Goal: Information Seeking & Learning: Find specific fact

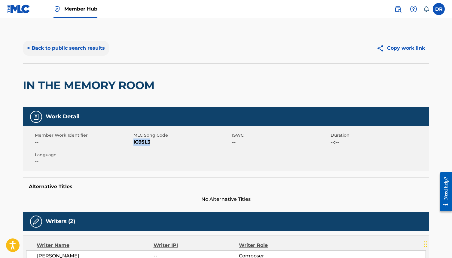
click at [74, 50] on button "< Back to public search results" at bounding box center [66, 48] width 86 height 15
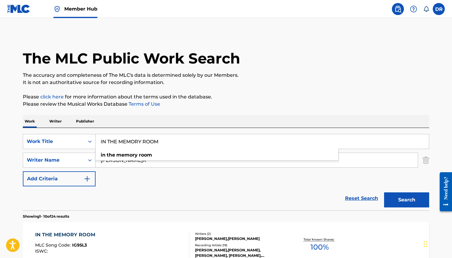
drag, startPoint x: 169, startPoint y: 142, endPoint x: 103, endPoint y: 142, distance: 66.2
click at [103, 142] on input "IN THE MEMORY ROOM" at bounding box center [263, 141] width 334 height 14
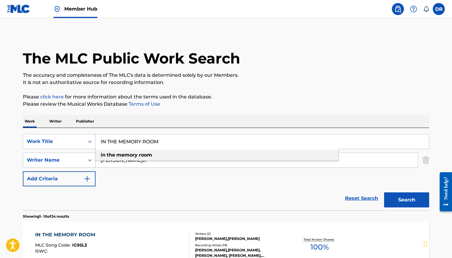
type input "I"
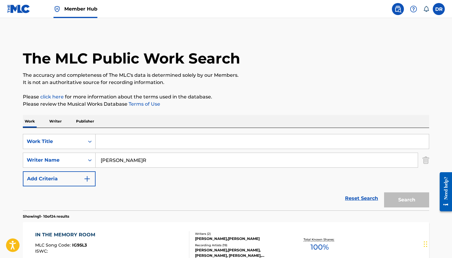
paste input "SPONTANEOUS COMBUSTION"
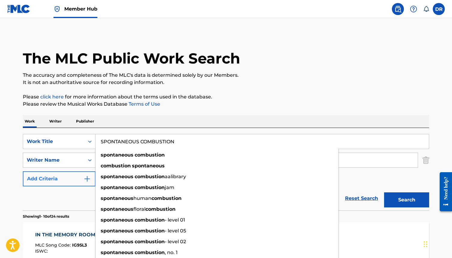
type input "SPONTANEOUS COMBUSTION"
click at [61, 184] on button "Add Criteria" at bounding box center [59, 178] width 73 height 15
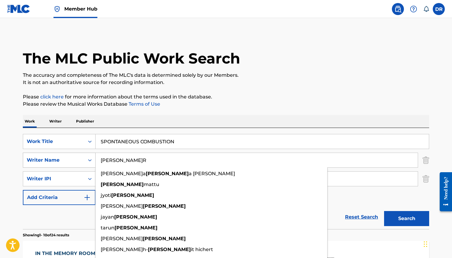
drag, startPoint x: 127, startPoint y: 162, endPoint x: 73, endPoint y: 162, distance: 53.2
click at [73, 162] on div "SearchWithCriteria08fc8d3e-903a-4995-bcec-6f34ec9fa49b Writer Name[PERSON_NAME]…" at bounding box center [226, 160] width 407 height 15
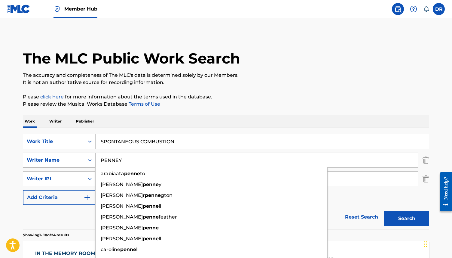
type input "PENNEY"
click at [384, 211] on button "Search" at bounding box center [406, 218] width 45 height 15
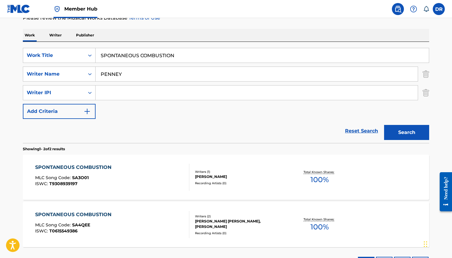
scroll to position [89, 0]
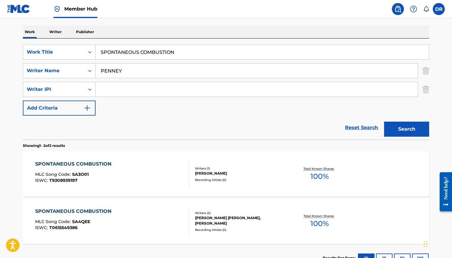
click at [159, 174] on div "SPONTANEOUS COMBUSTION MLC Song Code : SA3O01 ISWC : T9308939197" at bounding box center [112, 173] width 155 height 27
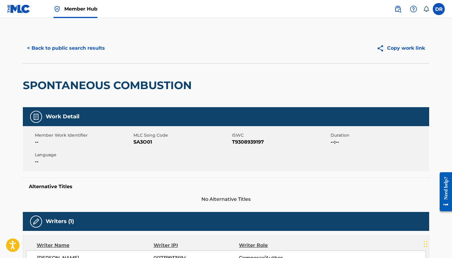
click at [145, 143] on span "SA3O01" at bounding box center [182, 141] width 97 height 7
copy span "SA3O01"
click at [82, 48] on button "< Back to public search results" at bounding box center [66, 48] width 86 height 15
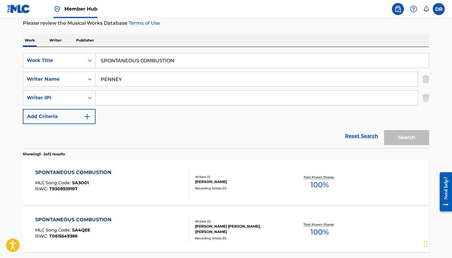
scroll to position [79, 0]
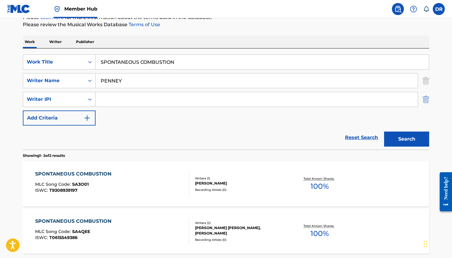
click at [428, 98] on img "Search Form" at bounding box center [426, 99] width 7 height 15
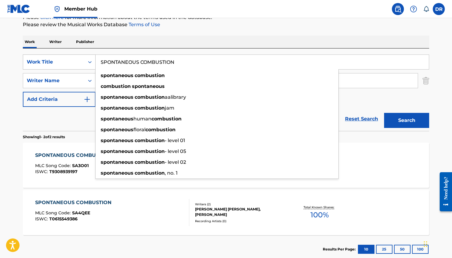
drag, startPoint x: 145, startPoint y: 63, endPoint x: 76, endPoint y: 63, distance: 69.2
click at [76, 63] on div "SearchWithCriteria3ca1de88-b7ff-4f5b-be49-6ec151af8843 Work Title SPONTANEOUS C…" at bounding box center [226, 61] width 407 height 15
paste input "TWIN CHEEKS"
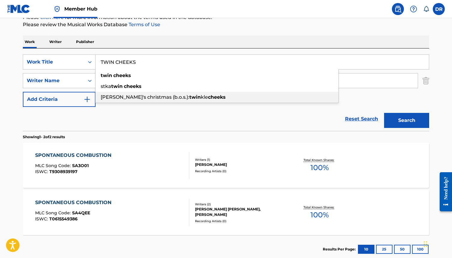
type input "TWIN CHEEKS"
click at [110, 120] on div "Reset Search Search" at bounding box center [226, 119] width 407 height 24
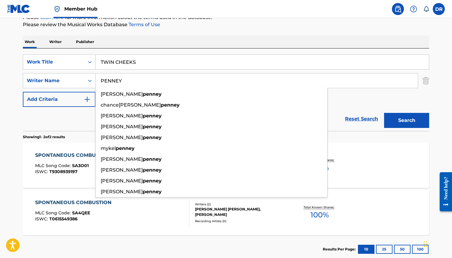
drag, startPoint x: 126, startPoint y: 81, endPoint x: 103, endPoint y: 81, distance: 22.6
click at [103, 81] on input "PENNEY" at bounding box center [257, 80] width 322 height 14
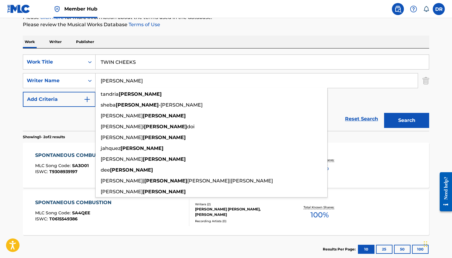
type input "[PERSON_NAME]"
click at [384, 113] on button "Search" at bounding box center [406, 120] width 45 height 15
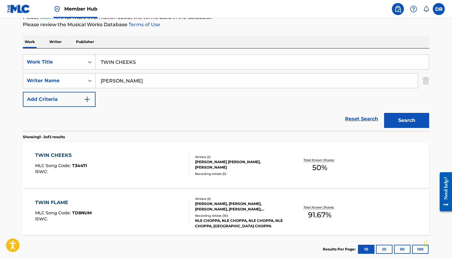
click at [111, 154] on div "TWIN CHEEKS MLC Song Code : T3447I ISWC :" at bounding box center [112, 165] width 155 height 27
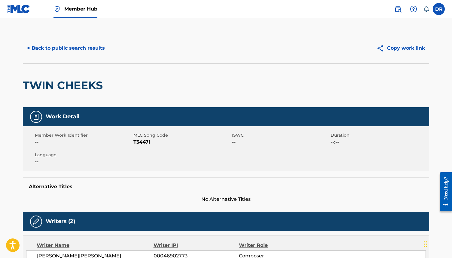
click at [143, 142] on span "T3447I" at bounding box center [182, 141] width 97 height 7
copy span "T3447I"
click at [57, 47] on button "< Back to public search results" at bounding box center [66, 48] width 86 height 15
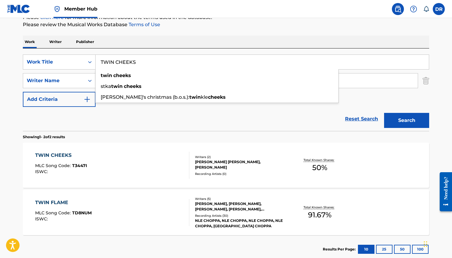
drag, startPoint x: 153, startPoint y: 65, endPoint x: 99, endPoint y: 62, distance: 54.5
click at [99, 62] on input "TWIN CHEEKS" at bounding box center [263, 62] width 334 height 14
paste input "[PERSON_NAME]"
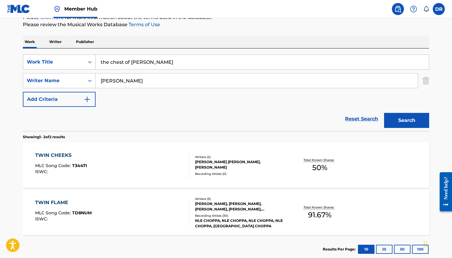
drag, startPoint x: 155, startPoint y: 60, endPoint x: 95, endPoint y: 60, distance: 60.2
click at [95, 60] on div "SearchWithCriteria3ca1de88-b7ff-4f5b-be49-6ec151af8843 Work Title the chest of …" at bounding box center [226, 61] width 407 height 15
type input "I"
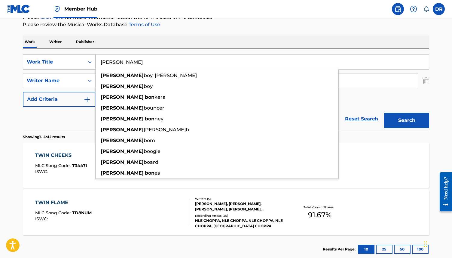
type input "[PERSON_NAME]"
click at [384, 113] on button "Search" at bounding box center [406, 120] width 45 height 15
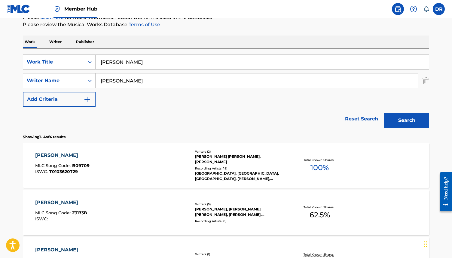
click at [110, 164] on div "[PERSON_NAME] MLC Song Code : B09709 ISWC : T0103620729" at bounding box center [112, 165] width 155 height 27
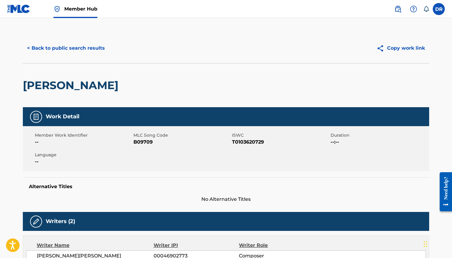
click at [141, 142] on span "B09709" at bounding box center [182, 141] width 97 height 7
copy span "B09709"
click at [63, 45] on button "< Back to public search results" at bounding box center [66, 48] width 86 height 15
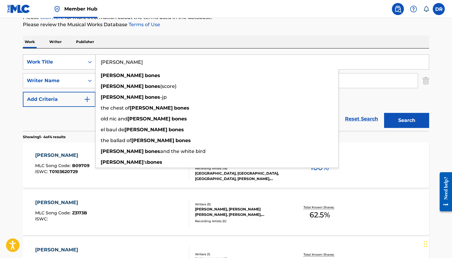
drag, startPoint x: 143, startPoint y: 62, endPoint x: 77, endPoint y: 62, distance: 65.9
click at [77, 62] on div "SearchWithCriteria3ca1de88-b7ff-4f5b-be49-6ec151af8843 Work Title [PERSON_NAME]…" at bounding box center [226, 61] width 407 height 15
paste input "[PERSON_NAME]E"
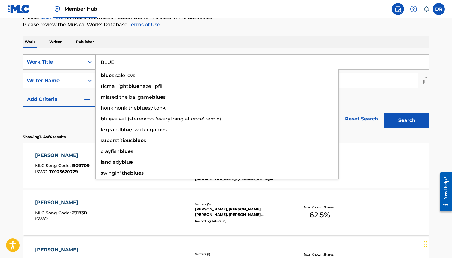
type input "BLUE"
click at [384, 113] on button "Search" at bounding box center [406, 120] width 45 height 15
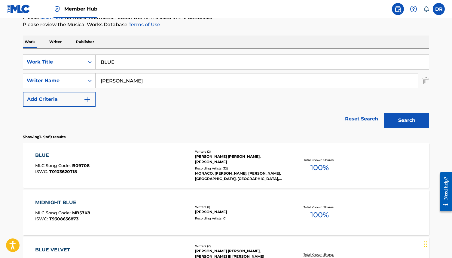
click at [146, 165] on div "BLUE MLC Song Code : B09708 ISWC : T0103620718" at bounding box center [112, 165] width 155 height 27
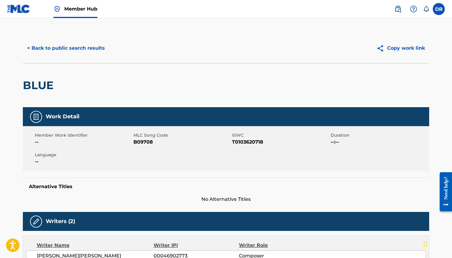
click at [141, 142] on span "B09708" at bounding box center [182, 141] width 97 height 7
copy span "B09708"
click at [67, 38] on div "< Back to public search results Copy work link" at bounding box center [226, 48] width 407 height 30
click at [67, 47] on button "< Back to public search results" at bounding box center [66, 48] width 86 height 15
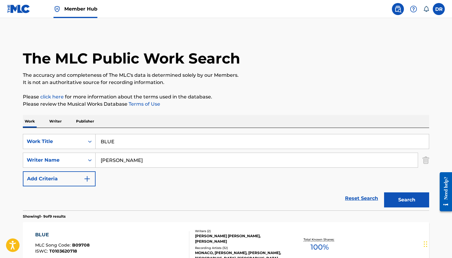
scroll to position [79, 0]
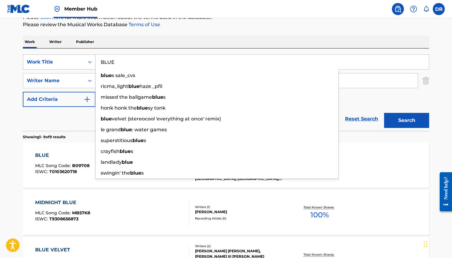
drag, startPoint x: 129, startPoint y: 66, endPoint x: 94, endPoint y: 66, distance: 34.9
click at [94, 66] on div "SearchWithCriteria3ca1de88-b7ff-4f5b-be49-6ec151af8843 Work Title BLUE blue s s…" at bounding box center [226, 61] width 407 height 15
drag, startPoint x: 122, startPoint y: 61, endPoint x: 76, endPoint y: 61, distance: 46.6
click at [76, 61] on div "SearchWithCriteria3ca1de88-b7ff-4f5b-be49-6ec151af8843 Work Title BLUE blue s s…" at bounding box center [226, 61] width 407 height 15
paste input "UZZ GUM"
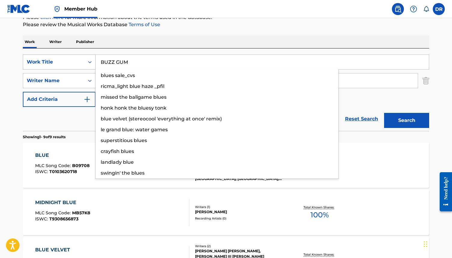
type input "BUZZ GUM"
click at [384, 113] on button "Search" at bounding box center [406, 120] width 45 height 15
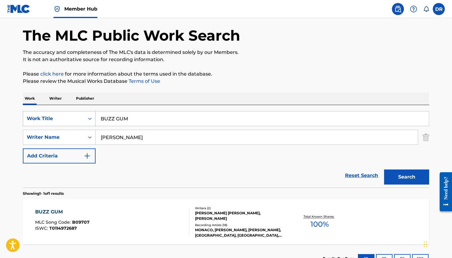
scroll to position [69, 0]
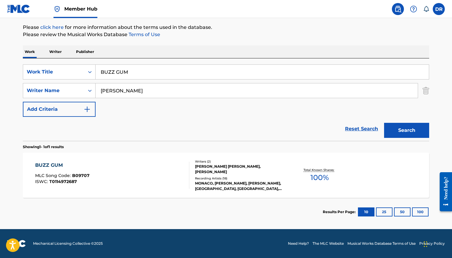
click at [99, 178] on div "BUZZ GUM MLC Song Code : B09707 ISWC : T0114972687" at bounding box center [112, 175] width 155 height 27
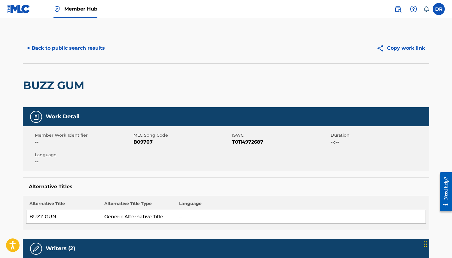
click at [139, 137] on span "MLC Song Code" at bounding box center [182, 135] width 97 height 6
click at [140, 140] on span "B09707" at bounding box center [182, 141] width 97 height 7
copy span "B09707"
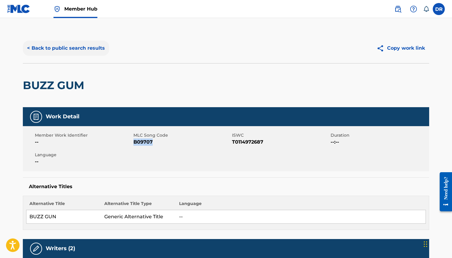
click at [70, 46] on button "< Back to public search results" at bounding box center [66, 48] width 86 height 15
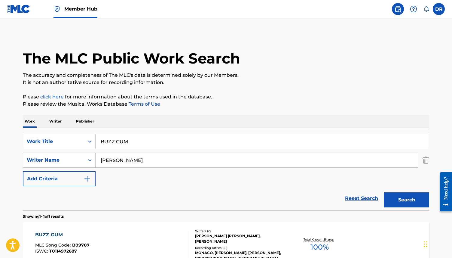
scroll to position [35, 0]
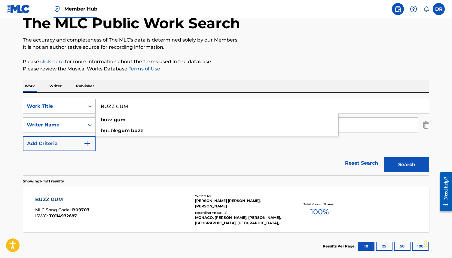
drag, startPoint x: 117, startPoint y: 106, endPoint x: 88, endPoint y: 106, distance: 29.8
click at [88, 106] on div "SearchWithCriteria3ca1de88-b7ff-4f5b-be49-6ec151af8843 Work Title BUZZ GUM buzz…" at bounding box center [226, 106] width 407 height 15
paste input "HAPPY JACK"
type input "HAPPY JACK"
click at [384, 157] on button "Search" at bounding box center [406, 164] width 45 height 15
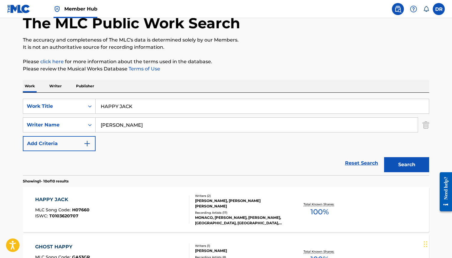
click at [120, 212] on div "HAPPY JACK MLC Song Code : H07660 ISWC : T0103620707" at bounding box center [112, 209] width 155 height 27
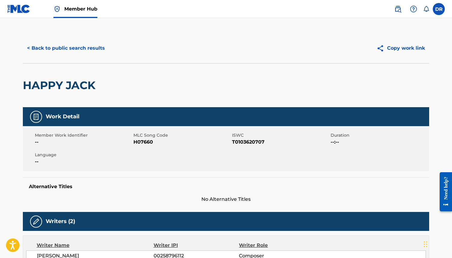
click at [144, 139] on span "H07660" at bounding box center [182, 141] width 97 height 7
copy span "H07660"
click at [66, 48] on button "< Back to public search results" at bounding box center [66, 48] width 86 height 15
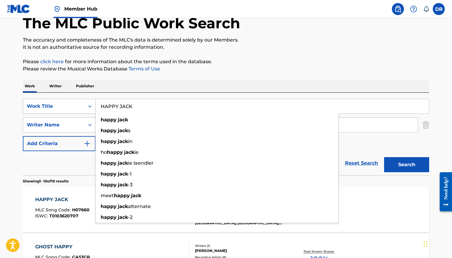
drag, startPoint x: 135, startPoint y: 110, endPoint x: 77, endPoint y: 109, distance: 58.4
click at [77, 109] on div "SearchWithCriteria3ca1de88-b7ff-4f5b-be49-6ec151af8843 Work Title HAPPY [PERSON…" at bounding box center [226, 106] width 407 height 15
drag, startPoint x: 156, startPoint y: 104, endPoint x: 66, endPoint y: 104, distance: 90.0
click at [66, 104] on div "SearchWithCriteria3ca1de88-b7ff-4f5b-be49-6ec151af8843 Work Title HAPPY [PERSON…" at bounding box center [226, 106] width 407 height 15
paste input "JUN"
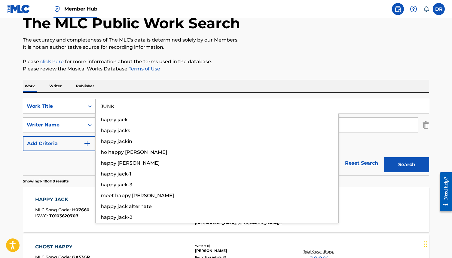
type input "JUNK"
click at [384, 157] on button "Search" at bounding box center [406, 164] width 45 height 15
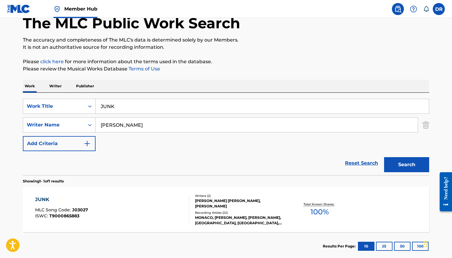
click at [99, 210] on div "JUNK MLC Song Code : J03027 ISWC : T9000865883" at bounding box center [112, 209] width 155 height 27
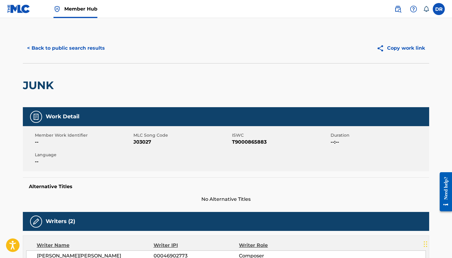
click at [140, 143] on span "J03027" at bounding box center [182, 141] width 97 height 7
copy span "J03027"
click at [79, 53] on button "< Back to public search results" at bounding box center [66, 48] width 86 height 15
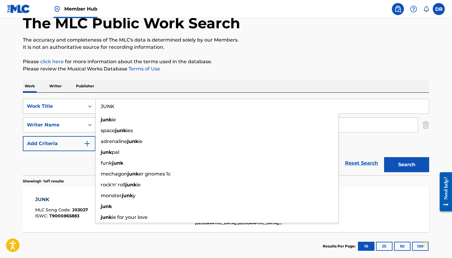
drag, startPoint x: 130, startPoint y: 105, endPoint x: 83, endPoint y: 105, distance: 46.6
click at [83, 105] on div "SearchWithCriteria3ca1de88-b7ff-4f5b-be49-6ec151af8843 Work Title JUNK junk ie …" at bounding box center [226, 106] width 407 height 15
paste input "SEDONA"
type input "SEDONA"
click at [384, 157] on button "Search" at bounding box center [406, 164] width 45 height 15
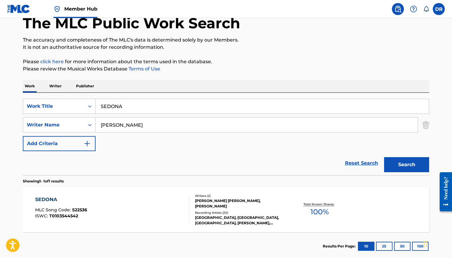
click at [130, 203] on div "SEDONA MLC Song Code : S22536 ISWC : T0103544542" at bounding box center [112, 209] width 155 height 27
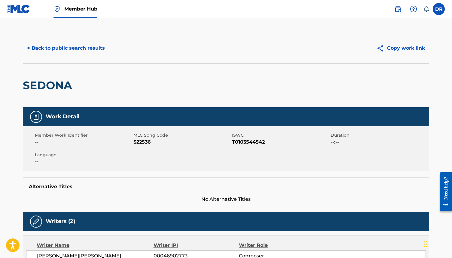
click at [142, 142] on span "S22536" at bounding box center [182, 141] width 97 height 7
copy span "S22536"
click at [76, 49] on button "< Back to public search results" at bounding box center [66, 48] width 86 height 15
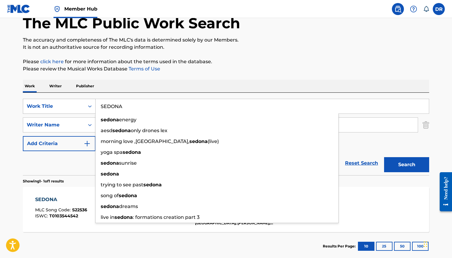
drag, startPoint x: 142, startPoint y: 106, endPoint x: 71, endPoint y: 106, distance: 71.0
click at [71, 106] on div "SearchWithCriteria3ca1de88-b7ff-4f5b-be49-6ec151af8843 Work Title SEDONA sedona…" at bounding box center [226, 106] width 407 height 15
paste input "[PERSON_NAME]E (SOMEONE WHO NEEDS ME)"
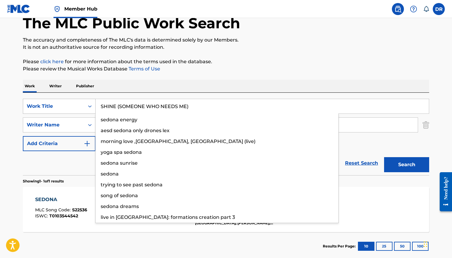
click at [384, 157] on button "Search" at bounding box center [406, 164] width 45 height 15
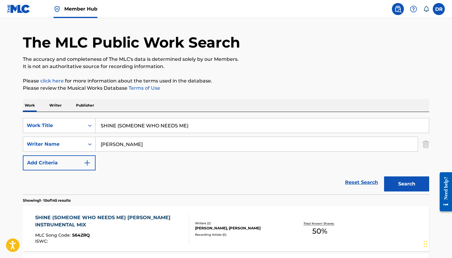
scroll to position [0, 0]
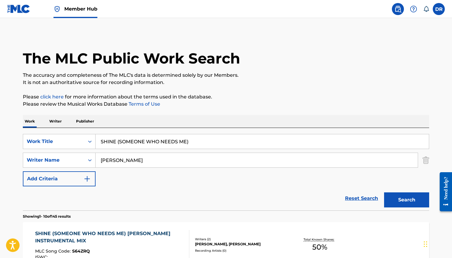
drag, startPoint x: 188, startPoint y: 143, endPoint x: 118, endPoint y: 142, distance: 70.7
click at [118, 142] on input "SHINE (SOMEONE WHO NEEDS ME)" at bounding box center [263, 141] width 334 height 14
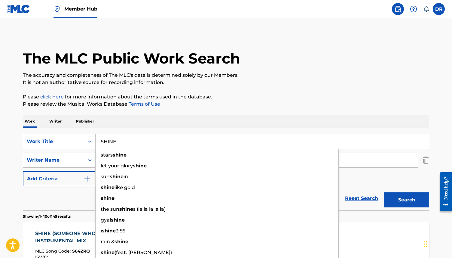
type input "SHINE"
click at [384, 192] on button "Search" at bounding box center [406, 199] width 45 height 15
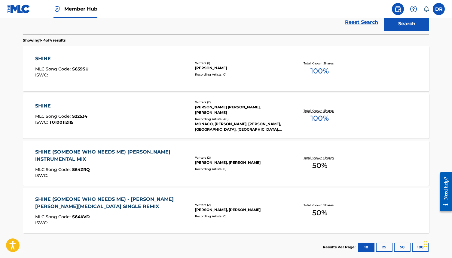
scroll to position [172, 0]
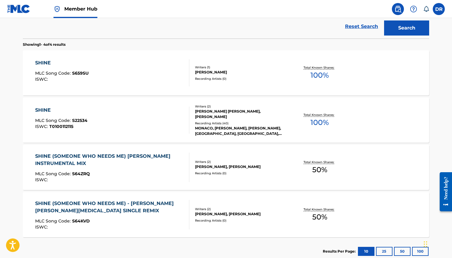
click at [47, 109] on div "SHINE" at bounding box center [61, 109] width 52 height 7
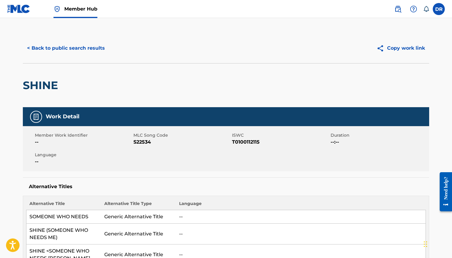
click at [144, 141] on span "S22534" at bounding box center [182, 141] width 97 height 7
copy span "S22534"
click at [52, 39] on div "< Back to public search results Copy work link" at bounding box center [226, 48] width 407 height 30
click at [55, 48] on button "< Back to public search results" at bounding box center [66, 48] width 86 height 15
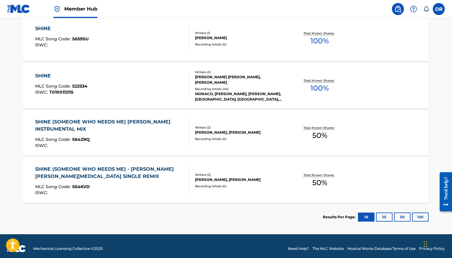
scroll to position [211, 0]
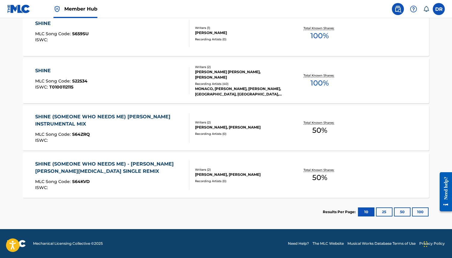
click at [91, 129] on div "SHINE (SOMEONE WHO NEEDS ME) [PERSON_NAME] INSTRUMENTAL MIX MLC Song Code : S64…" at bounding box center [110, 127] width 150 height 29
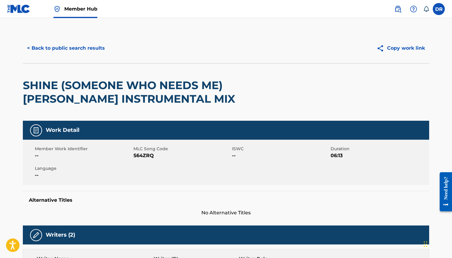
click at [135, 157] on span "S64ZRQ" at bounding box center [182, 155] width 97 height 7
copy span "S64ZRQ"
click at [72, 50] on button "< Back to public search results" at bounding box center [66, 48] width 86 height 15
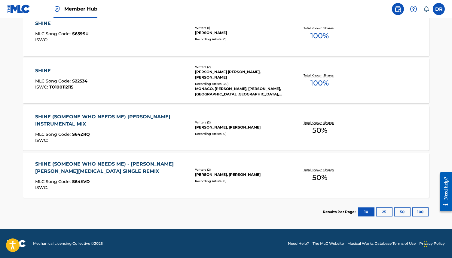
click at [90, 169] on div "SHINE (SOMEONE WHO NEEDS ME) - [PERSON_NAME] [PERSON_NAME][MEDICAL_DATA] SINGLE…" at bounding box center [110, 167] width 150 height 14
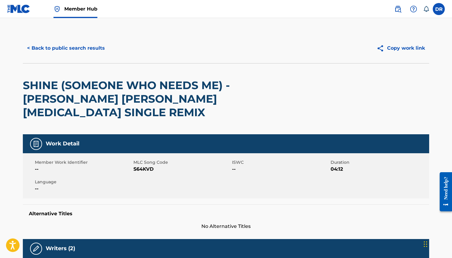
click at [139, 165] on span "S64KVD" at bounding box center [182, 168] width 97 height 7
click at [67, 51] on button "< Back to public search results" at bounding box center [66, 48] width 86 height 15
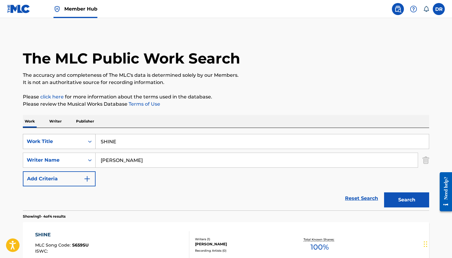
drag, startPoint x: 120, startPoint y: 143, endPoint x: 94, endPoint y: 143, distance: 26.5
click at [94, 143] on div "SearchWithCriteria3ca1de88-b7ff-4f5b-be49-6ec151af8843 Work Title SHINE" at bounding box center [226, 141] width 407 height 15
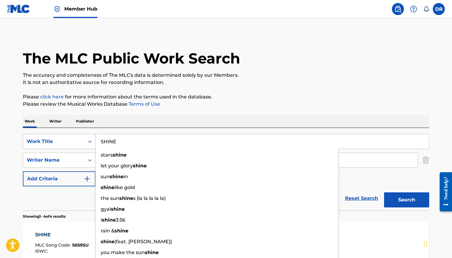
paste input "TENDER"
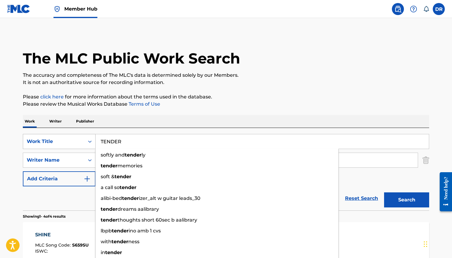
type input "TENDER"
click at [384, 192] on button "Search" at bounding box center [406, 199] width 45 height 15
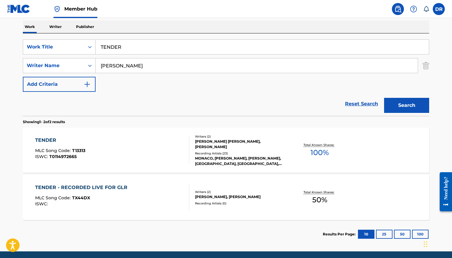
scroll to position [98, 0]
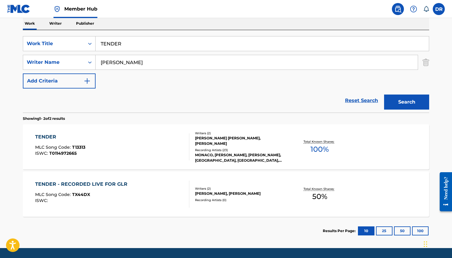
click at [123, 151] on div "TENDER MLC Song Code : T13313 ISWC : T0114972665" at bounding box center [112, 146] width 155 height 27
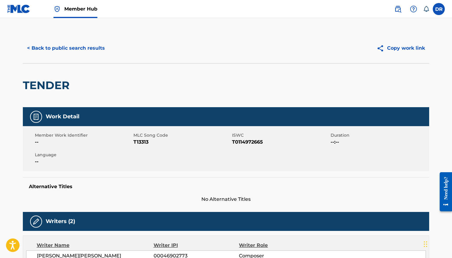
click at [143, 143] on span "T13313" at bounding box center [182, 141] width 97 height 7
click at [69, 50] on button "< Back to public search results" at bounding box center [66, 48] width 86 height 15
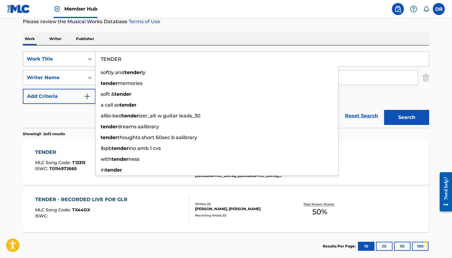
drag, startPoint x: 128, startPoint y: 59, endPoint x: 84, endPoint y: 59, distance: 43.3
click at [84, 59] on div "SearchWithCriteria3ca1de88-b7ff-4f5b-be49-6ec151af8843 Work Title TENDER softly…" at bounding box center [226, 58] width 407 height 15
paste input "UNDER THE STARS"
type input "UNDER THE STARS"
click at [384, 110] on button "Search" at bounding box center [406, 117] width 45 height 15
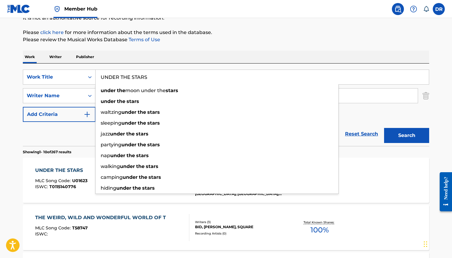
scroll to position [71, 0]
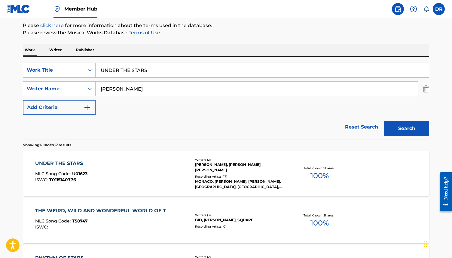
click at [75, 171] on div "UNDER THE STARS MLC Song Code : U01623 ISWC : T0115140776" at bounding box center [61, 173] width 52 height 27
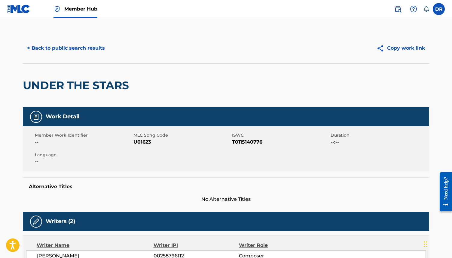
click at [144, 142] on span "U01623" at bounding box center [182, 141] width 97 height 7
click at [73, 48] on button "< Back to public search results" at bounding box center [66, 48] width 86 height 15
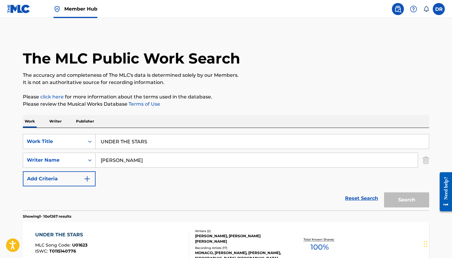
scroll to position [71, 0]
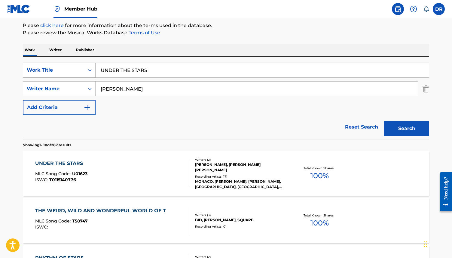
drag, startPoint x: 156, startPoint y: 71, endPoint x: 84, endPoint y: 71, distance: 72.2
click at [84, 71] on div "SearchWithCriteria3ca1de88-b7ff-4f5b-be49-6ec151af8843 Work Title UNDER THE STA…" at bounding box center [226, 70] width 407 height 15
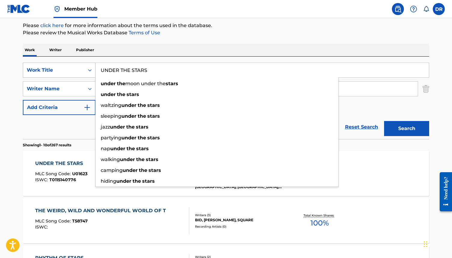
paste input "WHAT DO YOU WANT FROM ME?"
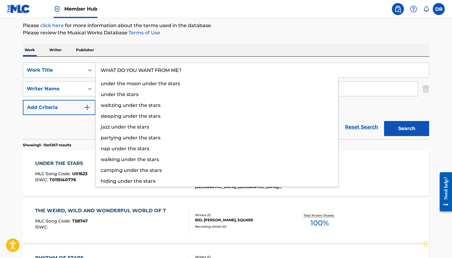
type input "WHAT DO YOU WANT FROM ME?"
click at [384, 121] on button "Search" at bounding box center [406, 128] width 45 height 15
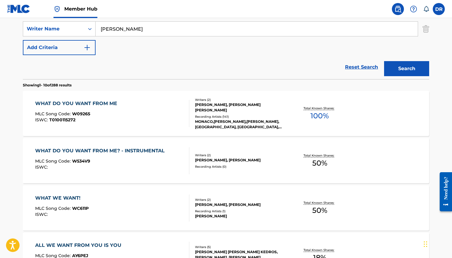
scroll to position [131, 0]
click at [154, 111] on div "WHAT DO YOU WANT FROM ME MLC Song Code : W09265 ISWC : T0100115272" at bounding box center [112, 113] width 155 height 27
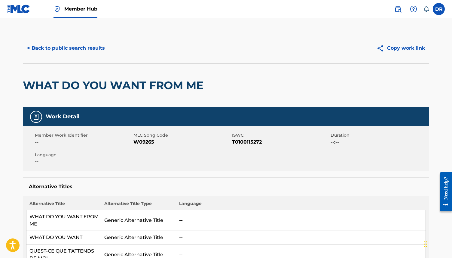
click at [144, 144] on span "W09265" at bounding box center [182, 141] width 97 height 7
click at [70, 51] on button "< Back to public search results" at bounding box center [66, 48] width 86 height 15
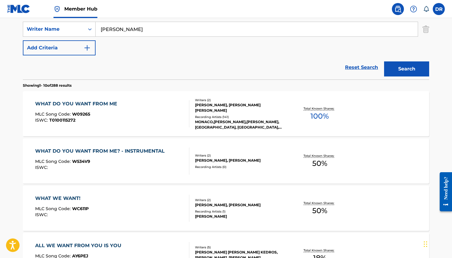
click at [95, 144] on div "WHAT DO YOU WANT FROM ME? - INSTRUMENTAL MLC Song Code : W534V9 ISWC : Writers …" at bounding box center [226, 160] width 407 height 45
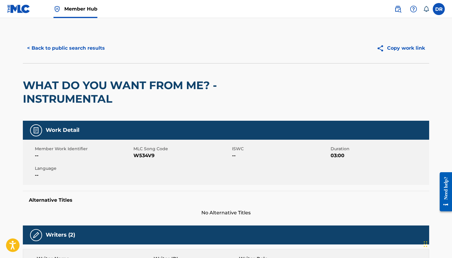
click at [142, 158] on span "W534V9" at bounding box center [182, 155] width 97 height 7
click at [75, 55] on button "< Back to public search results" at bounding box center [66, 48] width 86 height 15
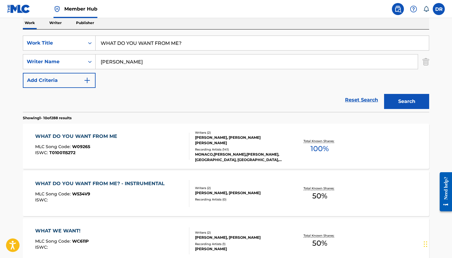
scroll to position [95, 0]
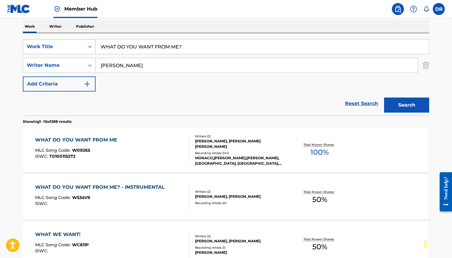
drag, startPoint x: 194, startPoint y: 48, endPoint x: 88, endPoint y: 47, distance: 105.6
click at [88, 47] on div "SearchWithCriteria3ca1de88-b7ff-4f5b-be49-6ec151af8843 Work Title WHAT DO YOU W…" at bounding box center [226, 46] width 407 height 15
paste input "DEADBEAT"
type input "DEADBEAT"
click at [384, 97] on button "Search" at bounding box center [406, 104] width 45 height 15
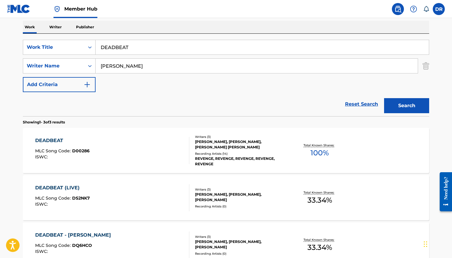
scroll to position [91, 0]
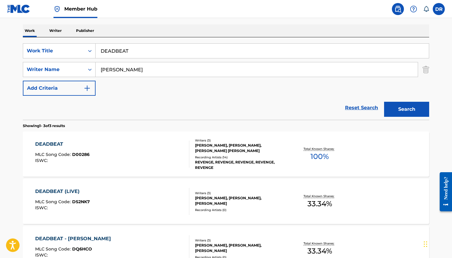
click at [118, 158] on div "DEADBEAT MLC Song Code : D00286 ISWC :" at bounding box center [112, 153] width 155 height 27
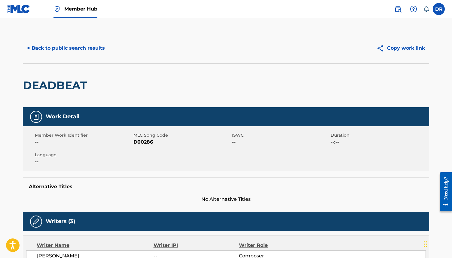
click at [140, 140] on span "D00286" at bounding box center [182, 141] width 97 height 7
click at [85, 46] on button "< Back to public search results" at bounding box center [66, 48] width 86 height 15
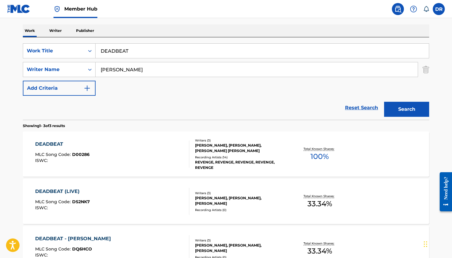
click at [112, 193] on div "DEADBEAT (LIVE) MLC Song Code : DS2NK7 ISWC :" at bounding box center [112, 201] width 155 height 27
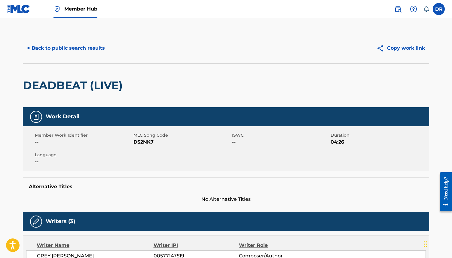
click at [140, 141] on span "DS2NK7" at bounding box center [182, 141] width 97 height 7
click at [54, 52] on button "< Back to public search results" at bounding box center [66, 48] width 86 height 15
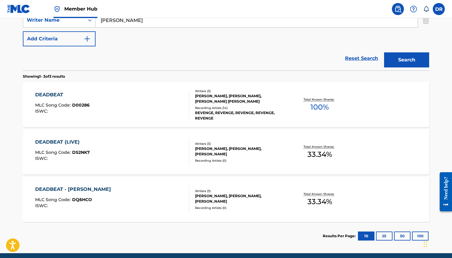
scroll to position [126, 0]
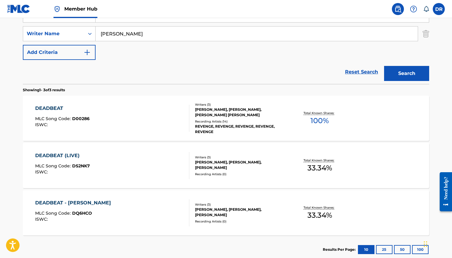
click at [108, 208] on div "DEADBEAT - [PERSON_NAME] DUB MLC Song Code : DQ6HCO ISWC :" at bounding box center [74, 212] width 79 height 27
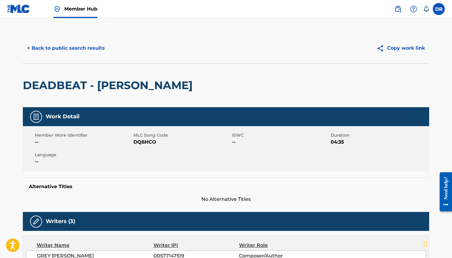
click at [143, 143] on span "DQ6HCO" at bounding box center [182, 141] width 97 height 7
click at [82, 56] on div "< Back to public search results Copy work link" at bounding box center [226, 48] width 407 height 30
click at [85, 46] on button "< Back to public search results" at bounding box center [66, 48] width 86 height 15
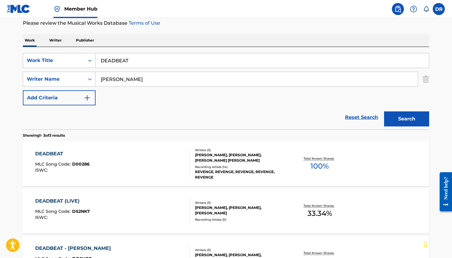
scroll to position [80, 0]
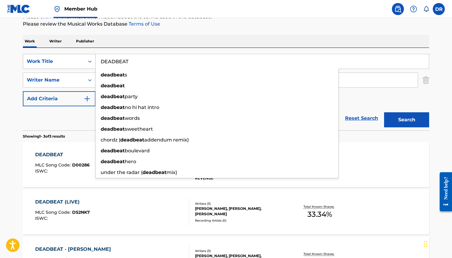
drag, startPoint x: 140, startPoint y: 62, endPoint x: 79, endPoint y: 62, distance: 61.1
click at [79, 62] on div "SearchWithCriteria3ca1de88-b7ff-4f5b-be49-6ec151af8843 Work Title DEADBEAT dead…" at bounding box center [226, 61] width 407 height 15
paste input "BEG YOUR PARDON"
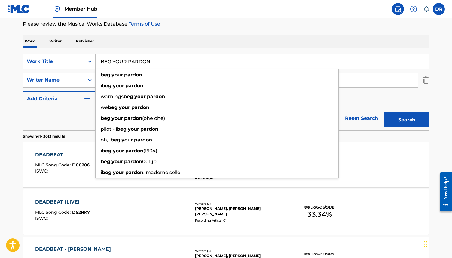
type input "BEG YOUR PARDON"
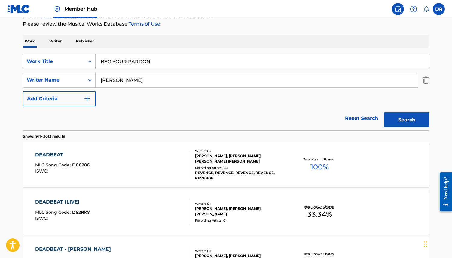
click at [81, 135] on section "Showing 1 - 3 of 3 results" at bounding box center [226, 134] width 407 height 9
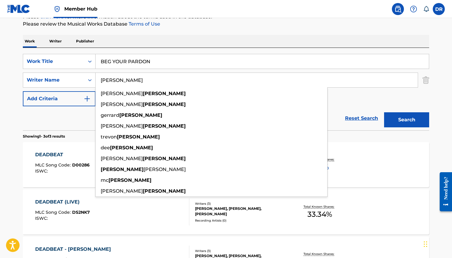
drag, startPoint x: 124, startPoint y: 85, endPoint x: 105, endPoint y: 83, distance: 19.0
click at [105, 83] on input "[PERSON_NAME]" at bounding box center [257, 80] width 322 height 14
drag, startPoint x: 116, startPoint y: 82, endPoint x: 105, endPoint y: 82, distance: 11.4
click at [105, 82] on input "[PERSON_NAME]" at bounding box center [257, 80] width 322 height 14
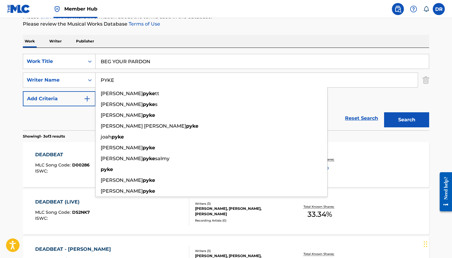
type input "PYKE"
click at [384, 112] on button "Search" at bounding box center [406, 119] width 45 height 15
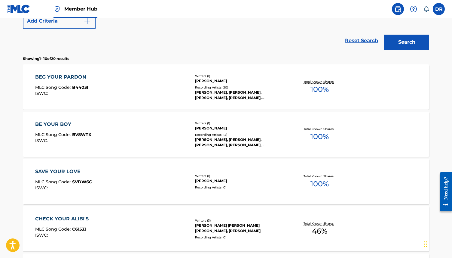
scroll to position [158, 0]
click at [132, 81] on div "BEG YOUR PARDON MLC Song Code : B4403I ISWC :" at bounding box center [112, 86] width 155 height 27
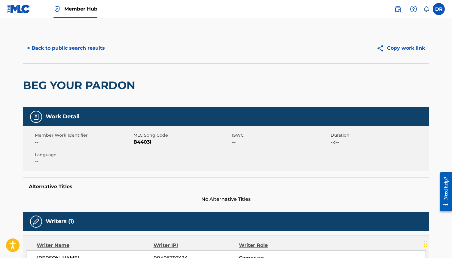
click at [139, 138] on span "B4403I" at bounding box center [182, 141] width 97 height 7
click at [72, 46] on button "< Back to public search results" at bounding box center [66, 48] width 86 height 15
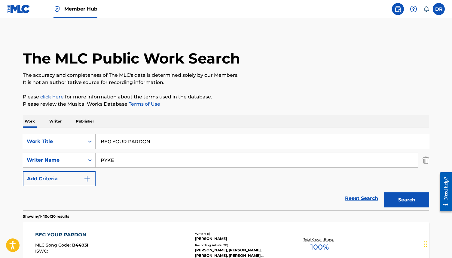
drag, startPoint x: 159, startPoint y: 143, endPoint x: 85, endPoint y: 143, distance: 74.0
click at [85, 143] on div "SearchWithCriteria3ca1de88-b7ff-4f5b-be49-6ec151af8843 Work Title BEG YOUR PARD…" at bounding box center [226, 141] width 407 height 15
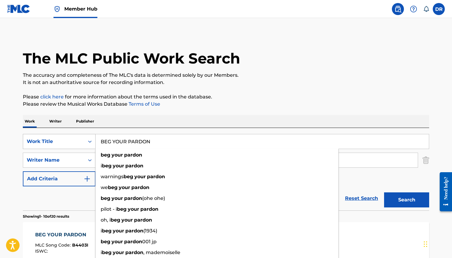
paste input "CHAMPI"
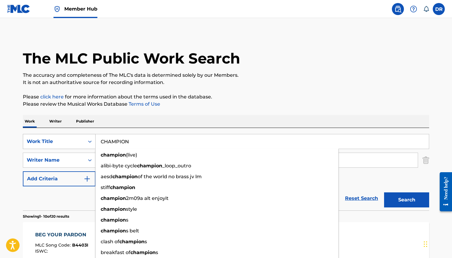
type input "CHAMPION"
click at [384, 192] on button "Search" at bounding box center [406, 199] width 45 height 15
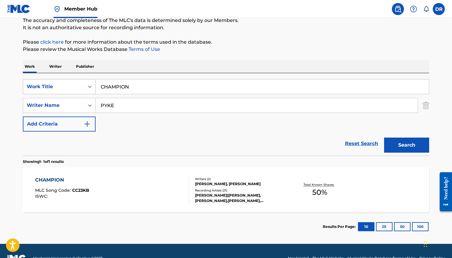
scroll to position [64, 0]
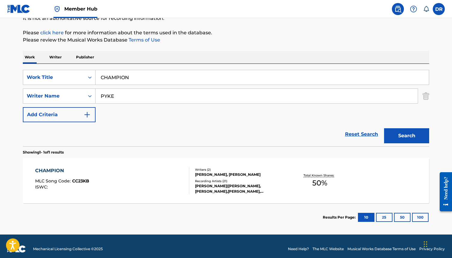
click at [113, 183] on div "CHAMPION MLC Song Code : CC23KB ISWC :" at bounding box center [112, 180] width 155 height 27
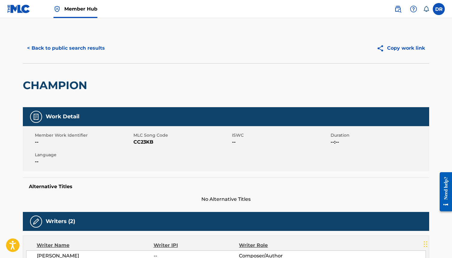
click at [148, 142] on span "CC23KB" at bounding box center [182, 141] width 97 height 7
click at [73, 48] on button "< Back to public search results" at bounding box center [66, 48] width 86 height 15
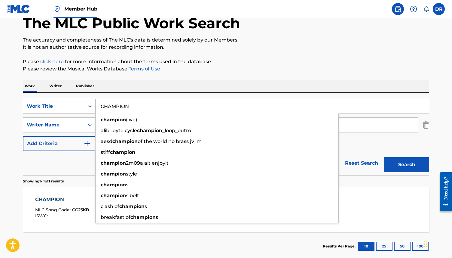
drag, startPoint x: 138, startPoint y: 105, endPoint x: 85, endPoint y: 105, distance: 53.9
click at [85, 105] on div "SearchWithCriteria3ca1de88-b7ff-4f5b-be49-6ec151af8843 Work Title CHAMPION cham…" at bounding box center [226, 106] width 407 height 15
paste input "OFFEE CUPS"
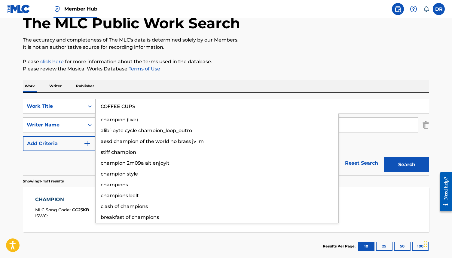
type input "COFFEE CUPS"
click at [384, 157] on button "Search" at bounding box center [406, 164] width 45 height 15
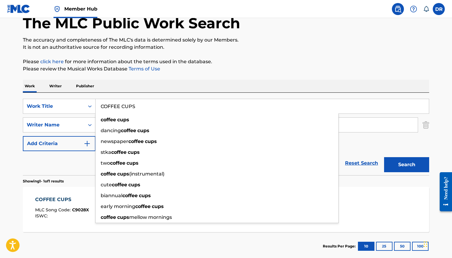
click at [66, 205] on div "COFFEE CUPS MLC Song Code : C9028X ISWC :" at bounding box center [62, 209] width 54 height 27
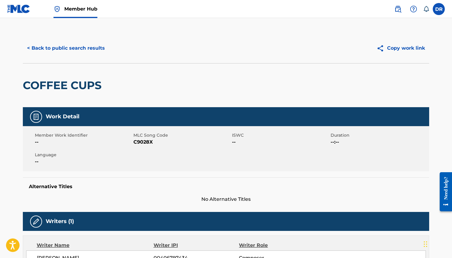
click at [141, 141] on span "C9028X" at bounding box center [182, 141] width 97 height 7
click at [77, 54] on button "< Back to public search results" at bounding box center [66, 48] width 86 height 15
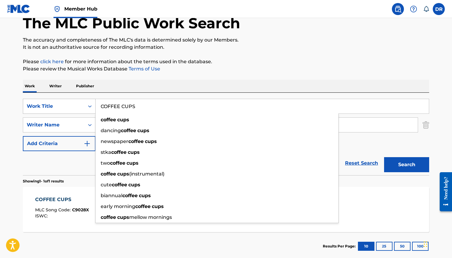
drag, startPoint x: 136, startPoint y: 109, endPoint x: 78, endPoint y: 107, distance: 58.1
click at [78, 107] on div "SearchWithCriteria3ca1de88-b7ff-4f5b-be49-6ec151af8843 Work Title COFFEE CUPS c…" at bounding box center [226, 106] width 407 height 15
paste input "DOLDRUM"
type input "DOLDRUMS"
click at [384, 157] on button "Search" at bounding box center [406, 164] width 45 height 15
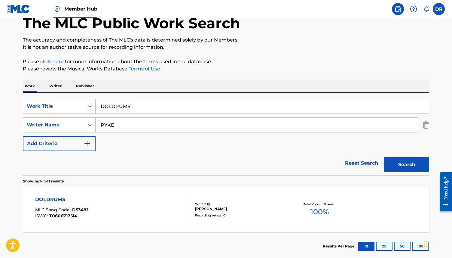
click at [94, 199] on div "DOLDRUMS MLC Song Code : D5348J ISWC : T0606717514" at bounding box center [112, 209] width 155 height 27
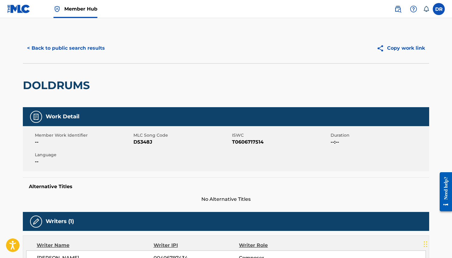
click at [137, 138] on span "D5348J" at bounding box center [182, 141] width 97 height 7
click at [87, 46] on button "< Back to public search results" at bounding box center [66, 48] width 86 height 15
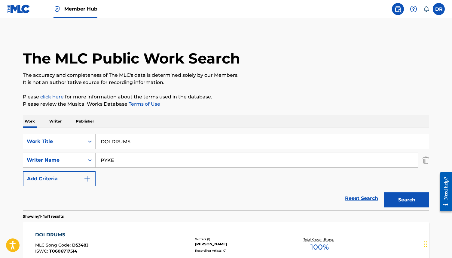
scroll to position [35, 0]
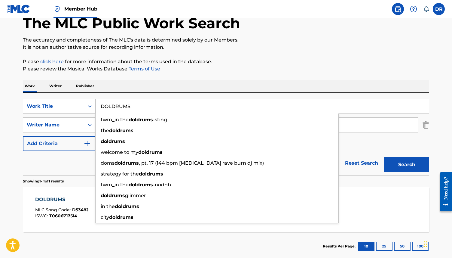
drag, startPoint x: 152, startPoint y: 108, endPoint x: 62, endPoint y: 108, distance: 90.3
click at [62, 108] on div "SearchWithCriteria3ca1de88-b7ff-4f5b-be49-6ec151af8843 Work Title DOLDRUMS twm_…" at bounding box center [226, 106] width 407 height 15
paste input "ROP IN THE STITCH"
type input "DROP IN THE STITCH"
click at [384, 157] on button "Search" at bounding box center [406, 164] width 45 height 15
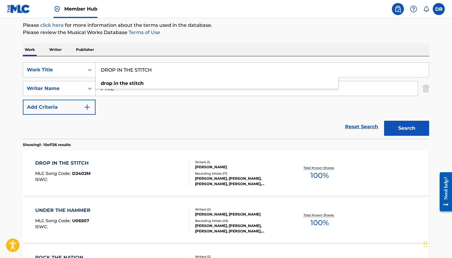
scroll to position [70, 0]
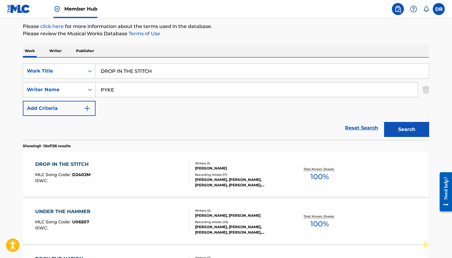
click at [110, 181] on div "DROP IN THE STITCH MLC Song Code : D2402M ISWC :" at bounding box center [112, 174] width 155 height 27
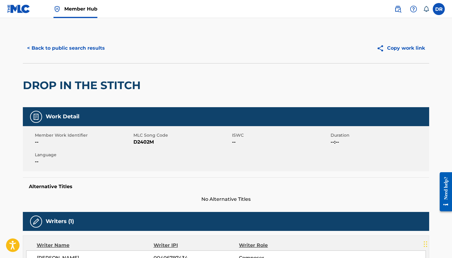
click at [147, 146] on div "Member Work Identifier -- MLC Song Code D2402M ISWC -- Duration --:-- Language …" at bounding box center [226, 148] width 407 height 45
click at [146, 145] on span "D2402M" at bounding box center [182, 141] width 97 height 7
click at [74, 48] on button "< Back to public search results" at bounding box center [66, 48] width 86 height 15
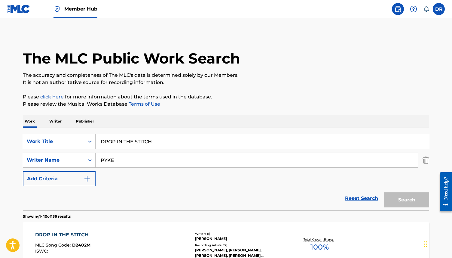
scroll to position [70, 0]
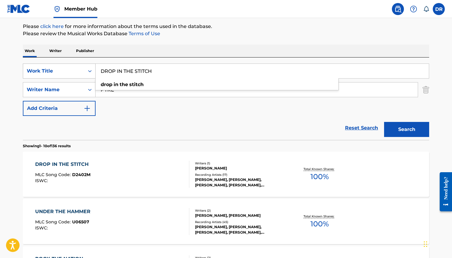
drag, startPoint x: 167, startPoint y: 69, endPoint x: 85, endPoint y: 69, distance: 82.7
click at [85, 69] on div "SearchWithCriteria3ca1de88-b7ff-4f5b-be49-6ec151af8843 Work Title DROP IN THE S…" at bounding box center [226, 70] width 407 height 15
paste input "FACTORY FIRES"
type input "FACTORY FIRES"
click at [384, 122] on button "Search" at bounding box center [406, 129] width 45 height 15
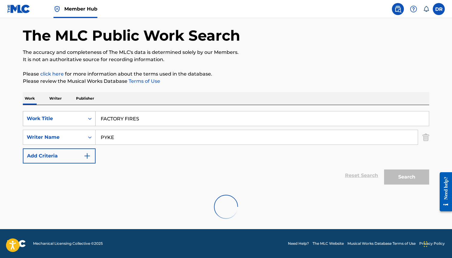
scroll to position [69, 0]
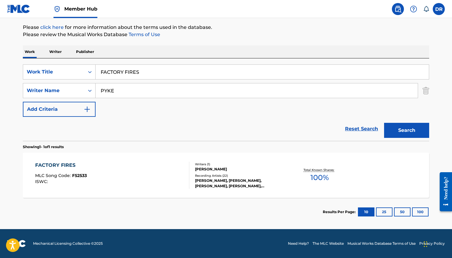
click at [117, 188] on div "FACTORY FIRES MLC Song Code : F52533 ISWC :" at bounding box center [112, 175] width 155 height 27
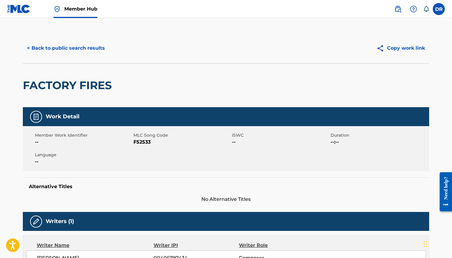
click at [138, 142] on span "F52533" at bounding box center [182, 141] width 97 height 7
click at [78, 48] on button "< Back to public search results" at bounding box center [66, 48] width 86 height 15
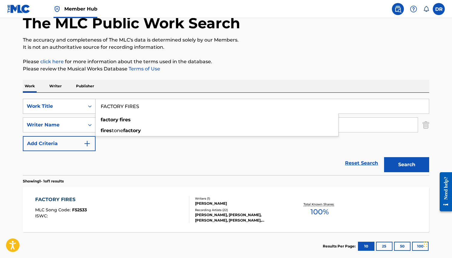
drag, startPoint x: 142, startPoint y: 109, endPoint x: 88, endPoint y: 108, distance: 54.2
click at [88, 108] on div "SearchWithCriteria3ca1de88-b7ff-4f5b-be49-6ec151af8843 Work Title FACTORY FIRES…" at bounding box center [226, 106] width 407 height 15
paste input "OLLOW ME DOWN"
type input "FOLLOW ME DOWN"
click at [384, 157] on button "Search" at bounding box center [406, 164] width 45 height 15
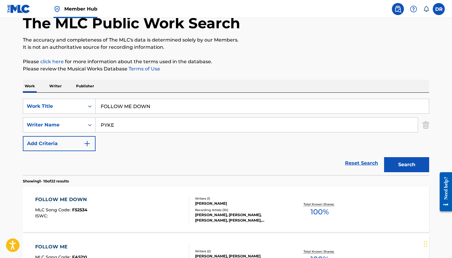
click at [107, 203] on div "FOLLOW ME DOWN MLC Song Code : F52534 ISWC :" at bounding box center [112, 209] width 155 height 27
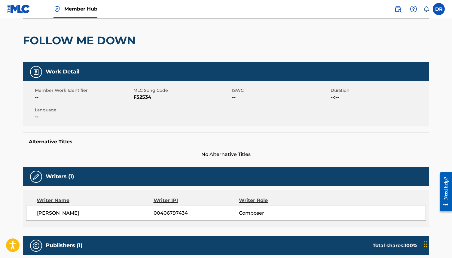
scroll to position [48, 0]
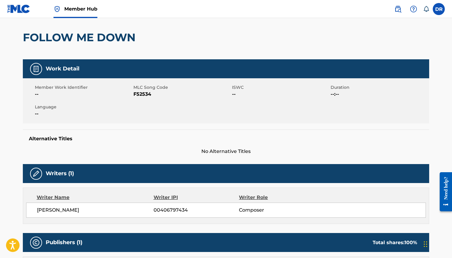
click at [143, 94] on span "F52534" at bounding box center [182, 94] width 97 height 7
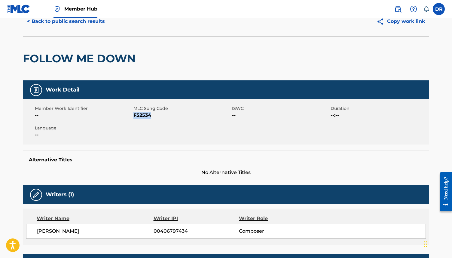
scroll to position [0, 0]
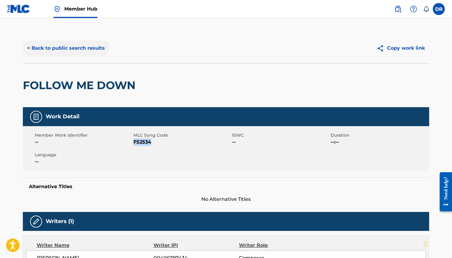
click at [80, 45] on button "< Back to public search results" at bounding box center [66, 48] width 86 height 15
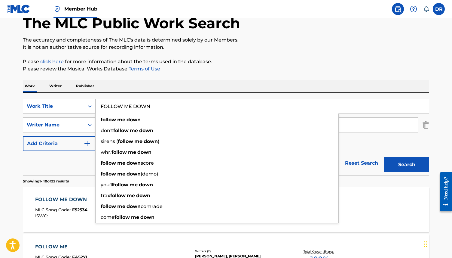
drag, startPoint x: 160, startPoint y: 107, endPoint x: 79, endPoint y: 107, distance: 80.3
click at [79, 107] on div "SearchWithCriteria3ca1de88-b7ff-4f5b-be49-6ec151af8843 Work Title FOLLOW ME DOW…" at bounding box center [226, 106] width 407 height 15
paste input "GOOD HEAD START"
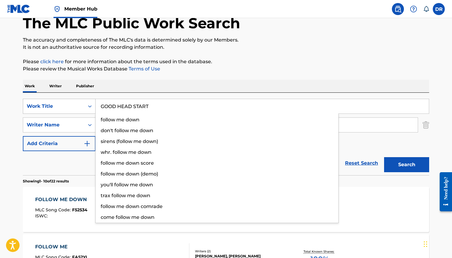
type input "GOOD HEAD START"
click at [384, 157] on button "Search" at bounding box center [406, 164] width 45 height 15
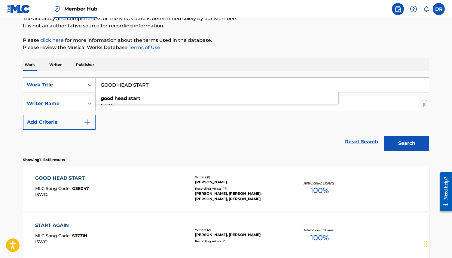
scroll to position [56, 0]
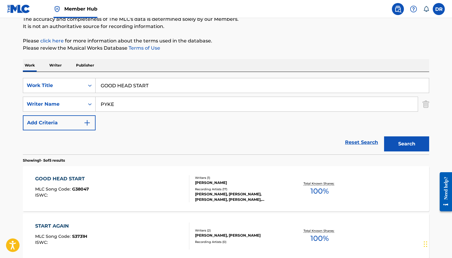
click at [109, 191] on div "GOOD HEAD START MLC Song Code : G38047 ISWC :" at bounding box center [112, 188] width 155 height 27
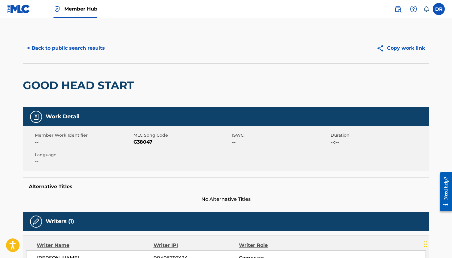
click at [141, 137] on span "MLC Song Code" at bounding box center [182, 135] width 97 height 6
click at [141, 141] on span "G38047" at bounding box center [182, 141] width 97 height 7
click at [62, 52] on button "< Back to public search results" at bounding box center [66, 48] width 86 height 15
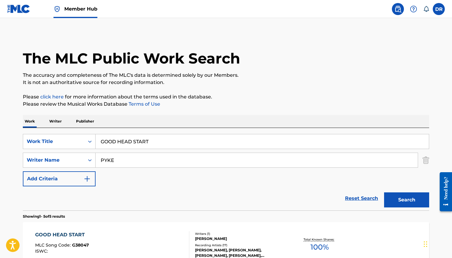
scroll to position [56, 0]
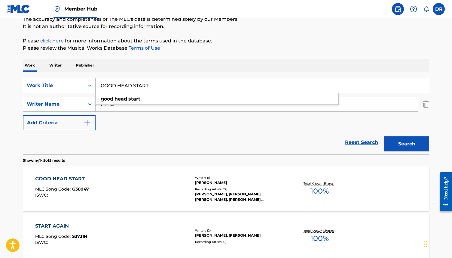
drag, startPoint x: 152, startPoint y: 87, endPoint x: 46, endPoint y: 87, distance: 105.3
click at [46, 87] on div "SearchWithCriteria3ca1de88-b7ff-4f5b-be49-6ec151af8843 Work Title GOOD HEAD STA…" at bounding box center [226, 85] width 407 height 15
paste input "LOVE LIES"
type input "LOVE LIES"
click at [384, 136] on button "Search" at bounding box center [406, 143] width 45 height 15
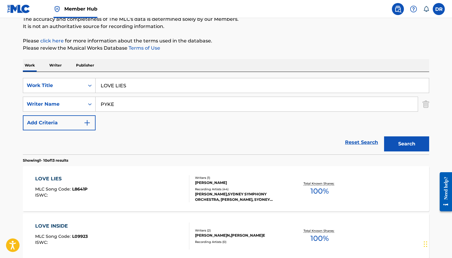
click at [114, 187] on div "LOVE LIES MLC Song Code : L8641P ISWC :" at bounding box center [112, 188] width 155 height 27
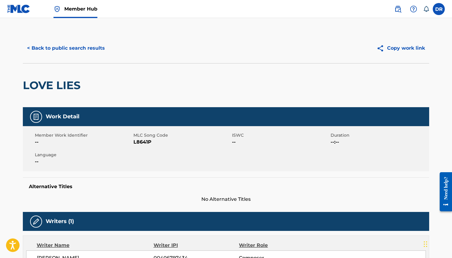
click at [142, 142] on span "L8641P" at bounding box center [182, 141] width 97 height 7
click at [70, 43] on button "< Back to public search results" at bounding box center [66, 48] width 86 height 15
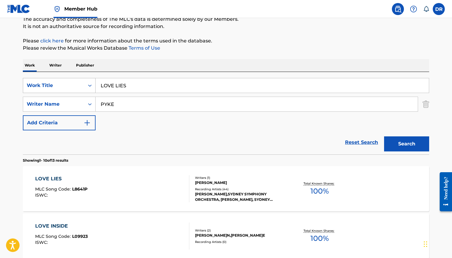
drag, startPoint x: 135, startPoint y: 88, endPoint x: 74, endPoint y: 86, distance: 61.7
click at [74, 86] on div "SearchWithCriteria3ca1de88-b7ff-4f5b-be49-6ec151af8843 Work Title LOVE LIES" at bounding box center [226, 85] width 407 height 15
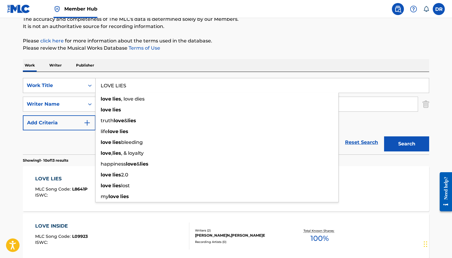
paste input "MAKE YOU HAPPY"
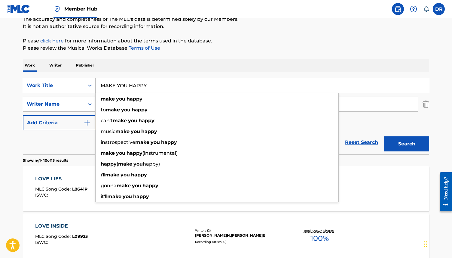
type input "MAKE YOU HAPPY"
click at [384, 136] on button "Search" at bounding box center [406, 143] width 45 height 15
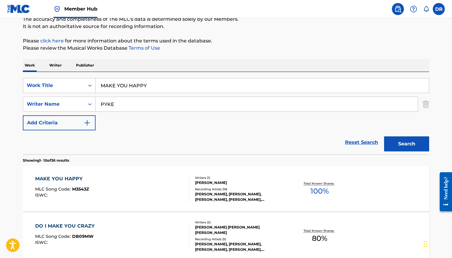
click at [79, 177] on div "MAKE YOU HAPPY" at bounding box center [62, 178] width 54 height 7
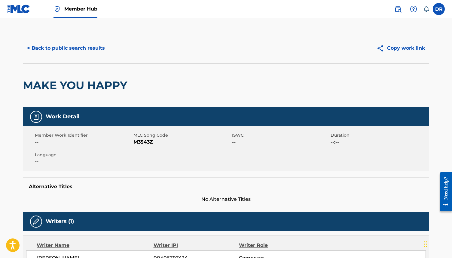
click at [136, 146] on div "Member Work Identifier -- MLC Song Code M3543Z ISWC -- Duration --:-- Language …" at bounding box center [226, 148] width 407 height 45
click at [140, 143] on span "M3543Z" at bounding box center [182, 141] width 97 height 7
click at [78, 48] on button "< Back to public search results" at bounding box center [66, 48] width 86 height 15
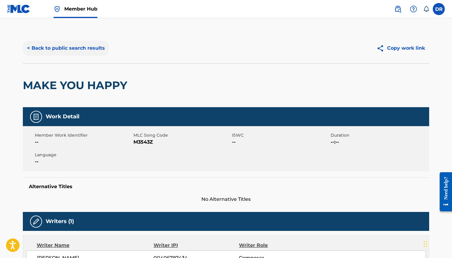
scroll to position [56, 0]
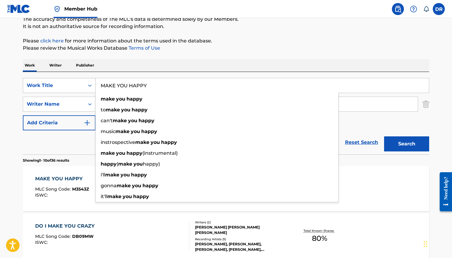
drag, startPoint x: 154, startPoint y: 88, endPoint x: 87, endPoint y: 87, distance: 66.5
click at [87, 87] on div "SearchWithCriteria3ca1de88-b7ff-4f5b-be49-6ec151af8843 Work Title MAKE YOU HAPP…" at bounding box center [226, 85] width 407 height 15
paste input "EMORIES AND DUST"
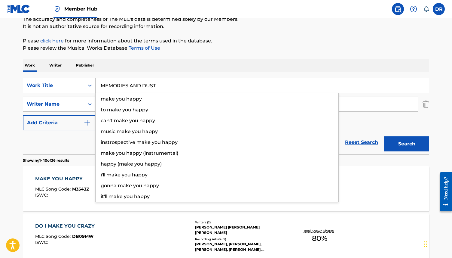
type input "MEMORIES AND DUST"
click at [384, 136] on button "Search" at bounding box center [406, 143] width 45 height 15
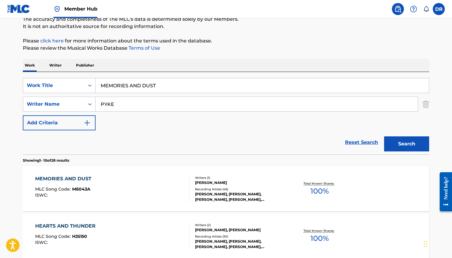
click at [115, 181] on div "MEMORIES AND DUST MLC Song Code : M6043A ISWC :" at bounding box center [112, 188] width 155 height 27
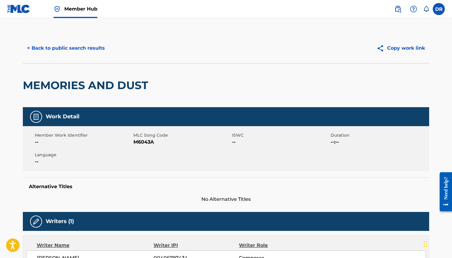
click at [144, 141] on span "M6043A" at bounding box center [182, 141] width 97 height 7
click at [84, 49] on button "< Back to public search results" at bounding box center [66, 48] width 86 height 15
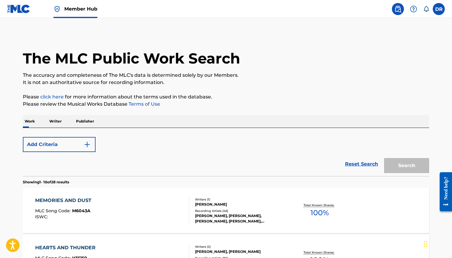
scroll to position [56, 0]
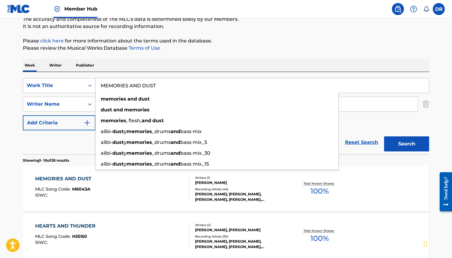
drag, startPoint x: 162, startPoint y: 86, endPoint x: 85, endPoint y: 86, distance: 77.3
click at [85, 86] on div "SearchWithCriteria3ca1de88-b7ff-4f5b-be49-6ec151af8843 Work Title MEMORIES AND …" at bounding box center [226, 85] width 407 height 15
paste input "IDDLE OF THE HILL"
type input "MIDDLE OF THE HILL"
click at [384, 136] on button "Search" at bounding box center [406, 143] width 45 height 15
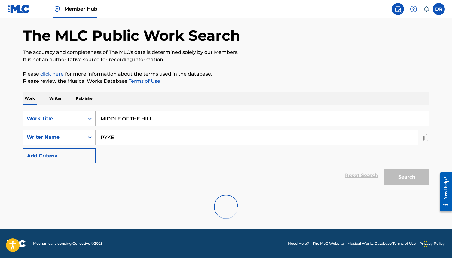
scroll to position [23, 0]
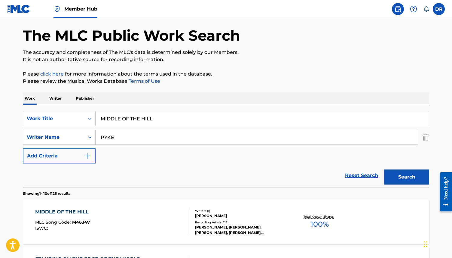
click at [73, 214] on div "MIDDLE OF THE HILL" at bounding box center [63, 211] width 57 height 7
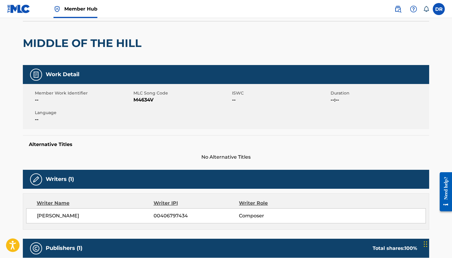
scroll to position [49, 0]
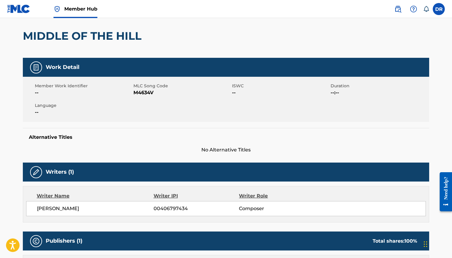
click at [137, 96] on span "M4634V" at bounding box center [182, 92] width 97 height 7
click at [143, 92] on span "M4634V" at bounding box center [182, 92] width 97 height 7
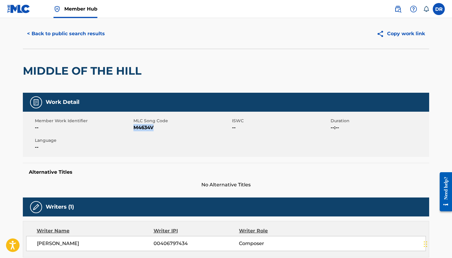
scroll to position [0, 0]
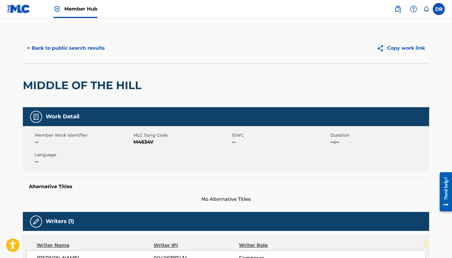
click at [85, 36] on div "< Back to public search results Copy work link" at bounding box center [226, 48] width 407 height 30
click at [85, 42] on button "< Back to public search results" at bounding box center [66, 48] width 86 height 15
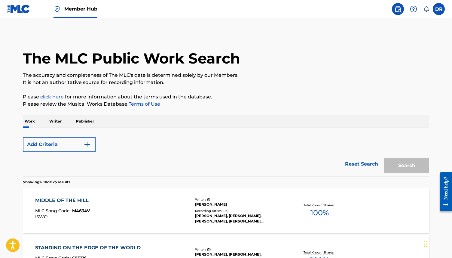
scroll to position [23, 0]
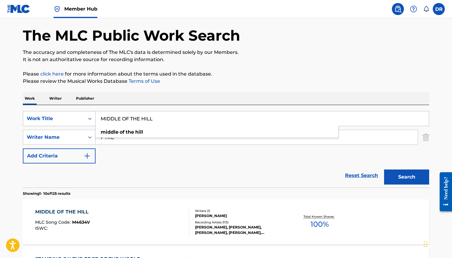
drag, startPoint x: 162, startPoint y: 117, endPoint x: 51, endPoint y: 117, distance: 110.4
click at [51, 117] on div "SearchWithCriteria3ca1de88-b7ff-4f5b-be49-6ec151af8843 Work Title MIDDLE OF THE…" at bounding box center [226, 118] width 407 height 15
paste input "SEW MY NAME"
type input "SEW MY NAME"
click at [384, 169] on button "Search" at bounding box center [406, 176] width 45 height 15
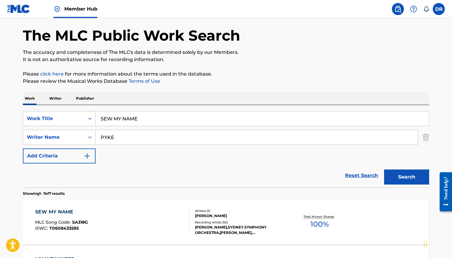
scroll to position [43, 0]
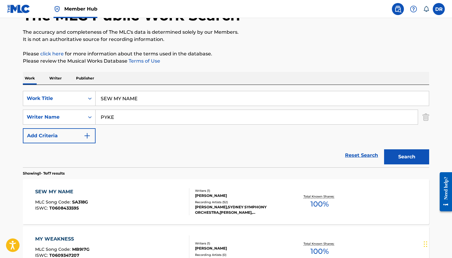
click at [97, 194] on div "SEW MY NAME MLC Song Code : SA318G ISWC : T0608433595" at bounding box center [112, 201] width 155 height 27
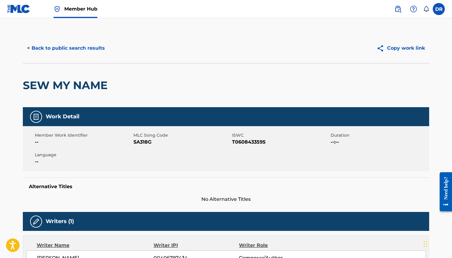
click at [146, 143] on span "SA318G" at bounding box center [182, 141] width 97 height 7
click at [77, 49] on button "< Back to public search results" at bounding box center [66, 48] width 86 height 15
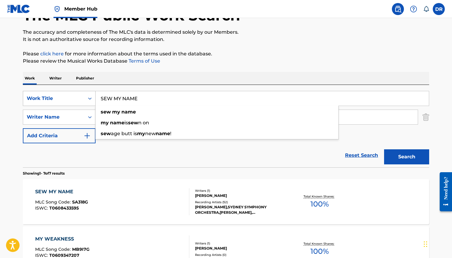
drag, startPoint x: 160, startPoint y: 103, endPoint x: 93, endPoint y: 97, distance: 68.0
click at [93, 97] on div "SearchWithCriteria3ca1de88-b7ff-4f5b-be49-6ec151af8843 Work Title SEW MY NAME s…" at bounding box center [226, 98] width 407 height 15
paste input "THE LIGHTHOUSE SONG"
type input "THE LIGHTHOUSE SONG"
click at [384, 149] on button "Search" at bounding box center [406, 156] width 45 height 15
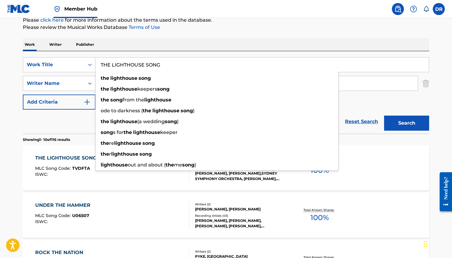
scroll to position [76, 0]
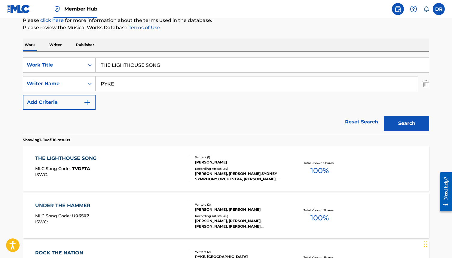
click at [82, 164] on div "THE LIGHTHOUSE SONG MLC Song Code : TVDFTA ISWC :" at bounding box center [67, 168] width 64 height 27
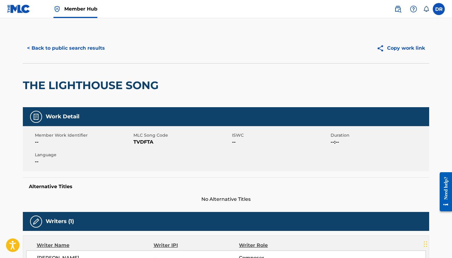
click at [138, 145] on span "TVDFTA" at bounding box center [182, 141] width 97 height 7
click at [69, 43] on button "< Back to public search results" at bounding box center [66, 48] width 86 height 15
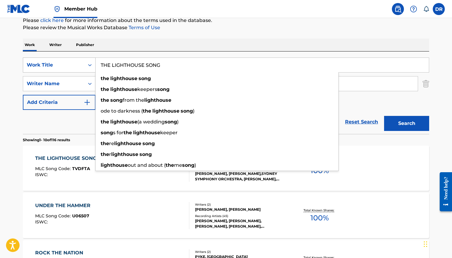
drag, startPoint x: 163, startPoint y: 67, endPoint x: 79, endPoint y: 67, distance: 83.6
click at [79, 67] on div "SearchWithCriteria3ca1de88-b7ff-4f5b-be49-6ec151af8843 Work Title THE LIGHTHOUS…" at bounding box center [226, 64] width 407 height 15
paste input "SUMMER"
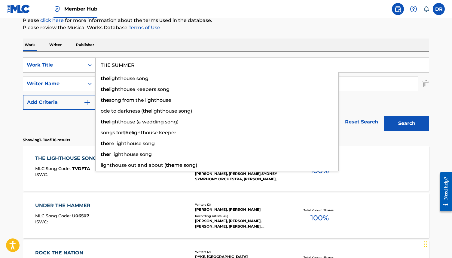
type input "THE SUMMER"
click at [384, 116] on button "Search" at bounding box center [406, 123] width 45 height 15
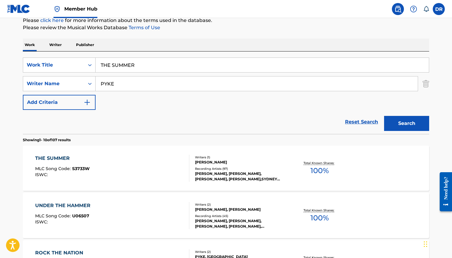
click at [113, 153] on div "THE SUMMER MLC Song Code : S3733W ISWC : Writers ( 1 ) [PERSON_NAME] Recording …" at bounding box center [226, 168] width 407 height 45
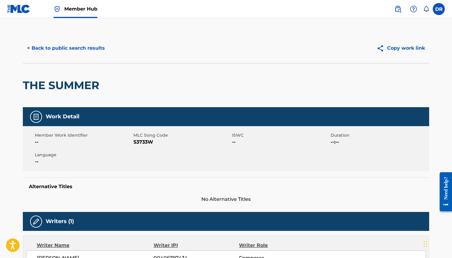
click at [143, 142] on span "S3733W" at bounding box center [182, 141] width 97 height 7
click at [69, 54] on button "< Back to public search results" at bounding box center [66, 48] width 86 height 15
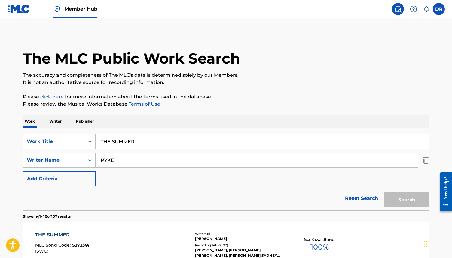
scroll to position [76, 0]
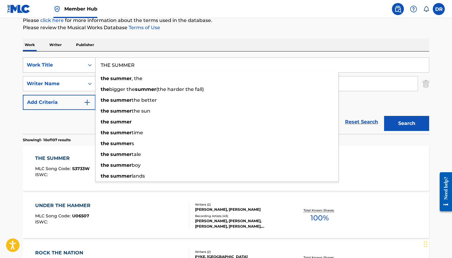
drag, startPoint x: 146, startPoint y: 66, endPoint x: 70, endPoint y: 67, distance: 75.5
click at [70, 67] on div "SearchWithCriteria3ca1de88-b7ff-4f5b-be49-6ec151af8843 Work Title THE SUMMER th…" at bounding box center [226, 64] width 407 height 15
paste input "WORLD IS A PICTURE"
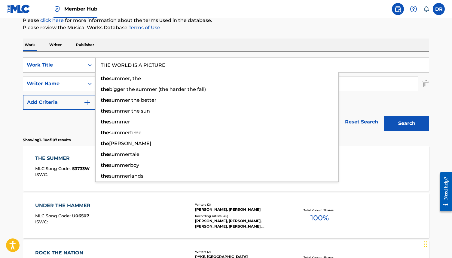
type input "THE WORLD IS A PICTURE"
click at [384, 116] on button "Search" at bounding box center [406, 123] width 45 height 15
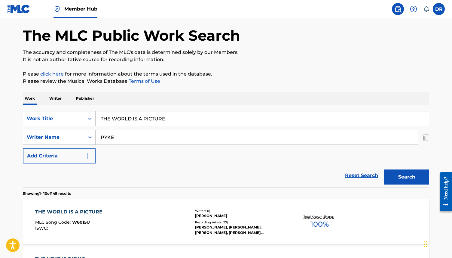
click at [116, 216] on div "THE WORLD IS A PICTURE MLC Song Code : W6015U ISWC :" at bounding box center [112, 221] width 155 height 27
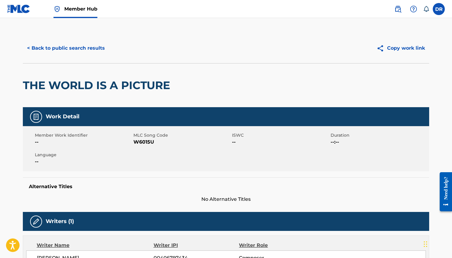
click at [149, 137] on span "MLC Song Code" at bounding box center [182, 135] width 97 height 6
click at [149, 139] on span "W6015U" at bounding box center [182, 141] width 97 height 7
click at [76, 51] on button "< Back to public search results" at bounding box center [66, 48] width 86 height 15
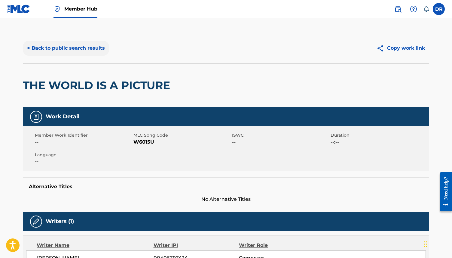
scroll to position [23, 0]
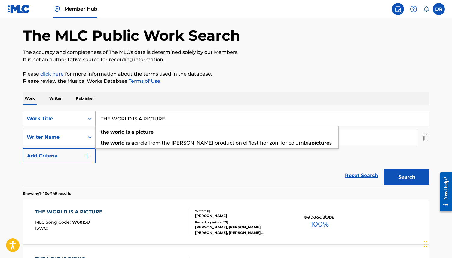
drag, startPoint x: 168, startPoint y: 119, endPoint x: 74, endPoint y: 119, distance: 94.5
click at [74, 119] on div "SearchWithCriteria3ca1de88-b7ff-4f5b-be49-6ec151af8843 Work Title THE WORLD IS …" at bounding box center [226, 118] width 407 height 15
paste input "WHERE TWO OCEANS MEET"
type input "WHERE TWO OCEANS MEET"
click at [384, 169] on button "Search" at bounding box center [406, 176] width 45 height 15
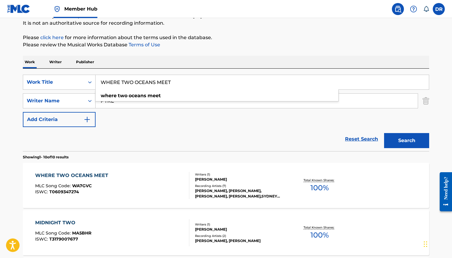
scroll to position [59, 0]
click at [120, 185] on div "WHERE TWO OCEANS MEET MLC Song Code : WA7GVC ISWC : T0609347274" at bounding box center [112, 185] width 155 height 27
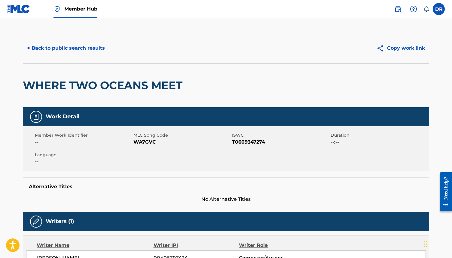
click at [148, 142] on span "WA7GVC" at bounding box center [182, 141] width 97 height 7
click at [68, 62] on div "< Back to public search results Copy work link" at bounding box center [226, 48] width 407 height 30
click at [72, 47] on button "< Back to public search results" at bounding box center [66, 48] width 86 height 15
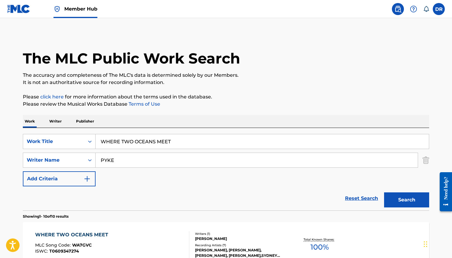
scroll to position [59, 0]
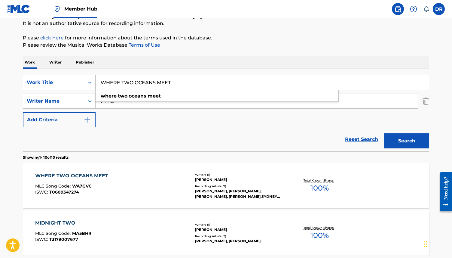
drag, startPoint x: 177, startPoint y: 84, endPoint x: 75, endPoint y: 84, distance: 102.0
click at [75, 84] on div "SearchWithCriteria3ca1de88-b7ff-4f5b-be49-6ec151af8843 Work Title WHERE TWO OCE…" at bounding box center [226, 82] width 407 height 15
paste input "YOU DON'T SCARE ME"
type input "YOU DON'T SCARE ME"
click at [384, 133] on button "Search" at bounding box center [406, 140] width 45 height 15
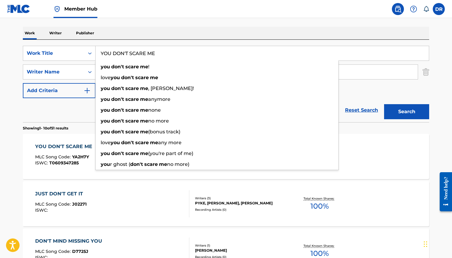
scroll to position [89, 0]
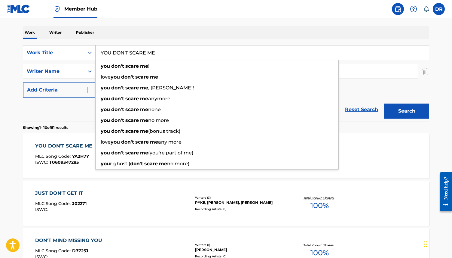
click at [85, 153] on div "YOU DON'T SCARE ME MLC Song Code : YA2H7Y ISWC : T0609347285" at bounding box center [65, 155] width 60 height 27
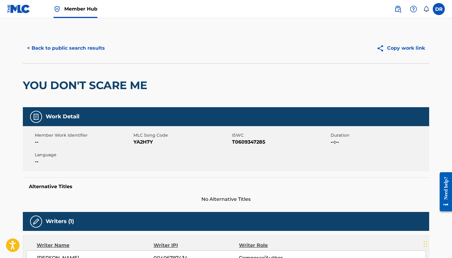
click at [147, 141] on span "YA2H7Y" at bounding box center [182, 141] width 97 height 7
click at [81, 48] on button "< Back to public search results" at bounding box center [66, 48] width 86 height 15
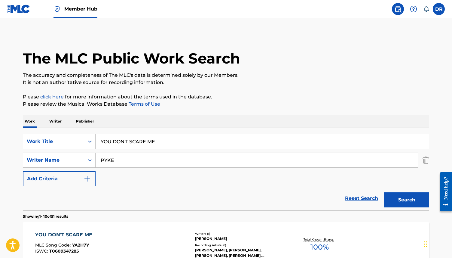
scroll to position [89, 0]
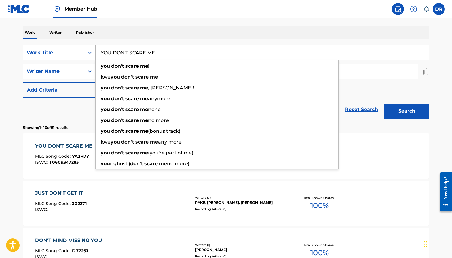
drag, startPoint x: 167, startPoint y: 50, endPoint x: 83, endPoint y: 52, distance: 84.0
click at [83, 52] on div "SearchWithCriteria3ca1de88-b7ff-4f5b-be49-6ec151af8843 Work Title YOU DON'T SCA…" at bounding box center [226, 52] width 407 height 15
paste input "PUNCH IN THE HEART"
type input "PUNCH IN THE HEART"
click at [384, 103] on button "Search" at bounding box center [406, 110] width 45 height 15
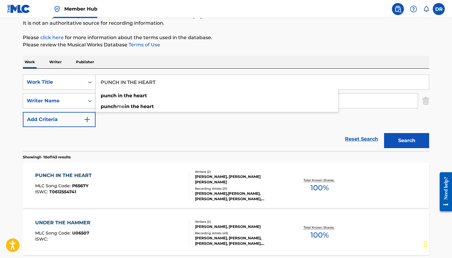
scroll to position [66, 0]
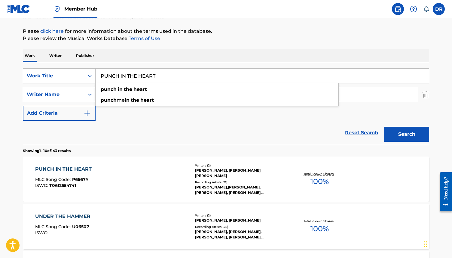
click at [132, 173] on div "PUNCH IN THE HEART MLC Song Code : P6567Y ISWC : T0612554741" at bounding box center [112, 178] width 155 height 27
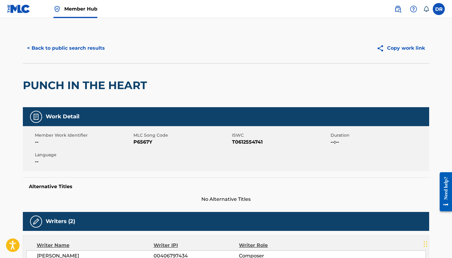
click at [145, 140] on span "P6567Y" at bounding box center [182, 141] width 97 height 7
click at [82, 44] on button "< Back to public search results" at bounding box center [66, 48] width 86 height 15
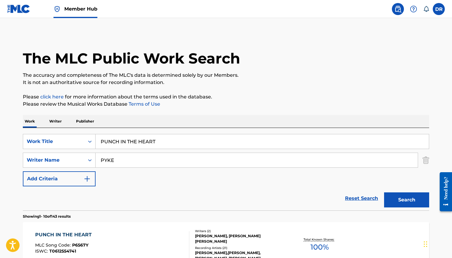
scroll to position [66, 0]
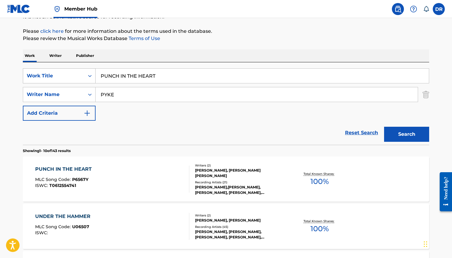
drag, startPoint x: 161, startPoint y: 76, endPoint x: 76, endPoint y: 76, distance: 84.2
click at [76, 76] on div "SearchWithCriteria3ca1de88-b7ff-4f5b-be49-6ec151af8843 Work Title PUNCH IN THE …" at bounding box center [226, 75] width 407 height 15
paste input "THE TULIPS ON THE TABLE"
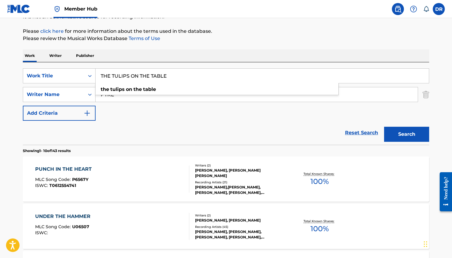
type input "THE TULIPS ON THE TABLE"
click at [120, 130] on div "Reset Search Search" at bounding box center [226, 133] width 407 height 24
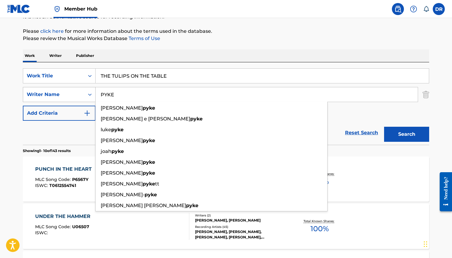
drag, startPoint x: 130, startPoint y: 94, endPoint x: 72, endPoint y: 93, distance: 58.4
click at [72, 93] on div "SearchWithCriteria08fc8d3e-903a-4995-bcec-6f34ec9fa49b Writer Name [PERSON_NAME…" at bounding box center [226, 94] width 407 height 15
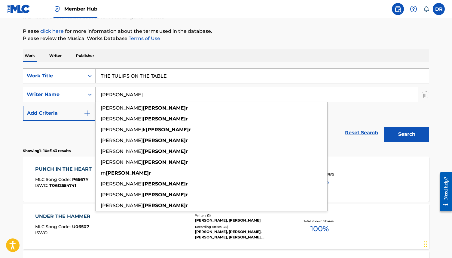
type input "[PERSON_NAME]"
click at [384, 127] on button "Search" at bounding box center [406, 134] width 45 height 15
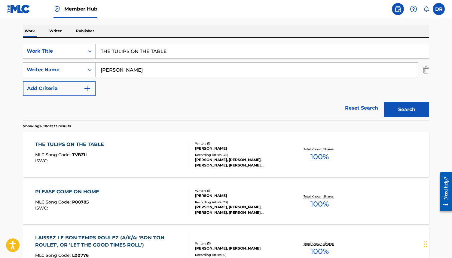
scroll to position [91, 0]
click at [95, 146] on div "THE TULIPS ON THE TABLE" at bounding box center [71, 143] width 72 height 7
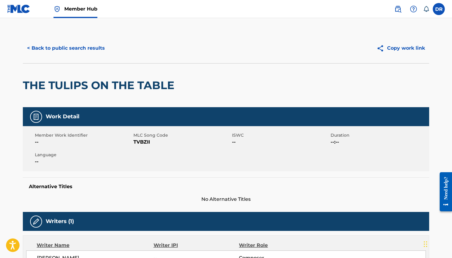
click at [137, 141] on span "TVBZII" at bounding box center [182, 141] width 97 height 7
click at [88, 45] on button "< Back to public search results" at bounding box center [66, 48] width 86 height 15
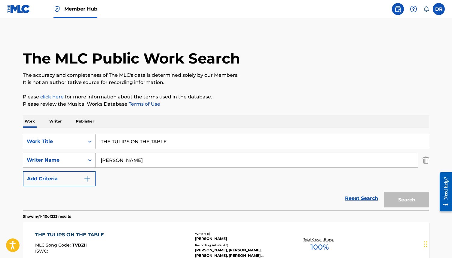
scroll to position [91, 0]
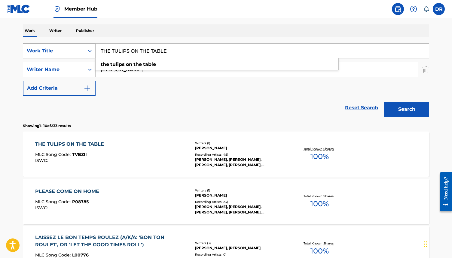
drag, startPoint x: 173, startPoint y: 55, endPoint x: 84, endPoint y: 48, distance: 89.6
click at [84, 48] on div "SearchWithCriteria3ca1de88-b7ff-4f5b-be49-6ec151af8843 Work Title THE TULIPS ON…" at bounding box center [226, 50] width 407 height 15
paste input "[GEOGRAPHIC_DATA]"
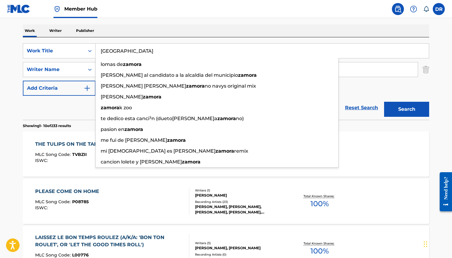
type input "[GEOGRAPHIC_DATA]"
click at [81, 106] on div "Reset Search Search" at bounding box center [226, 108] width 407 height 24
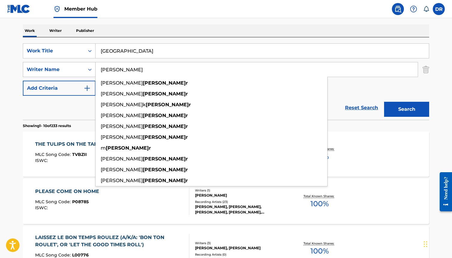
drag, startPoint x: 130, startPoint y: 69, endPoint x: 91, endPoint y: 69, distance: 38.8
click at [91, 69] on div "SearchWithCriteria08fc8d3e-903a-4995-bcec-6f34ec9fa49b Writer Name [PERSON_NAME…" at bounding box center [226, 69] width 407 height 15
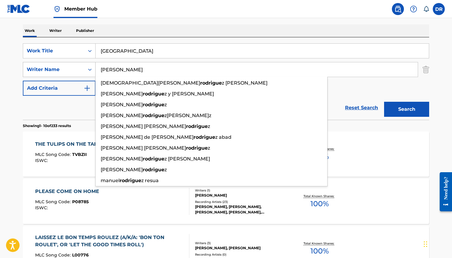
type input "[PERSON_NAME]"
click at [384, 102] on button "Search" at bounding box center [406, 109] width 45 height 15
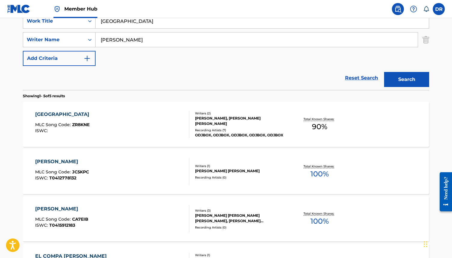
scroll to position [121, 0]
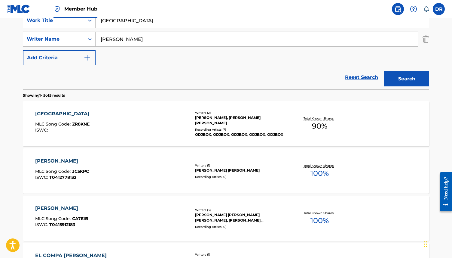
click at [152, 120] on div "[PERSON_NAME] MLC Song Code : ZR8KNE ISWC :" at bounding box center [112, 123] width 155 height 27
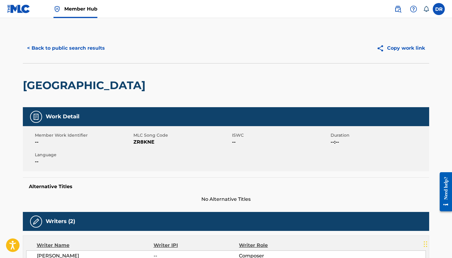
click at [143, 141] on span "ZR8KNE" at bounding box center [182, 141] width 97 height 7
click at [91, 52] on button "< Back to public search results" at bounding box center [66, 48] width 86 height 15
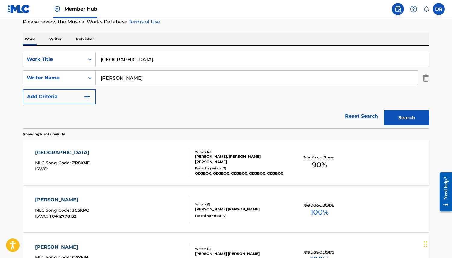
scroll to position [79, 0]
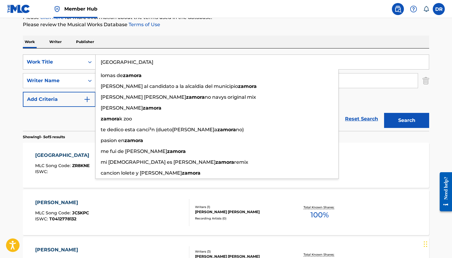
drag, startPoint x: 131, startPoint y: 63, endPoint x: 90, endPoint y: 63, distance: 40.6
click at [90, 63] on div "SearchWithCriteria3ca1de88-b7ff-4f5b-be49-6ec151af8843 Work Title [PERSON_NAME]…" at bounding box center [226, 61] width 407 height 15
paste input "DAYLIGHT SONG"
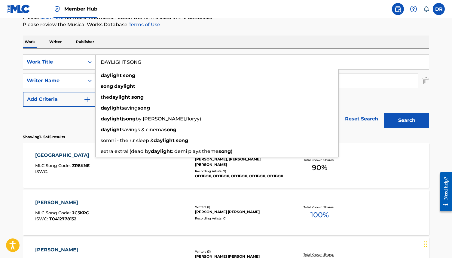
type input "DAYLIGHT SONG"
click at [76, 115] on div "Reset Search Search" at bounding box center [226, 119] width 407 height 24
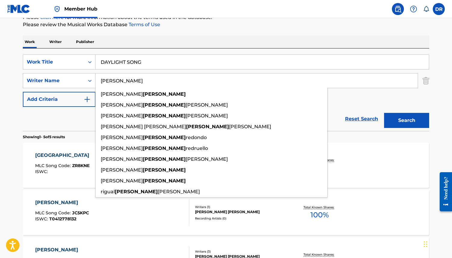
drag, startPoint x: 141, startPoint y: 82, endPoint x: 110, endPoint y: 82, distance: 31.0
click at [110, 82] on input "[PERSON_NAME]" at bounding box center [257, 80] width 322 height 14
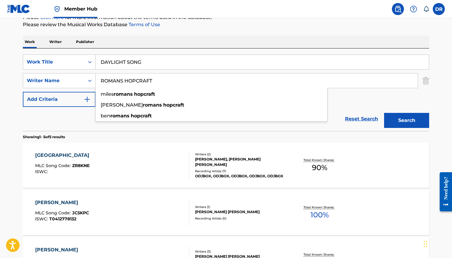
type input "ROMANS HOPCRAFT"
click at [384, 113] on button "Search" at bounding box center [406, 120] width 45 height 15
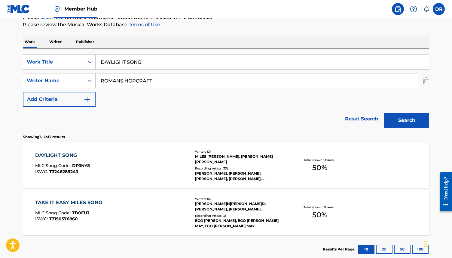
click at [124, 160] on div "DAYLIGHT SONG MLC Song Code : DP3NY8 ISWC : T3246289243" at bounding box center [112, 165] width 155 height 27
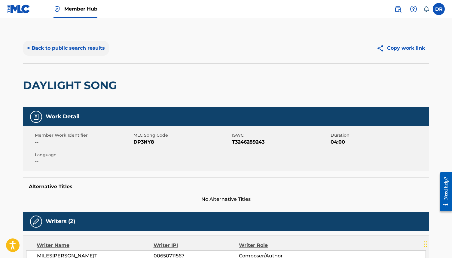
click at [89, 49] on button "< Back to public search results" at bounding box center [66, 48] width 86 height 15
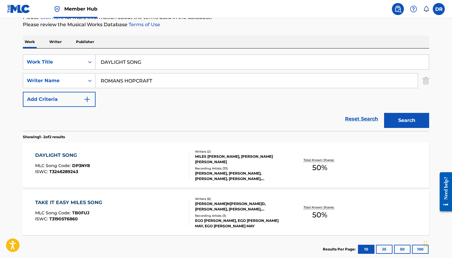
click at [111, 168] on div "DAYLIGHT SONG MLC Song Code : DP3NY8 ISWC : T3246289243" at bounding box center [112, 165] width 155 height 27
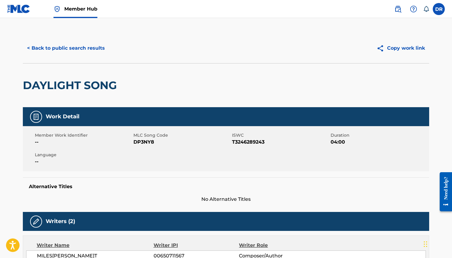
click at [150, 145] on span "DP3NY8" at bounding box center [182, 141] width 97 height 7
click at [76, 44] on button "< Back to public search results" at bounding box center [66, 48] width 86 height 15
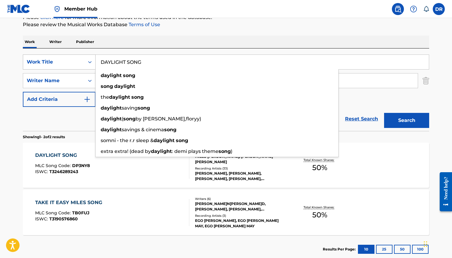
drag, startPoint x: 148, startPoint y: 60, endPoint x: 92, endPoint y: 59, distance: 55.7
click at [92, 59] on div "SearchWithCriteria3ca1de88-b7ff-4f5b-be49-6ec151af8843 Work Title DAYLIGHT SONG…" at bounding box center [226, 61] width 407 height 15
paste input "TREEHOUSE"
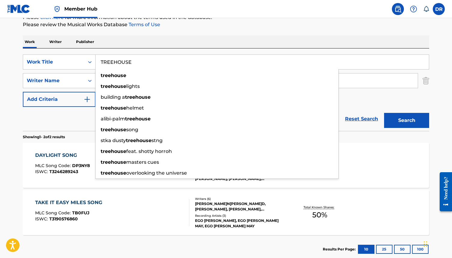
type input "TREEHOUSE"
click at [59, 120] on div "Reset Search Search" at bounding box center [226, 119] width 407 height 24
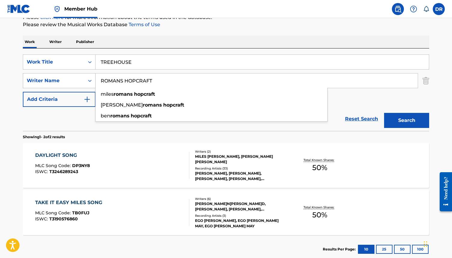
drag, startPoint x: 160, startPoint y: 81, endPoint x: 60, endPoint y: 81, distance: 100.2
click at [60, 81] on div "SearchWithCriteria08fc8d3e-903a-4995-bcec-6f34ec9fa49b Writer Name [PERSON_NAME…" at bounding box center [226, 80] width 407 height 15
paste input "USSELL"
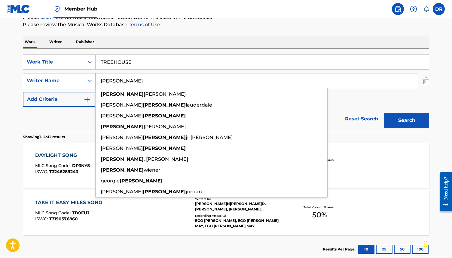
type input "[PERSON_NAME]"
click at [384, 113] on button "Search" at bounding box center [406, 120] width 45 height 15
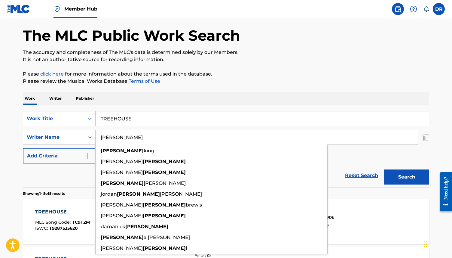
scroll to position [0, 0]
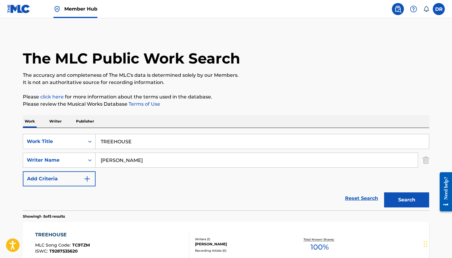
click at [65, 199] on div "Reset Search Search" at bounding box center [226, 198] width 407 height 24
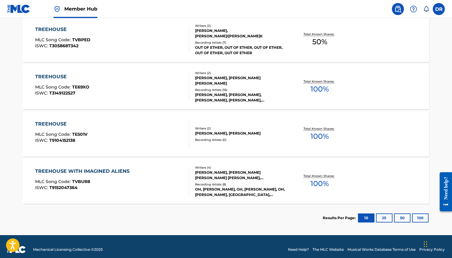
scroll to position [253, 0]
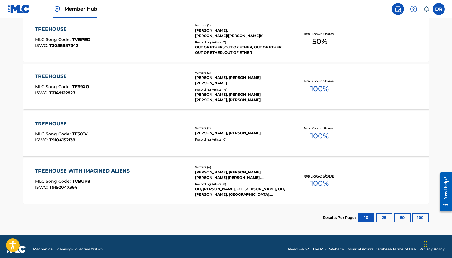
click at [153, 83] on div "TREEHOUSE MLC Song Code : TE69XO ISWC : T3149122527" at bounding box center [112, 86] width 155 height 27
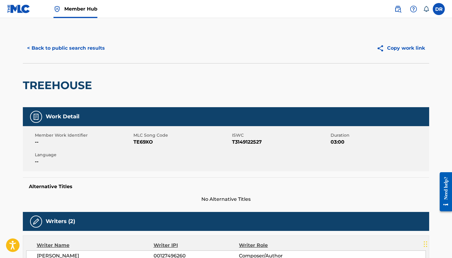
click at [140, 143] on span "TE69XO" at bounding box center [182, 141] width 97 height 7
click at [65, 49] on button "< Back to public search results" at bounding box center [66, 48] width 86 height 15
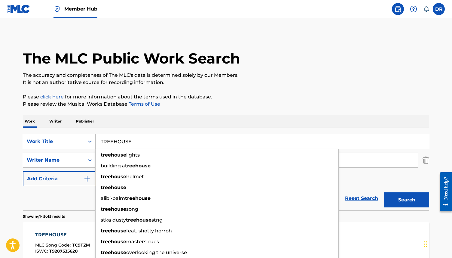
drag, startPoint x: 140, startPoint y: 144, endPoint x: 88, endPoint y: 144, distance: 52.6
click at [88, 144] on div "SearchWithCriteria3ca1de88-b7ff-4f5b-be49-6ec151af8843 Work Title TREEHOUSE tre…" at bounding box center [226, 141] width 407 height 15
paste input "HOW MANY LOVE SONGS HAVE DIED IN [GEOGRAPHIC_DATA]?"
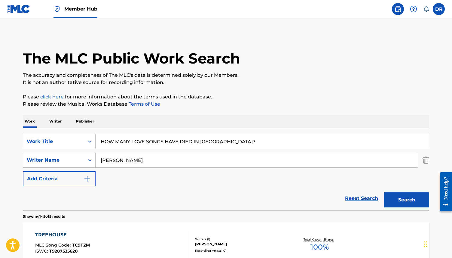
type input "HOW MANY LOVE SONGS HAVE DIED IN [GEOGRAPHIC_DATA]?"
click at [73, 206] on div "Reset Search Search" at bounding box center [226, 198] width 407 height 24
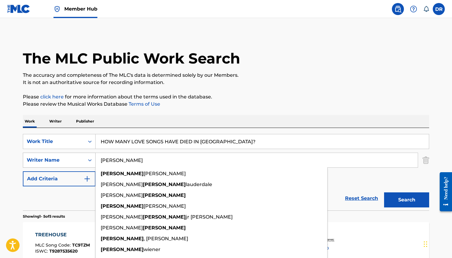
drag, startPoint x: 136, startPoint y: 160, endPoint x: 74, endPoint y: 160, distance: 62.0
click at [74, 160] on div "SearchWithCriteria08fc8d3e-903a-4995-bcec-6f34ec9fa49b Writer Name [PERSON_NAME…" at bounding box center [226, 160] width 407 height 15
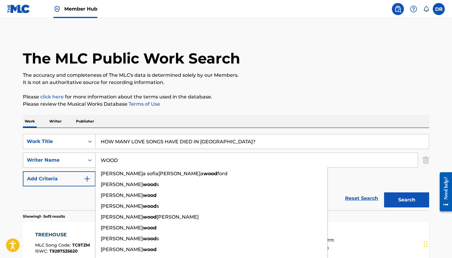
type input "WOOD"
click at [384, 192] on button "Search" at bounding box center [406, 199] width 45 height 15
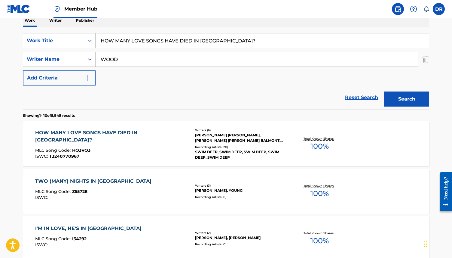
scroll to position [103, 0]
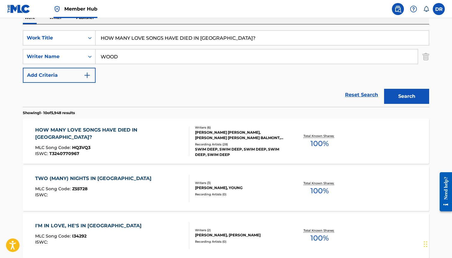
click at [127, 145] on div "MLC Song Code : HQ3VQ3" at bounding box center [110, 148] width 150 height 6
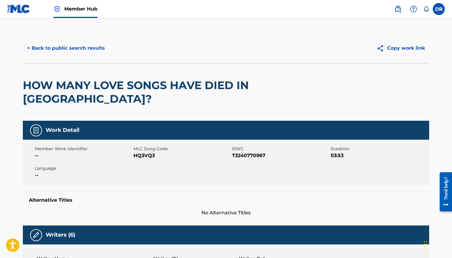
click at [146, 152] on span "HQ3VQ3" at bounding box center [182, 155] width 97 height 7
click at [68, 58] on div "< Back to public search results Copy work link" at bounding box center [226, 48] width 407 height 30
click at [70, 46] on button "< Back to public search results" at bounding box center [66, 48] width 86 height 15
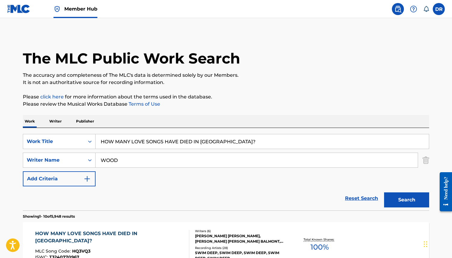
scroll to position [103, 0]
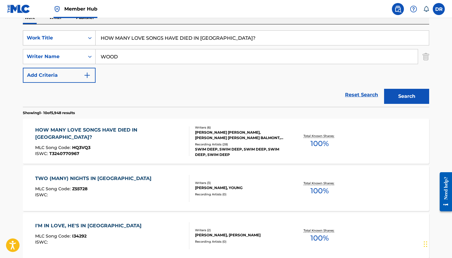
drag, startPoint x: 223, startPoint y: 39, endPoint x: 90, endPoint y: 42, distance: 132.7
click at [90, 42] on div "SearchWithCriteria3ca1de88-b7ff-4f5b-be49-6ec151af8843 Work Title HOW MANY LOVE…" at bounding box center [226, 37] width 407 height 15
click at [90, 42] on div "Search Form" at bounding box center [90, 37] width 11 height 11
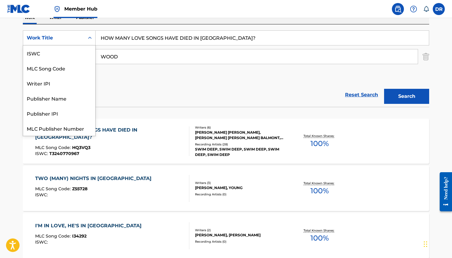
scroll to position [15, 0]
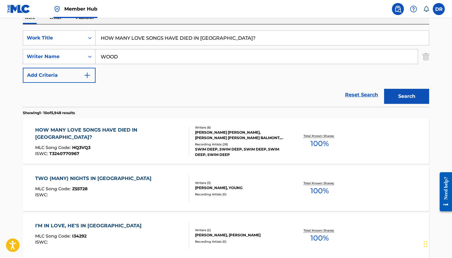
drag, startPoint x: 227, startPoint y: 37, endPoint x: 110, endPoint y: 30, distance: 116.9
click at [110, 31] on input "HOW MANY LOVE SONGS HAVE DIED IN [GEOGRAPHIC_DATA]?" at bounding box center [263, 38] width 334 height 14
paste input "AZEL EYES"
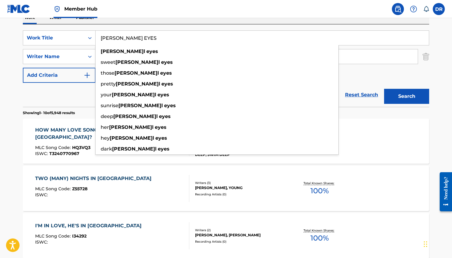
type input "[PERSON_NAME] EYES"
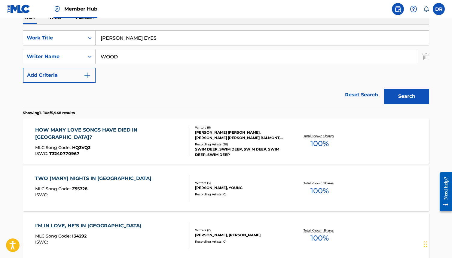
click at [73, 93] on div "Reset Search Search" at bounding box center [226, 95] width 407 height 24
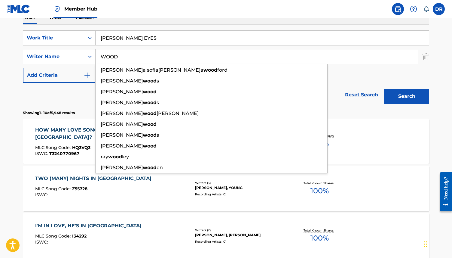
drag, startPoint x: 120, startPoint y: 58, endPoint x: 102, endPoint y: 58, distance: 18.4
click at [102, 58] on input "WOOD" at bounding box center [257, 56] width 322 height 14
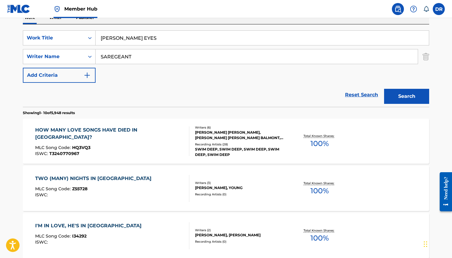
click at [384, 89] on button "Search" at bounding box center [406, 96] width 45 height 15
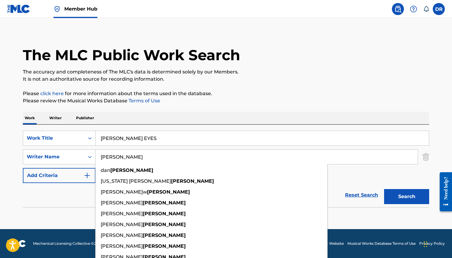
type input "[PERSON_NAME]"
click at [384, 189] on button "Search" at bounding box center [406, 196] width 45 height 15
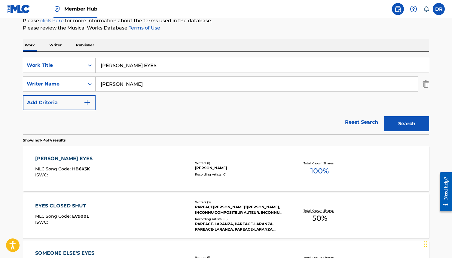
scroll to position [76, 0]
click at [162, 158] on div "[PERSON_NAME] EYES MLC Song Code : HB6K5K ISWC :" at bounding box center [112, 168] width 155 height 27
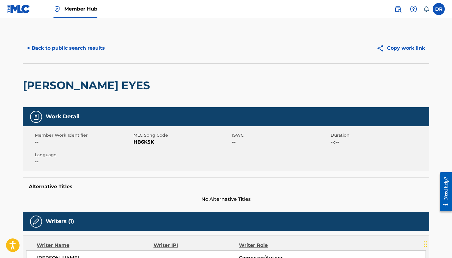
click at [147, 143] on span "HB6K5K" at bounding box center [182, 141] width 97 height 7
click at [82, 45] on button "< Back to public search results" at bounding box center [66, 48] width 86 height 15
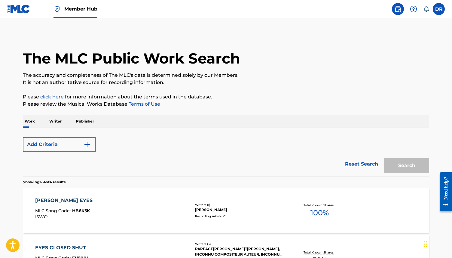
scroll to position [76, 0]
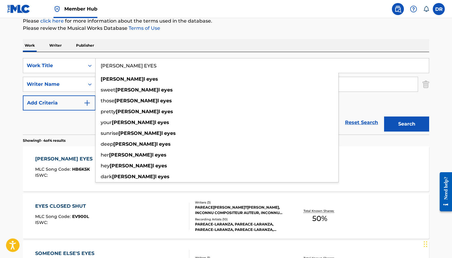
drag, startPoint x: 150, startPoint y: 67, endPoint x: 96, endPoint y: 67, distance: 54.5
click at [96, 67] on input "[PERSON_NAME] EYES" at bounding box center [263, 65] width 334 height 14
paste input "TROUBLE MAN"
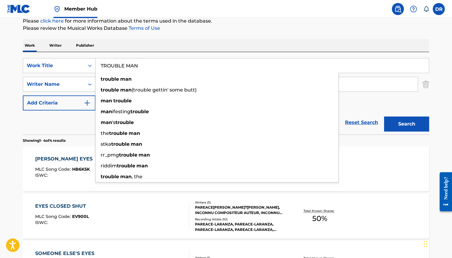
type input "TROUBLE MAN"
click at [77, 119] on div "Reset Search Search" at bounding box center [226, 122] width 407 height 24
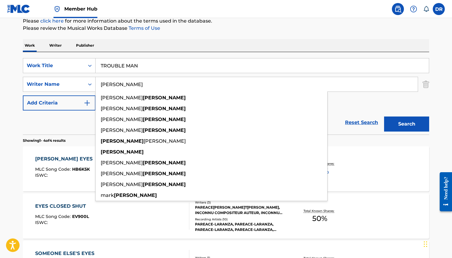
drag, startPoint x: 145, startPoint y: 87, endPoint x: 105, endPoint y: 87, distance: 40.0
click at [105, 87] on input "[PERSON_NAME]" at bounding box center [257, 84] width 322 height 14
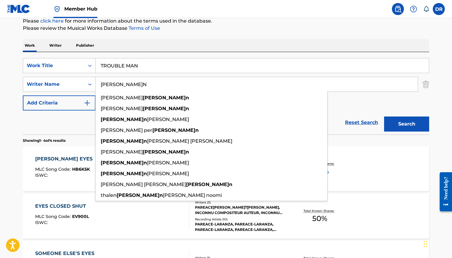
click at [384, 116] on button "Search" at bounding box center [406, 123] width 45 height 15
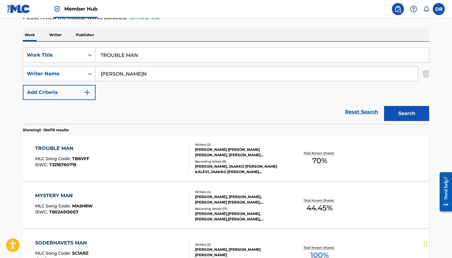
scroll to position [82, 0]
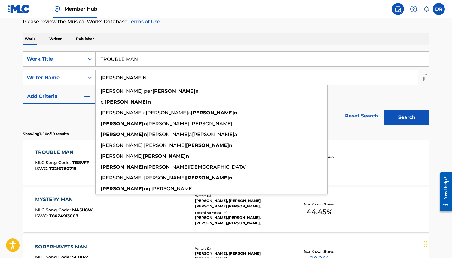
drag, startPoint x: 128, startPoint y: 80, endPoint x: 103, endPoint y: 80, distance: 25.0
click at [103, 80] on input "[PERSON_NAME]N" at bounding box center [257, 77] width 322 height 14
type input "S"
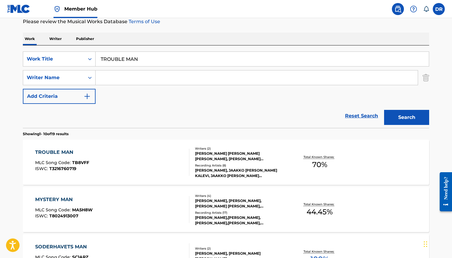
paste input "SAVOLAINEN"
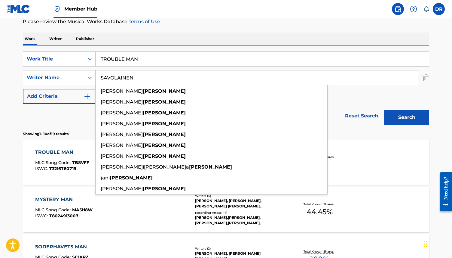
type input "SAVOLAINEN"
click at [384, 110] on button "Search" at bounding box center [406, 117] width 45 height 15
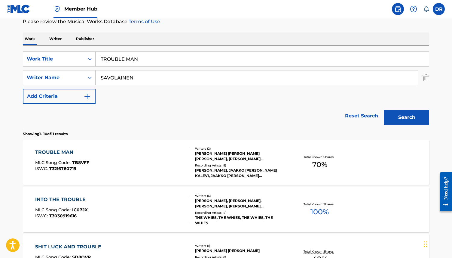
click at [162, 155] on div "TROUBLE MAN MLC Song Code : TB8VFF ISWC : T3216760719" at bounding box center [112, 162] width 155 height 27
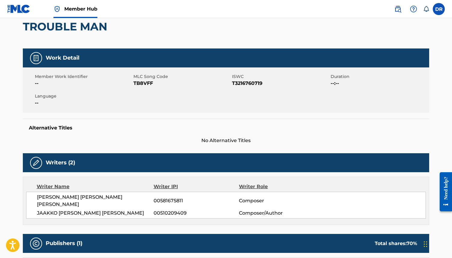
scroll to position [62, 0]
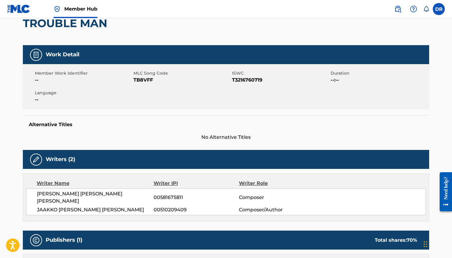
click at [147, 81] on span "TB8VFF" at bounding box center [182, 79] width 97 height 7
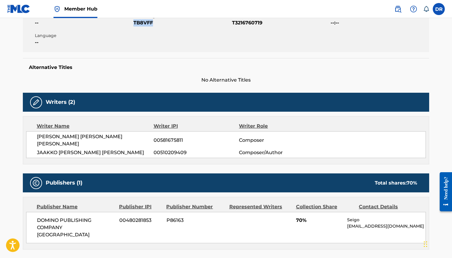
scroll to position [0, 0]
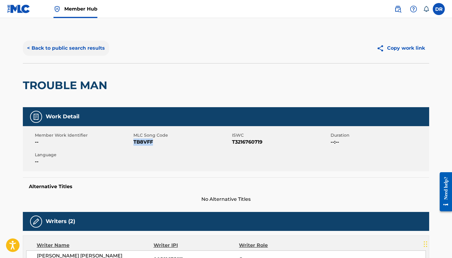
click at [53, 48] on button "< Back to public search results" at bounding box center [66, 48] width 86 height 15
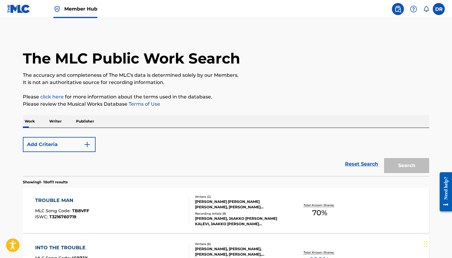
scroll to position [82, 0]
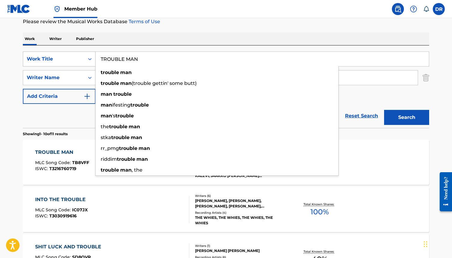
drag, startPoint x: 144, startPoint y: 57, endPoint x: 85, endPoint y: 57, distance: 59.3
click at [85, 57] on div "SearchWithCriteria3ca1de88-b7ff-4f5b-be49-6ec151af8843 Work Title TROUBLE MAN t…" at bounding box center [226, 58] width 407 height 15
click at [89, 122] on div "Reset Search Search" at bounding box center [226, 116] width 407 height 24
drag, startPoint x: 144, startPoint y: 63, endPoint x: 85, endPoint y: 62, distance: 59.3
click at [85, 62] on div "SearchWithCriteria3ca1de88-b7ff-4f5b-be49-6ec151af8843 Work Title TROUBLE MAN t…" at bounding box center [226, 58] width 407 height 15
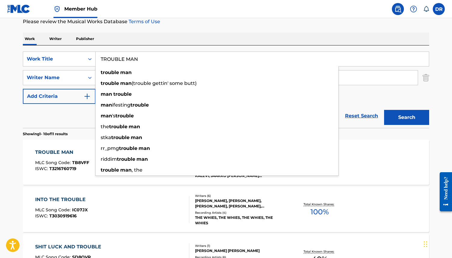
drag, startPoint x: 162, startPoint y: 61, endPoint x: 99, endPoint y: 60, distance: 62.9
click at [99, 60] on input "TROUBLE MAN" at bounding box center [263, 59] width 334 height 14
paste input "ALONE TOGETHER"
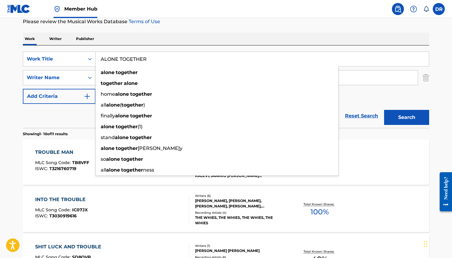
type input "ALONE TOGETHER"
click at [71, 115] on div "Reset Search Search" at bounding box center [226, 116] width 407 height 24
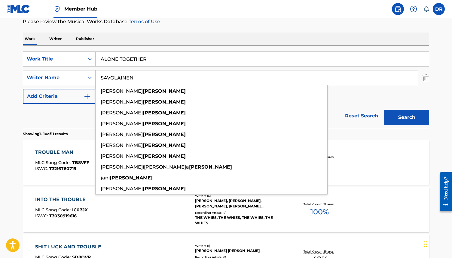
drag, startPoint x: 147, startPoint y: 78, endPoint x: 105, endPoint y: 79, distance: 41.8
click at [105, 79] on input "SAVOLAINEN" at bounding box center [257, 77] width 322 height 14
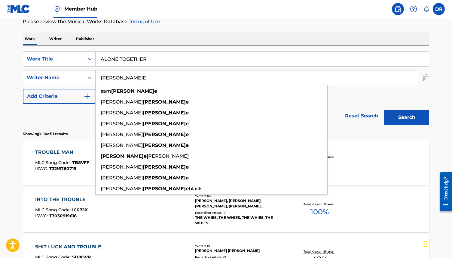
type input "[PERSON_NAME]E"
click at [384, 110] on button "Search" at bounding box center [406, 117] width 45 height 15
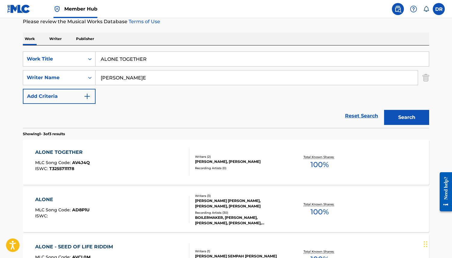
click at [128, 163] on div "ALONE TOGETHER MLC Song Code : AV4J4Q ISWC : T3255711178" at bounding box center [112, 162] width 155 height 27
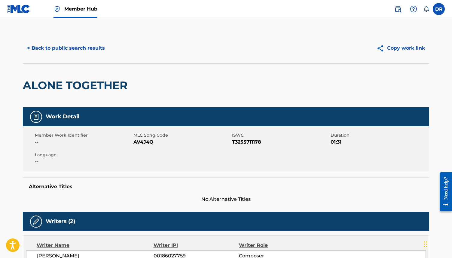
click at [144, 143] on span "AV4J4Q" at bounding box center [182, 141] width 97 height 7
click at [78, 44] on button "< Back to public search results" at bounding box center [66, 48] width 86 height 15
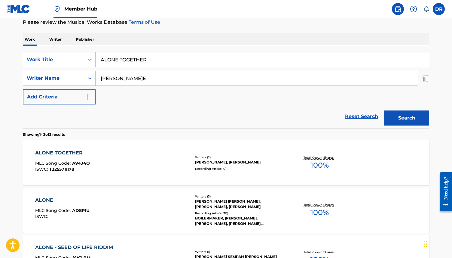
drag, startPoint x: 155, startPoint y: 61, endPoint x: 105, endPoint y: 61, distance: 49.9
click at [105, 61] on input "ALONE TOGETHER" at bounding box center [263, 59] width 334 height 14
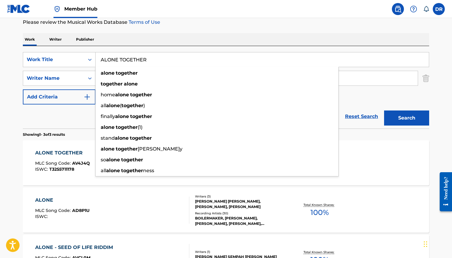
type input "A"
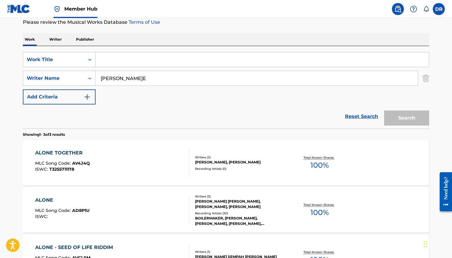
paste input "DROP THE GLASS"
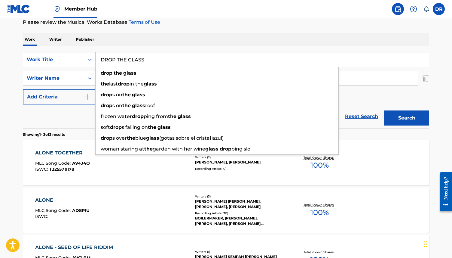
type input "DROP THE GLASS"
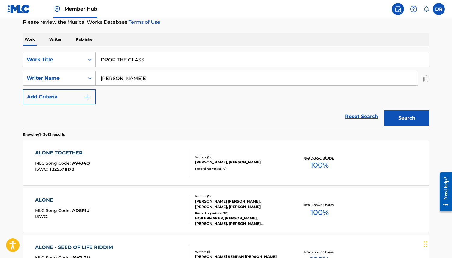
click at [78, 113] on div "Reset Search Search" at bounding box center [226, 116] width 407 height 24
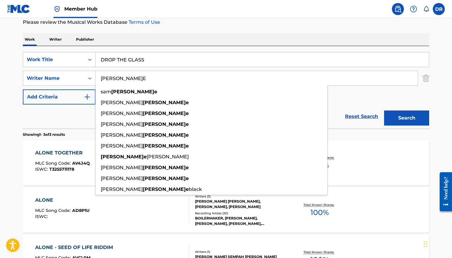
drag, startPoint x: 131, startPoint y: 79, endPoint x: 102, endPoint y: 79, distance: 28.6
click at [102, 79] on input "[PERSON_NAME]E" at bounding box center [257, 78] width 322 height 14
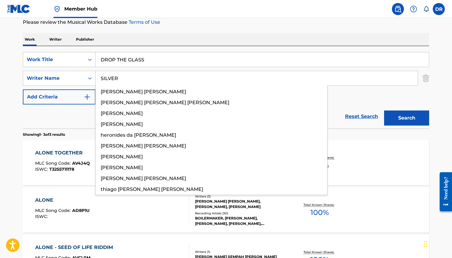
type input "SILVER"
click at [384, 110] on button "Search" at bounding box center [406, 117] width 45 height 15
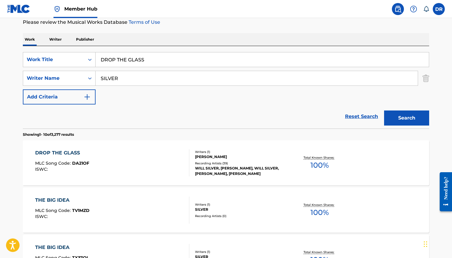
click at [136, 161] on div "DROP THE GLASS MLC Song Code : DA21OF ISWC :" at bounding box center [112, 162] width 155 height 27
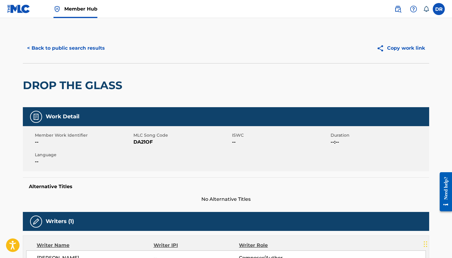
click at [147, 138] on span "MLC Song Code" at bounding box center [182, 135] width 97 height 6
click at [146, 141] on span "DA21OF" at bounding box center [182, 141] width 97 height 7
click at [88, 42] on button "< Back to public search results" at bounding box center [66, 48] width 86 height 15
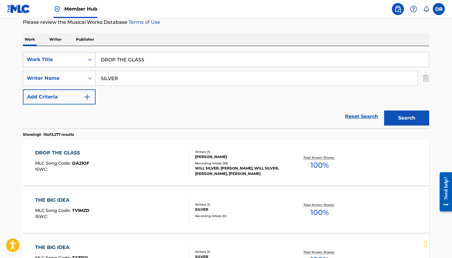
drag, startPoint x: 151, startPoint y: 60, endPoint x: 78, endPoint y: 60, distance: 73.1
click at [78, 60] on div "SearchWithCriteria3ca1de88-b7ff-4f5b-be49-6ec151af8843 Work Title DROP THE GLASS" at bounding box center [226, 59] width 407 height 15
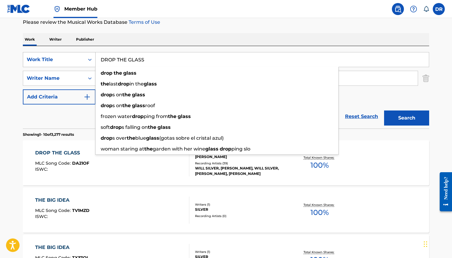
paste input "SEREIN"
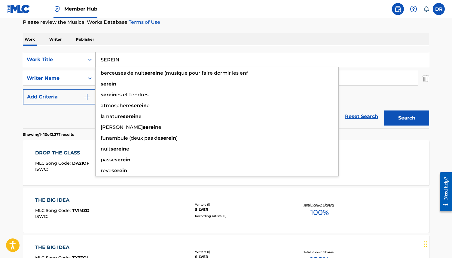
type input "SEREIN"
click at [384, 110] on button "Search" at bounding box center [406, 117] width 45 height 15
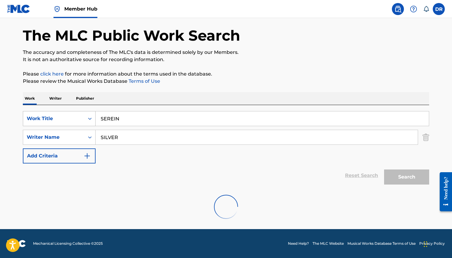
scroll to position [69, 0]
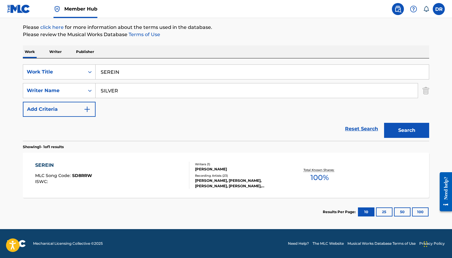
click at [130, 184] on div "SEREIN MLC Song Code : SD8RRW ISWC :" at bounding box center [112, 175] width 155 height 27
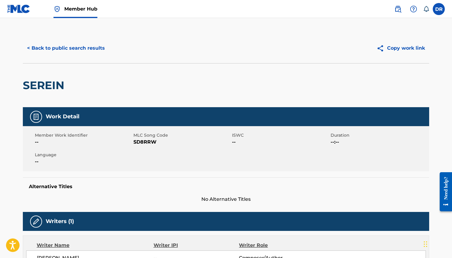
click at [131, 168] on div "Member Work Identifier -- MLC Song Code SD8RRW ISWC -- Duration --:-- Language …" at bounding box center [226, 148] width 407 height 45
click at [147, 142] on span "SD8RRW" at bounding box center [182, 141] width 97 height 7
click at [68, 50] on button "< Back to public search results" at bounding box center [66, 48] width 86 height 15
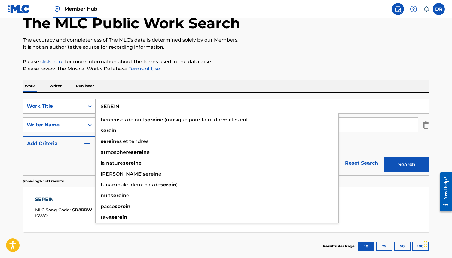
drag, startPoint x: 126, startPoint y: 107, endPoint x: 78, endPoint y: 107, distance: 48.1
click at [78, 107] on div "SearchWithCriteria3ca1de88-b7ff-4f5b-be49-6ec151af8843 Work Title SEREIN berceu…" at bounding box center [226, 106] width 407 height 15
paste input "YOU ARE"
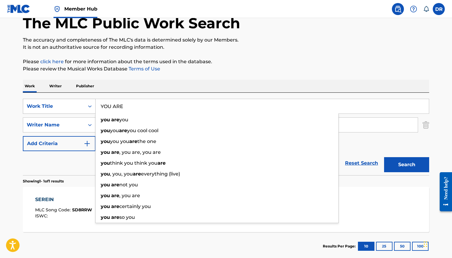
type input "YOU ARE"
click at [384, 157] on button "Search" at bounding box center [406, 164] width 45 height 15
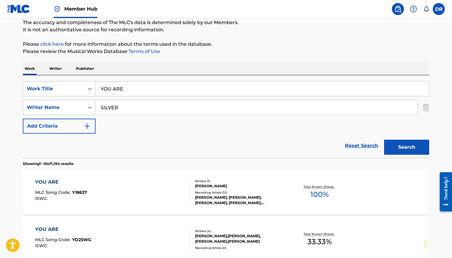
scroll to position [58, 0]
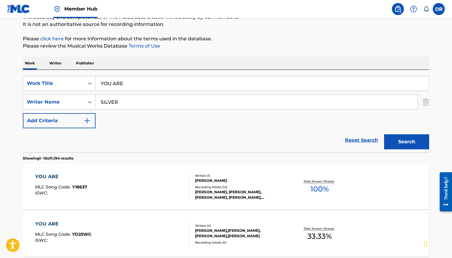
click at [128, 179] on div "YOU ARE MLC Song Code : Y18637 ISWC :" at bounding box center [112, 186] width 155 height 27
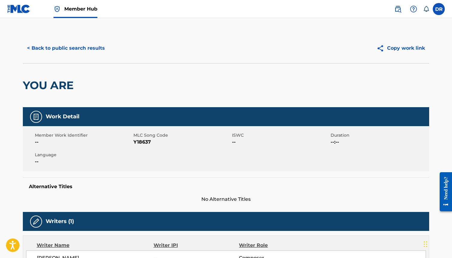
click at [139, 145] on span "Y18637" at bounding box center [182, 141] width 97 height 7
click at [66, 47] on button "< Back to public search results" at bounding box center [66, 48] width 86 height 15
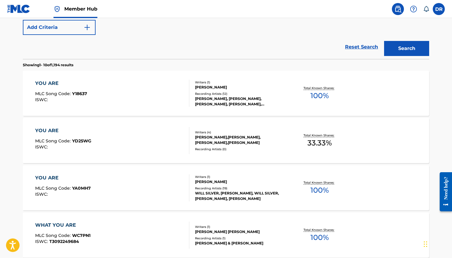
scroll to position [152, 0]
click at [118, 180] on div "YOU ARE MLC Song Code : YA0MH7 ISWC :" at bounding box center [112, 187] width 155 height 27
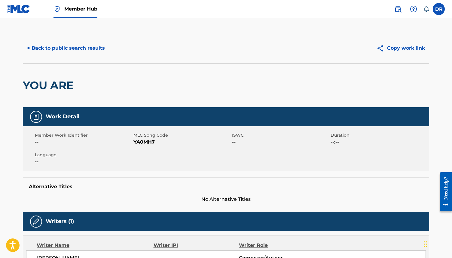
click at [141, 144] on span "YA0MH7" at bounding box center [182, 141] width 97 height 7
click at [71, 51] on button "< Back to public search results" at bounding box center [66, 48] width 86 height 15
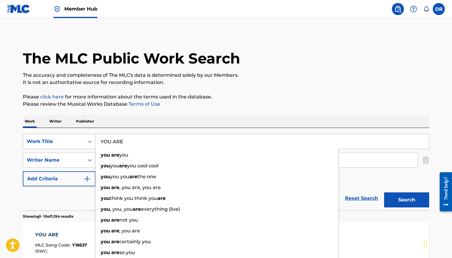
drag, startPoint x: 130, startPoint y: 143, endPoint x: 92, endPoint y: 143, distance: 37.9
click at [92, 143] on div "SearchWithCriteria3ca1de88-b7ff-4f5b-be49-6ec151af8843 Work Title YOU ARE you a…" at bounding box center [226, 141] width 407 height 15
paste input "SEREIN"
click at [384, 192] on button "Search" at bounding box center [406, 199] width 45 height 15
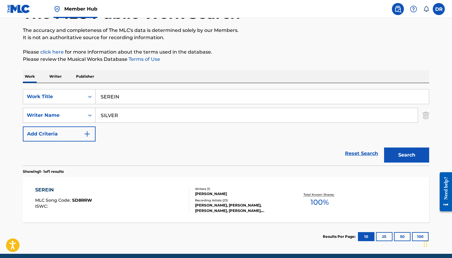
scroll to position [50, 0]
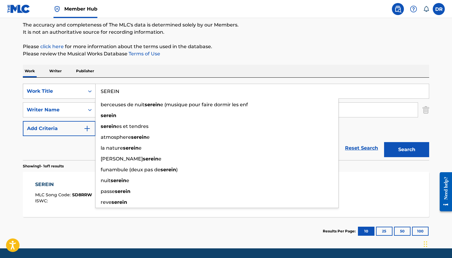
drag, startPoint x: 127, startPoint y: 89, endPoint x: 79, endPoint y: 89, distance: 47.8
click at [79, 89] on div "SearchWithCriteria3ca1de88-b7ff-4f5b-be49-6ec151af8843 Work Title SEREIN berceu…" at bounding box center [226, 91] width 407 height 15
paste input "ZIJ"
type input "ZIJ"
click at [384, 142] on button "Search" at bounding box center [406, 149] width 45 height 15
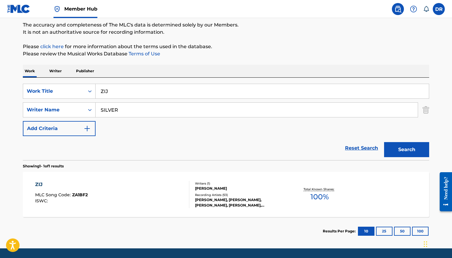
click at [128, 194] on div "ZIJ MLC Song Code : ZA1BF2 ISWC :" at bounding box center [112, 194] width 155 height 27
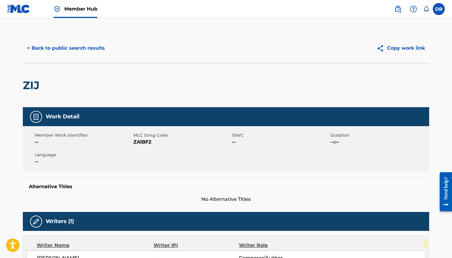
click at [144, 143] on span "ZA1BF2" at bounding box center [182, 141] width 97 height 7
click at [144, 142] on span "ZA1BF2" at bounding box center [182, 141] width 97 height 7
click at [66, 45] on button "< Back to public search results" at bounding box center [66, 48] width 86 height 15
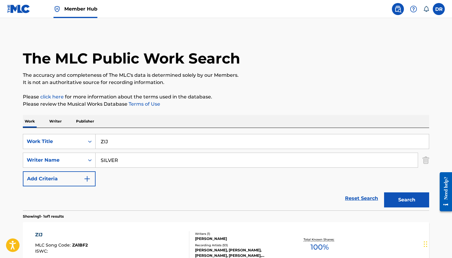
scroll to position [35, 0]
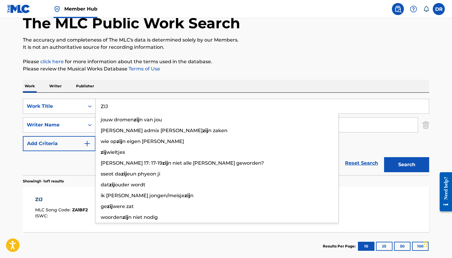
drag, startPoint x: 125, startPoint y: 104, endPoint x: 89, endPoint y: 104, distance: 35.8
click at [89, 104] on div "SearchWithCriteria3ca1de88-b7ff-4f5b-be49-6ec151af8843 Work Title ZIJ jouw drom…" at bounding box center [226, 106] width 407 height 15
paste input "SILVER NAIL"
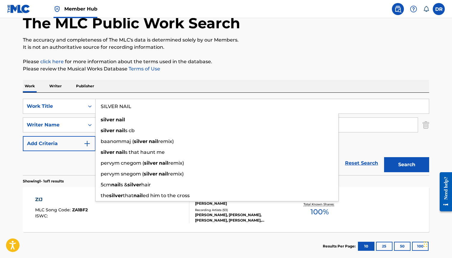
type input "SILVER NAIL"
click at [81, 159] on div "Reset Search Search" at bounding box center [226, 163] width 407 height 24
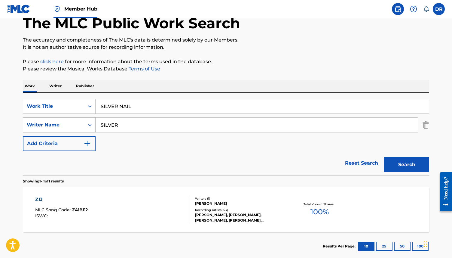
drag, startPoint x: 124, startPoint y: 124, endPoint x: 87, endPoint y: 124, distance: 36.7
click at [87, 124] on div "SearchWithCriteria08fc8d3e-903a-4995-bcec-6f34ec9fa49b Writer Name SILVER" at bounding box center [226, 124] width 407 height 15
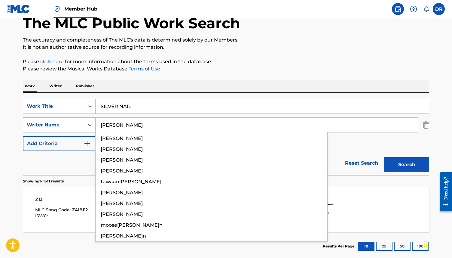
click at [384, 157] on button "Search" at bounding box center [406, 164] width 45 height 15
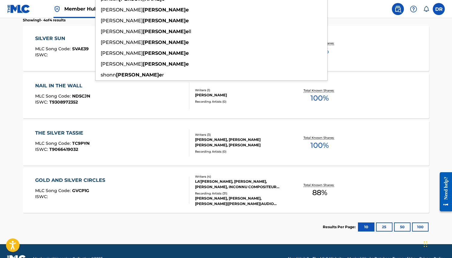
scroll to position [0, 0]
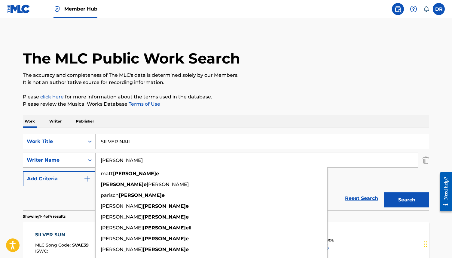
drag, startPoint x: 127, startPoint y: 161, endPoint x: 92, endPoint y: 161, distance: 34.9
click at [92, 161] on div "SearchWithCriteria08fc8d3e-903a-4995-bcec-6f34ec9fa49b Writer Name [PERSON_NAME…" at bounding box center [226, 160] width 407 height 15
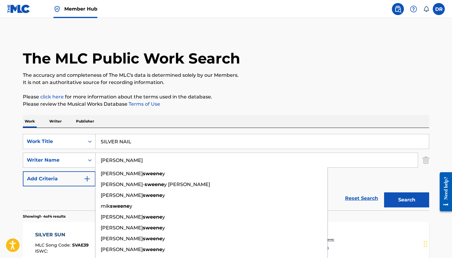
click at [384, 192] on button "Search" at bounding box center [406, 199] width 45 height 15
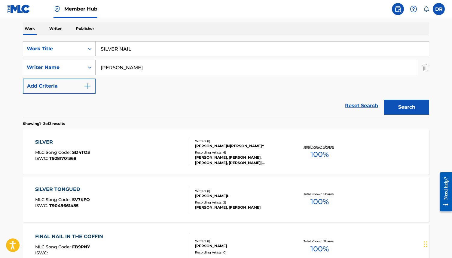
scroll to position [96, 0]
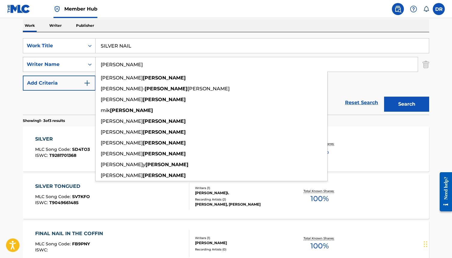
drag, startPoint x: 131, startPoint y: 66, endPoint x: 74, endPoint y: 63, distance: 56.9
click at [74, 63] on div "SearchWithCriteria08fc8d3e-903a-4995-bcec-6f34ec9fa49b Writer Name [PERSON_NAME…" at bounding box center [226, 64] width 407 height 15
click at [384, 97] on button "Search" at bounding box center [406, 104] width 45 height 15
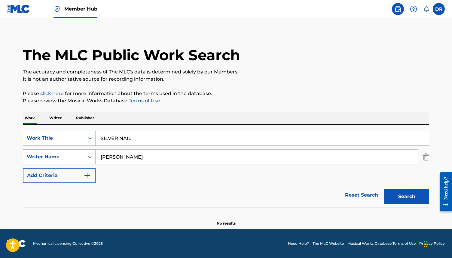
scroll to position [3, 0]
drag, startPoint x: 132, startPoint y: 162, endPoint x: 83, endPoint y: 157, distance: 49.6
click at [83, 157] on div "SearchWithCriteria08fc8d3e-903a-4995-bcec-6f34ec9fa49b Writer Name [PERSON_NAME]" at bounding box center [226, 156] width 407 height 15
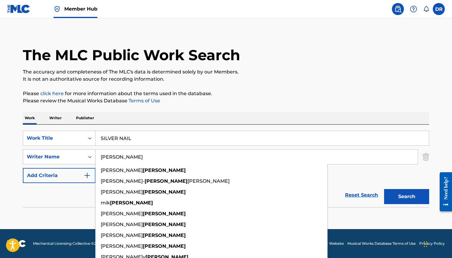
click at [384, 189] on button "Search" at bounding box center [406, 196] width 45 height 15
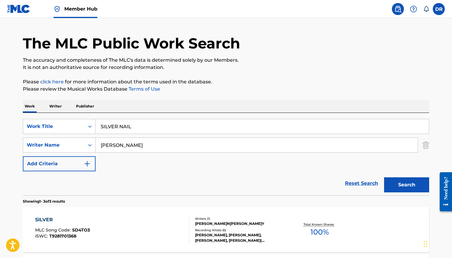
scroll to position [0, 0]
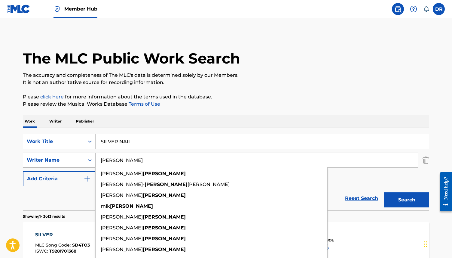
drag, startPoint x: 137, startPoint y: 162, endPoint x: 74, endPoint y: 160, distance: 63.8
click at [74, 160] on div "SearchWithCriteria08fc8d3e-903a-4995-bcec-6f34ec9fa49b Writer Name [PERSON_NAME…" at bounding box center [226, 160] width 407 height 15
click at [384, 192] on button "Search" at bounding box center [406, 199] width 45 height 15
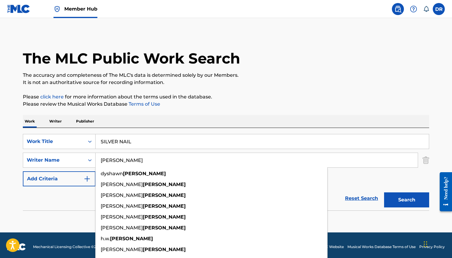
drag, startPoint x: 130, startPoint y: 159, endPoint x: 107, endPoint y: 159, distance: 22.3
click at [107, 159] on input "[PERSON_NAME]" at bounding box center [257, 160] width 322 height 14
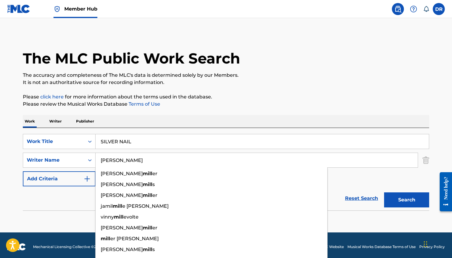
type input "[PERSON_NAME]"
click at [384, 192] on button "Search" at bounding box center [406, 199] width 45 height 15
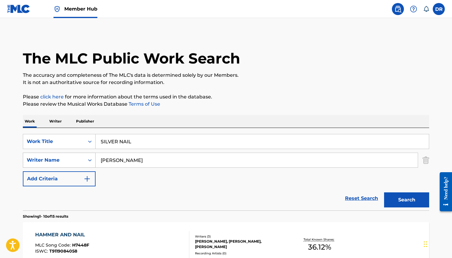
drag, startPoint x: 121, startPoint y: 161, endPoint x: 93, endPoint y: 161, distance: 28.0
click at [93, 161] on div "SearchWithCriteria08fc8d3e-903a-4995-bcec-6f34ec9fa49b Writer Name [PERSON_NAME]" at bounding box center [226, 160] width 407 height 15
click at [384, 192] on button "Search" at bounding box center [406, 199] width 45 height 15
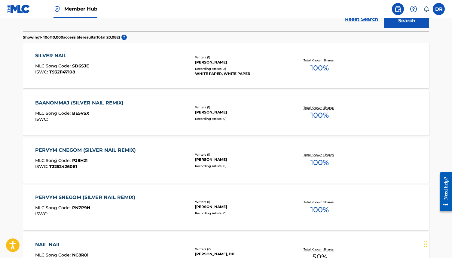
scroll to position [178, 0]
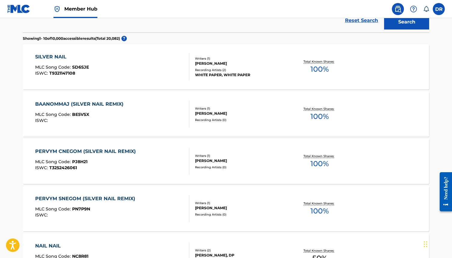
click at [142, 67] on div "SILVER NAIL MLC Song Code : SD6SJE ISWC : T9321147108" at bounding box center [112, 66] width 155 height 27
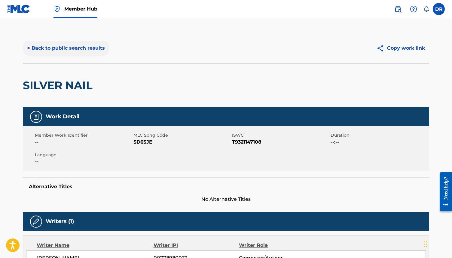
click at [91, 48] on button "< Back to public search results" at bounding box center [66, 48] width 86 height 15
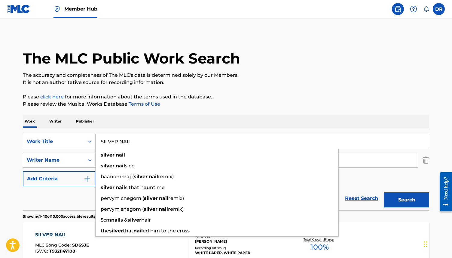
drag, startPoint x: 136, startPoint y: 143, endPoint x: 85, endPoint y: 143, distance: 51.1
click at [85, 143] on div "SearchWithCriteria3ca1de88-b7ff-4f5b-be49-6ec151af8843 Work Title SILVER NAIL s…" at bounding box center [226, 141] width 407 height 15
paste input "LIFESAVER"
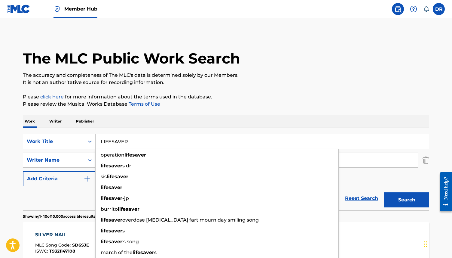
type input "LIFESAVER"
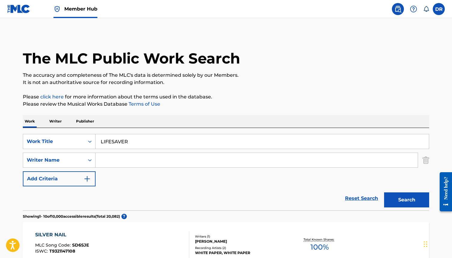
click at [69, 197] on div "Reset Search Search" at bounding box center [226, 198] width 407 height 24
click at [130, 156] on input "Search Form" at bounding box center [257, 160] width 322 height 14
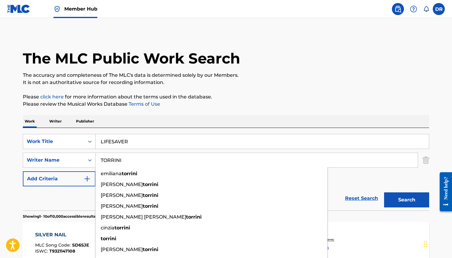
type input "TORRINI"
click at [384, 192] on button "Search" at bounding box center [406, 199] width 45 height 15
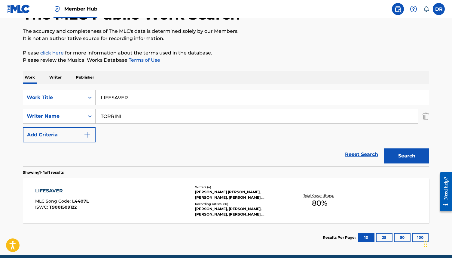
scroll to position [55, 0]
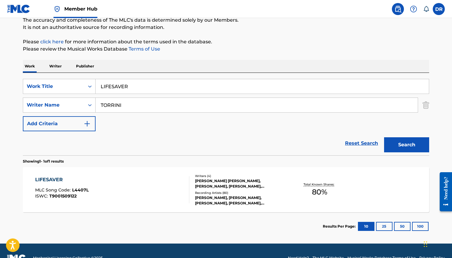
click at [171, 187] on div "LIFESAVER MLC Song Code : L4407L ISWC : T9001509122" at bounding box center [112, 189] width 155 height 27
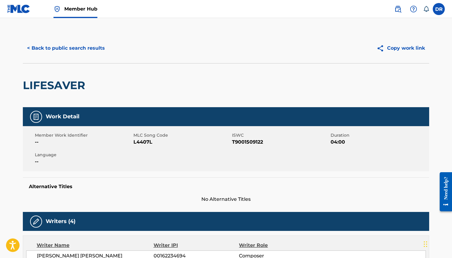
click at [145, 138] on span "MLC Song Code" at bounding box center [182, 135] width 97 height 6
click at [144, 141] on span "L4407L" at bounding box center [182, 141] width 97 height 7
click at [79, 51] on button "< Back to public search results" at bounding box center [66, 48] width 86 height 15
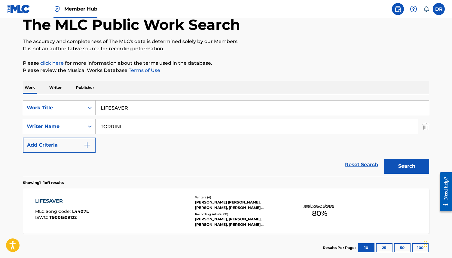
scroll to position [33, 0]
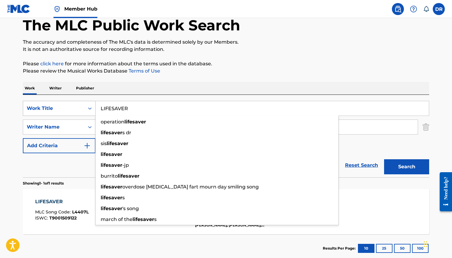
drag, startPoint x: 139, startPoint y: 108, endPoint x: 73, endPoint y: 108, distance: 65.6
click at [73, 108] on div "SearchWithCriteria3ca1de88-b7ff-4f5b-be49-6ec151af8843 Work Title LIFESAVER ope…" at bounding box center [226, 108] width 407 height 15
paste input "FINGERTIPS"
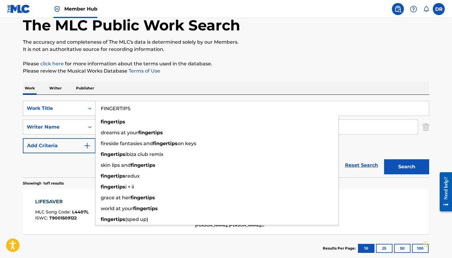
type input "FINGERTIPS"
click at [384, 159] on button "Search" at bounding box center [406, 166] width 45 height 15
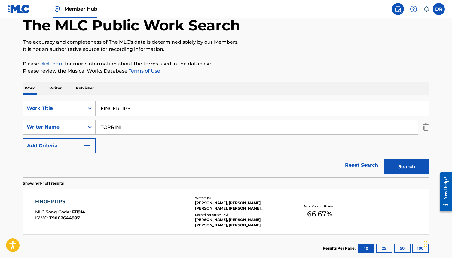
scroll to position [69, 0]
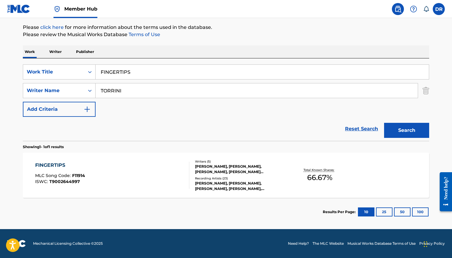
click at [123, 175] on div "FINGERTIPS MLC Song Code : F11914 ISWC : T9002644997" at bounding box center [112, 175] width 155 height 27
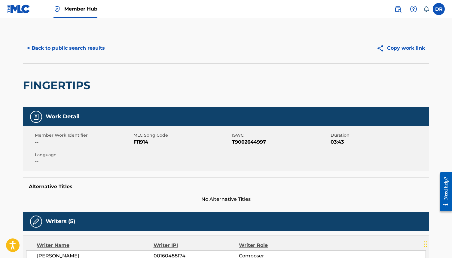
click at [143, 144] on span "F11914" at bounding box center [182, 141] width 97 height 7
click at [60, 48] on button "< Back to public search results" at bounding box center [66, 48] width 86 height 15
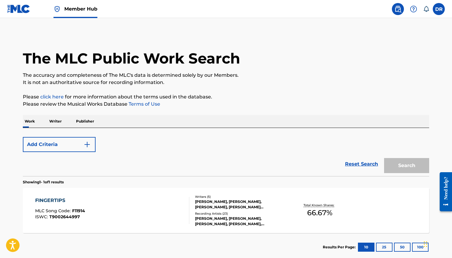
scroll to position [35, 0]
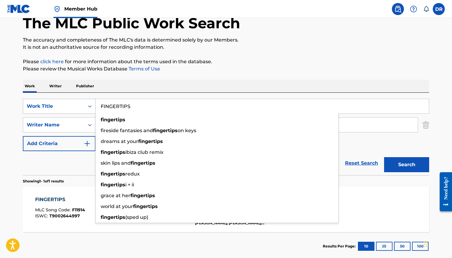
drag, startPoint x: 141, startPoint y: 109, endPoint x: 86, endPoint y: 109, distance: 54.8
click at [86, 109] on div "SearchWithCriteria3ca1de88-b7ff-4f5b-be49-6ec151af8843 Work Title FINGERTIPS fi…" at bounding box center [226, 106] width 407 height 15
paste input "A DREAM THROUGH THE FLOORBOARD"
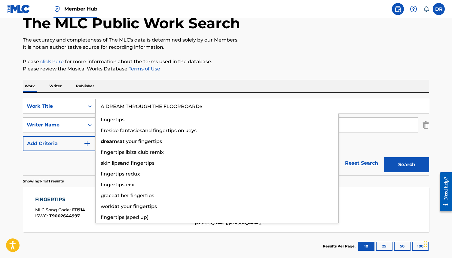
type input "A DREAM THROUGH THE FLOORBOARDS"
click at [384, 157] on button "Search" at bounding box center [406, 164] width 45 height 15
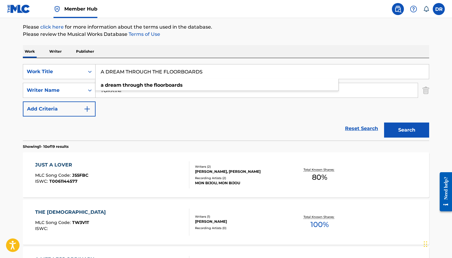
click at [384, 122] on button "Search" at bounding box center [406, 129] width 45 height 15
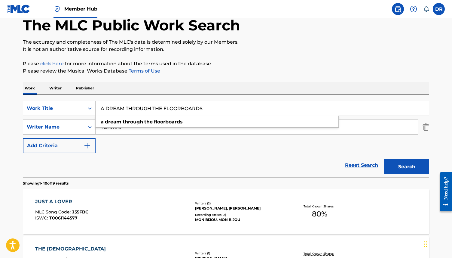
scroll to position [0, 0]
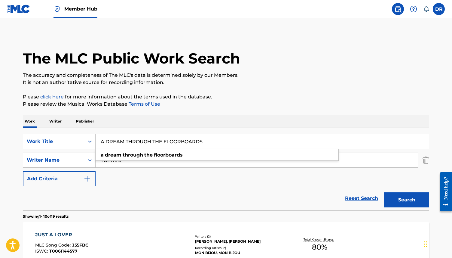
click at [142, 186] on div "Reset Search Search" at bounding box center [226, 198] width 407 height 24
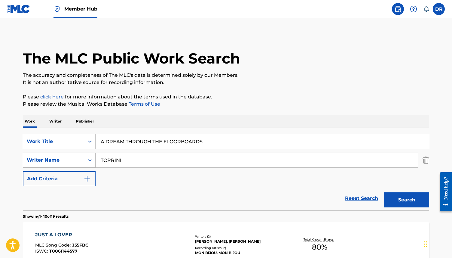
drag, startPoint x: 140, startPoint y: 159, endPoint x: 84, endPoint y: 159, distance: 56.0
click at [84, 159] on div "SearchWithCriteria08fc8d3e-903a-4995-bcec-6f34ec9fa49b Writer Name [PERSON_NAME]" at bounding box center [226, 160] width 407 height 15
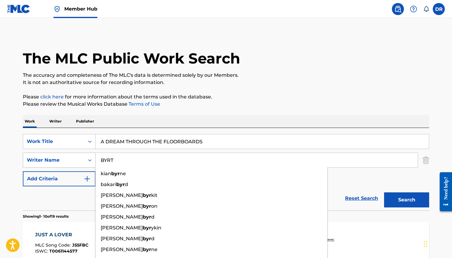
type input "BYRT"
click at [384, 192] on button "Search" at bounding box center [406, 199] width 45 height 15
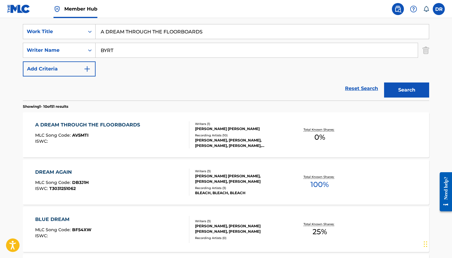
scroll to position [115, 0]
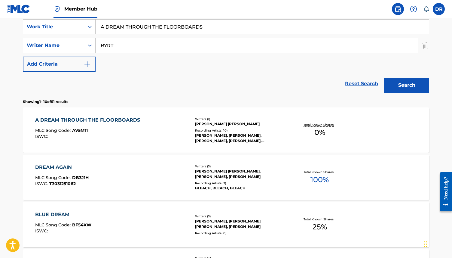
click at [146, 127] on div "A DREAM THROUGH THE FLOORBOARDS MLC Song Code : AV5MTI ISWC :" at bounding box center [112, 129] width 155 height 27
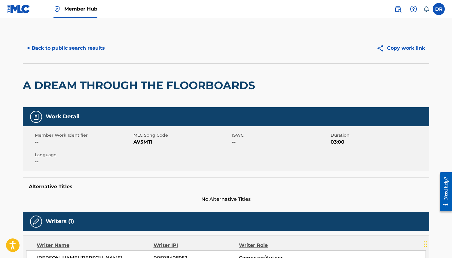
click at [146, 142] on span "AV5MTI" at bounding box center [182, 141] width 97 height 7
click at [90, 50] on button "< Back to public search results" at bounding box center [66, 48] width 86 height 15
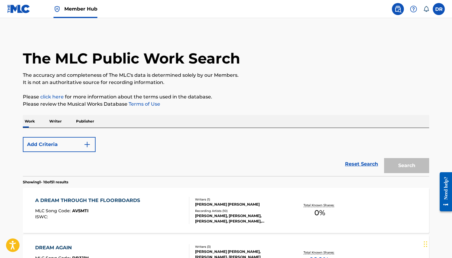
scroll to position [114, 0]
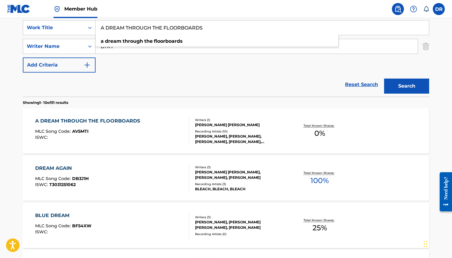
drag, startPoint x: 217, startPoint y: 31, endPoint x: 98, endPoint y: 30, distance: 118.5
click at [98, 30] on input "A DREAM THROUGH THE FLOORBOARDS" at bounding box center [263, 27] width 334 height 14
paste input "NIMAL GAME"
type input "ANIMAL GAMES"
click at [384, 79] on button "Search" at bounding box center [406, 86] width 45 height 15
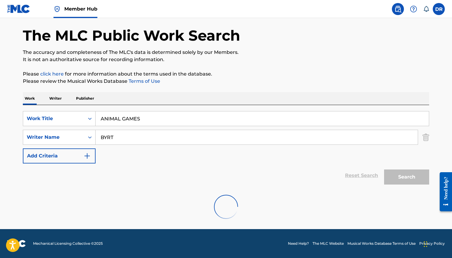
scroll to position [3, 0]
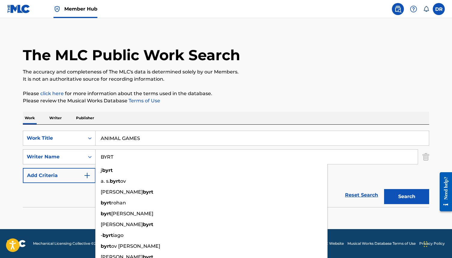
drag, startPoint x: 119, startPoint y: 155, endPoint x: 88, endPoint y: 155, distance: 31.0
click at [88, 155] on div "SearchWithCriteria08fc8d3e-903a-4995-bcec-6f34ec9fa49b Writer Name [PERSON_NAME…" at bounding box center [226, 156] width 407 height 15
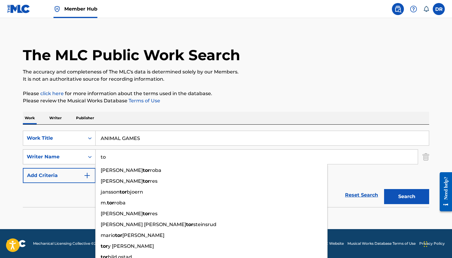
type input "t"
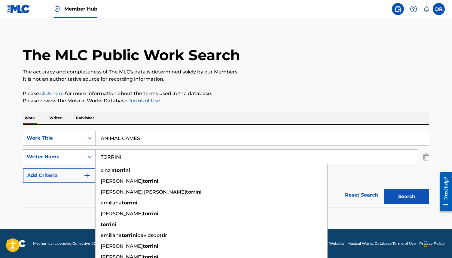
type input "TORRINI"
click at [384, 189] on button "Search" at bounding box center [406, 196] width 45 height 15
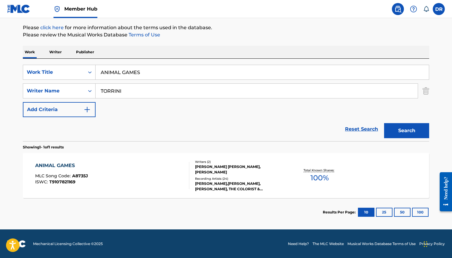
scroll to position [69, 0]
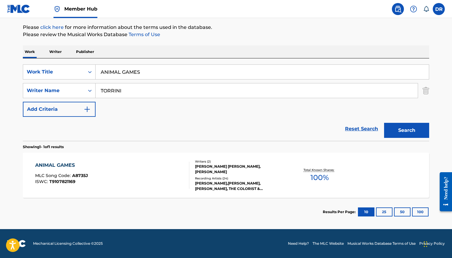
click at [126, 189] on div "ANIMAL GAMES MLC Song Code : A8735J ISWC : T9107821169 Writers ( 2 ) [PERSON_NA…" at bounding box center [226, 175] width 407 height 45
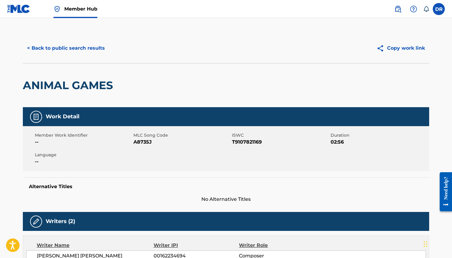
click at [146, 143] on span "A8735J" at bounding box center [182, 141] width 97 height 7
click at [62, 45] on button "< Back to public search results" at bounding box center [66, 48] width 86 height 15
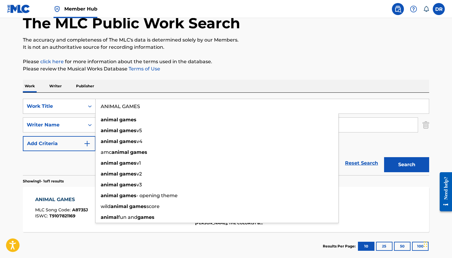
drag, startPoint x: 145, startPoint y: 106, endPoint x: 93, endPoint y: 106, distance: 52.3
click at [93, 106] on div "SearchWithCriteria3ca1de88-b7ff-4f5b-be49-6ec151af8843 Work Title ANIMAL GAMES …" at bounding box center [226, 106] width 407 height 15
paste input "BLEEDER"
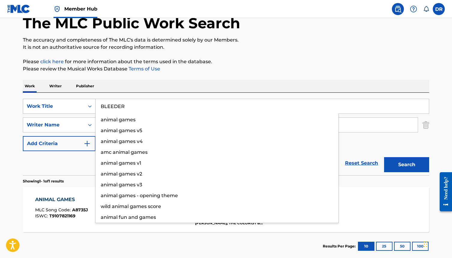
type input "BLEEDER"
click at [384, 157] on button "Search" at bounding box center [406, 164] width 45 height 15
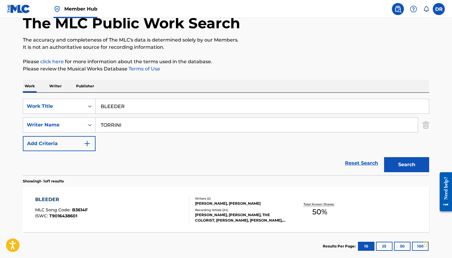
click at [104, 200] on div "BLEEDER MLC Song Code : B3614F ISWC : T9016438601" at bounding box center [112, 209] width 155 height 27
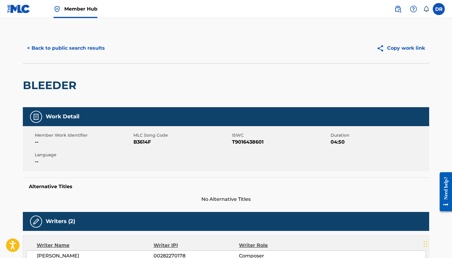
click at [139, 146] on div "Member Work Identifier -- MLC Song Code B3614F ISWC T9016438601 Duration 04:50 …" at bounding box center [226, 148] width 407 height 45
click at [139, 142] on span "B3614F" at bounding box center [182, 141] width 97 height 7
click at [87, 48] on button "< Back to public search results" at bounding box center [66, 48] width 86 height 15
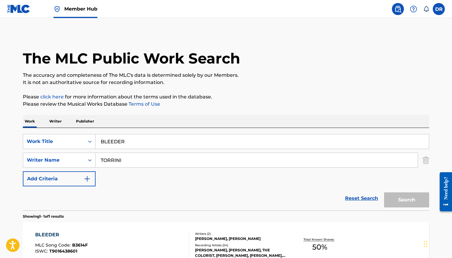
scroll to position [35, 0]
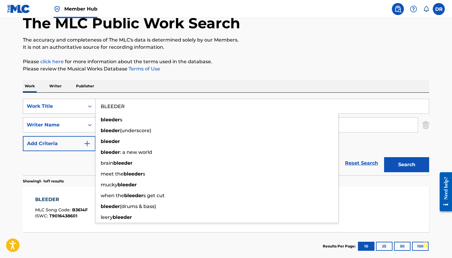
drag, startPoint x: 127, startPoint y: 105, endPoint x: 83, endPoint y: 105, distance: 44.2
click at [83, 105] on div "SearchWithCriteria3ca1de88-b7ff-4f5b-be49-6ec151af8843 Work Title BLEEDER bleed…" at bounding box center [226, 106] width 407 height 15
paste input "HEAVEN'S GONNA BURN YOUR EYES"
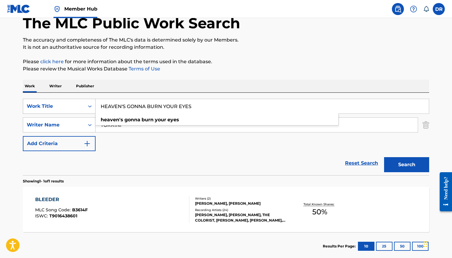
type input "HEAVEN'S GONNA BURN YOUR EYES"
click at [384, 157] on button "Search" at bounding box center [406, 164] width 45 height 15
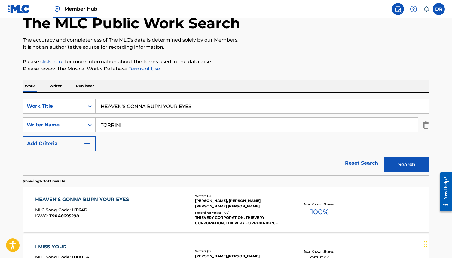
scroll to position [71, 0]
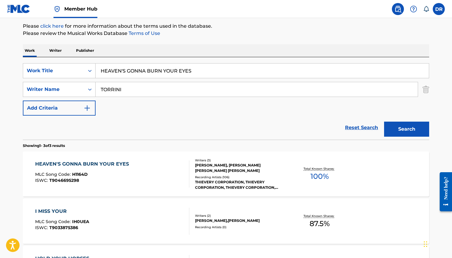
click at [129, 163] on div "HEAVEN'S GONNA BURN YOUR EYES" at bounding box center [83, 163] width 97 height 7
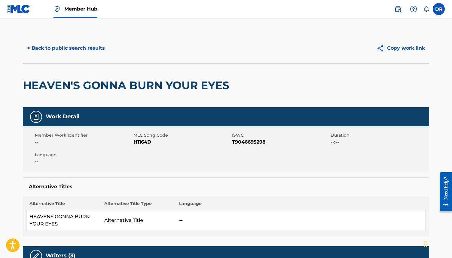
click at [144, 141] on span "H1164D" at bounding box center [182, 141] width 97 height 7
click at [79, 48] on button "< Back to public search results" at bounding box center [66, 48] width 86 height 15
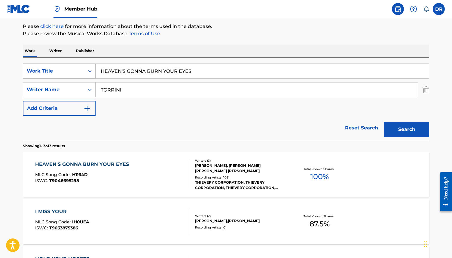
drag, startPoint x: 181, startPoint y: 71, endPoint x: 68, endPoint y: 71, distance: 113.1
click at [68, 71] on div "SearchWithCriteria3ca1de88-b7ff-4f5b-be49-6ec151af8843 Work Title HEAVEN'S GONN…" at bounding box center [226, 70] width 407 height 15
paste input "OLD YOUR HAND"
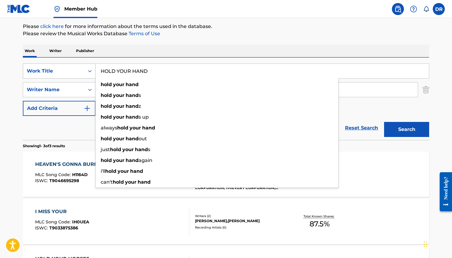
type input "HOLD YOUR HAND"
click at [384, 122] on button "Search" at bounding box center [406, 129] width 45 height 15
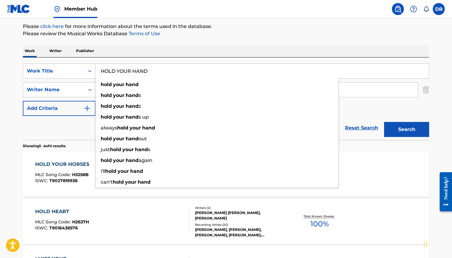
click at [69, 125] on div "Reset Search Search" at bounding box center [226, 128] width 407 height 24
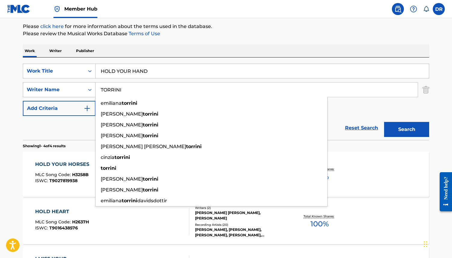
drag, startPoint x: 136, startPoint y: 91, endPoint x: 91, endPoint y: 91, distance: 45.4
click at [91, 91] on div "SearchWithCriteria08fc8d3e-903a-4995-bcec-6f34ec9fa49b Writer Name [PERSON_NAME…" at bounding box center [226, 89] width 407 height 15
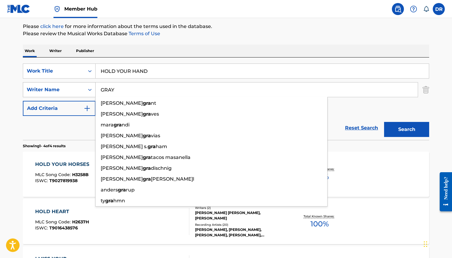
type input "GRAY"
click at [384, 122] on button "Search" at bounding box center [406, 129] width 45 height 15
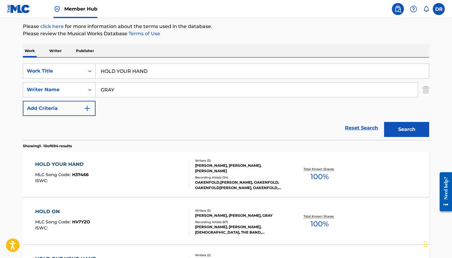
click at [123, 167] on div "HOLD YOUR HAND MLC Song Code : H37466 ISWC :" at bounding box center [112, 174] width 155 height 27
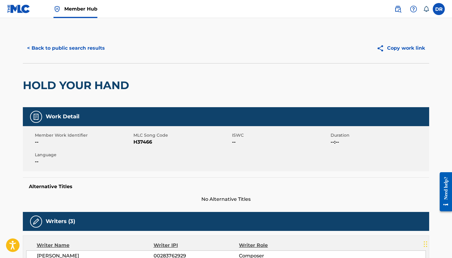
click at [138, 141] on span "H37466" at bounding box center [182, 141] width 97 height 7
click at [74, 43] on button "< Back to public search results" at bounding box center [66, 48] width 86 height 15
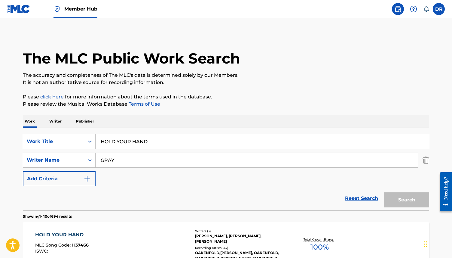
scroll to position [69, 0]
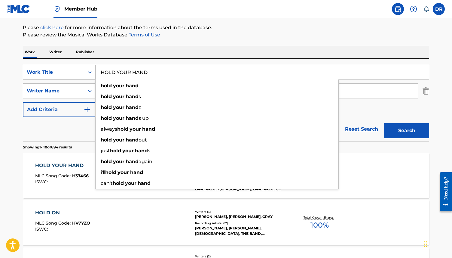
drag, startPoint x: 151, startPoint y: 71, endPoint x: 82, endPoint y: 71, distance: 69.2
click at [82, 71] on div "SearchWithCriteria3ca1de88-b7ff-4f5b-be49-6ec151af8843 Work Title HOLD YOUR HAN…" at bounding box center [226, 72] width 407 height 15
paste input "EAVEN'S GONNA BURN YOUR EYES"
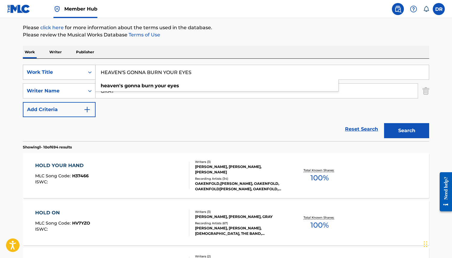
type input "HEAVEN'S GONNA BURN YOUR EYES"
click at [384, 123] on button "Search" at bounding box center [406, 130] width 45 height 15
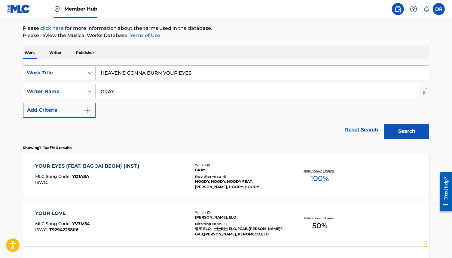
scroll to position [65, 0]
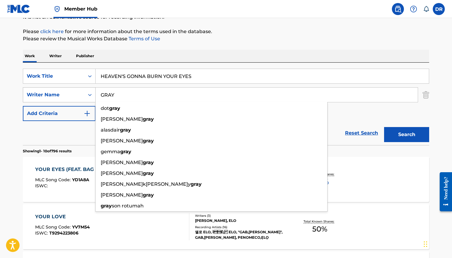
drag, startPoint x: 123, startPoint y: 98, endPoint x: 88, endPoint y: 98, distance: 35.5
click at [88, 98] on div "SearchWithCriteria08fc8d3e-903a-4995-bcec-6f34ec9fa49b Writer Name GRAY [PERSON…" at bounding box center [226, 94] width 407 height 15
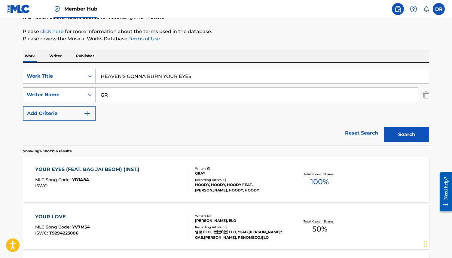
type input "G"
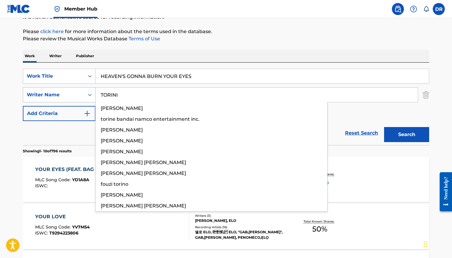
type input "TORINI"
click at [384, 127] on button "Search" at bounding box center [406, 134] width 45 height 15
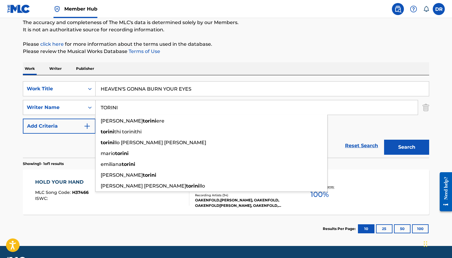
scroll to position [57, 0]
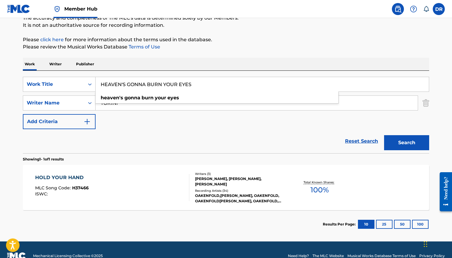
drag, startPoint x: 213, startPoint y: 88, endPoint x: 99, endPoint y: 82, distance: 114.8
click at [99, 82] on input "HEAVEN'S GONNA BURN YOUR EYES" at bounding box center [263, 84] width 334 height 14
paste input "UNTIL THE MORNING"
type input "UNTIL THE MORNING"
click at [384, 135] on button "Search" at bounding box center [406, 142] width 45 height 15
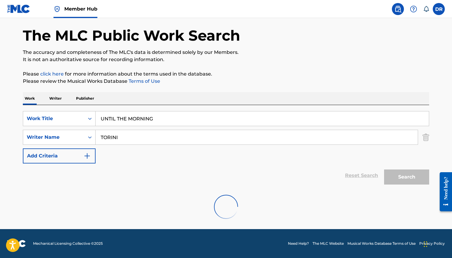
scroll to position [23, 0]
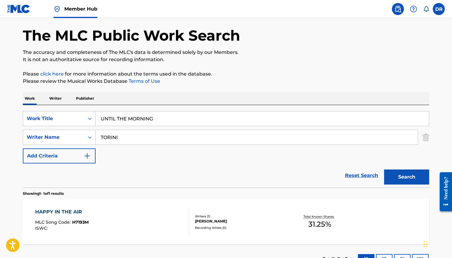
click at [72, 176] on div "Reset Search Search" at bounding box center [226, 175] width 407 height 24
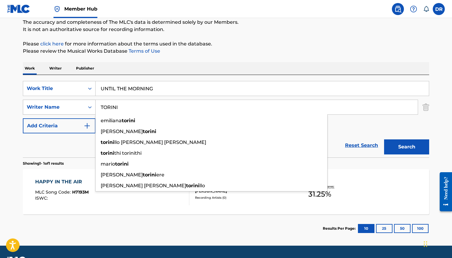
drag, startPoint x: 124, startPoint y: 106, endPoint x: 91, endPoint y: 105, distance: 33.4
click at [91, 105] on div "SearchWithCriteria08fc8d3e-903a-4995-bcec-6f34ec9fa49b Writer Name [PERSON_NAME…" at bounding box center [226, 107] width 407 height 15
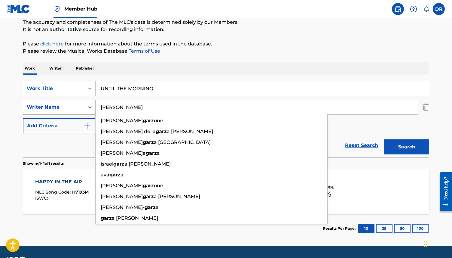
type input "[PERSON_NAME]"
click at [384, 139] on button "Search" at bounding box center [406, 146] width 45 height 15
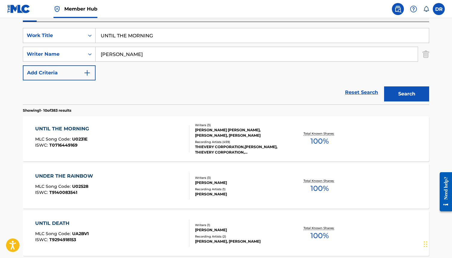
scroll to position [105, 0]
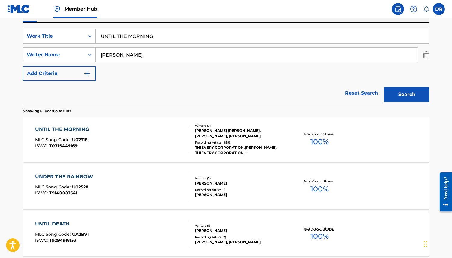
click at [125, 138] on div "UNTIL THE MORNING MLC Song Code : U0231E ISWC : T0716449169" at bounding box center [112, 139] width 155 height 27
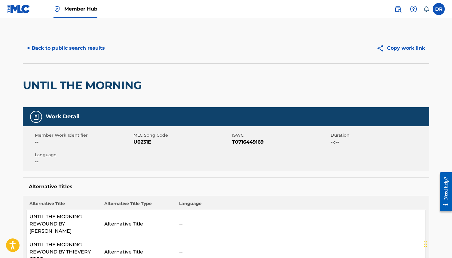
click at [141, 142] on span "U0231E" at bounding box center [182, 141] width 97 height 7
click at [83, 54] on button "< Back to public search results" at bounding box center [66, 48] width 86 height 15
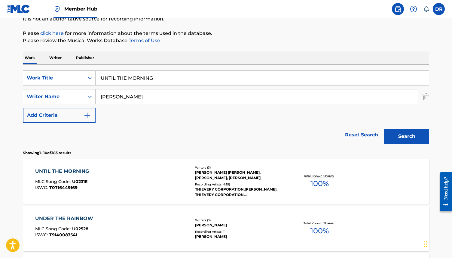
scroll to position [63, 0]
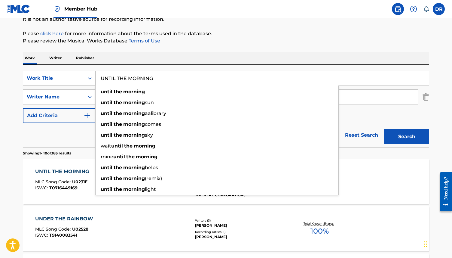
drag, startPoint x: 164, startPoint y: 78, endPoint x: 83, endPoint y: 78, distance: 80.9
click at [83, 78] on div "SearchWithCriteria3ca1de88-b7ff-4f5b-be49-6ec151af8843 Work Title UNTIL THE MOR…" at bounding box center [226, 78] width 407 height 15
paste input "LET ME GO SLOWLY"
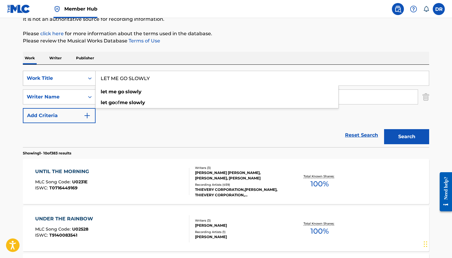
type input "LET ME GO SLOWLY"
click at [384, 129] on button "Search" at bounding box center [406, 136] width 45 height 15
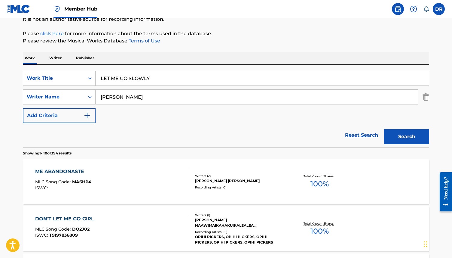
scroll to position [104, 0]
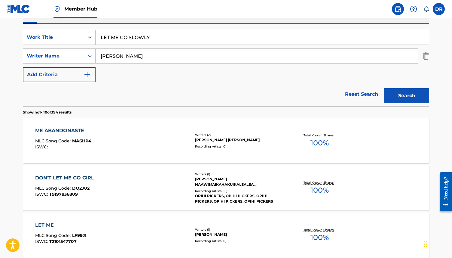
click at [131, 96] on div "Reset Search Search" at bounding box center [226, 94] width 407 height 24
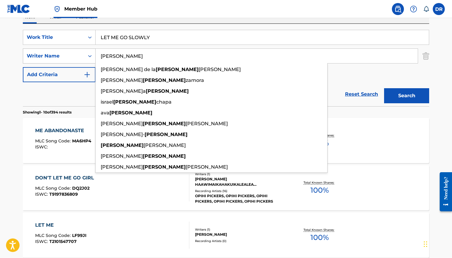
drag, startPoint x: 133, startPoint y: 59, endPoint x: 95, endPoint y: 58, distance: 38.5
click at [95, 58] on div "SearchWithCriteria08fc8d3e-903a-4995-bcec-6f34ec9fa49b Writer Name[PERSON_NAME]…" at bounding box center [226, 55] width 407 height 15
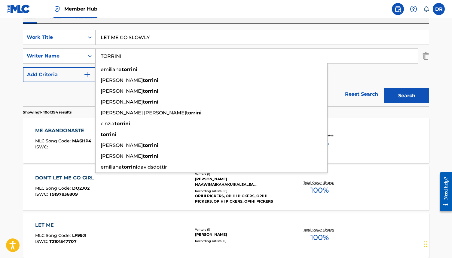
type input "TORRINI"
click at [384, 88] on button "Search" at bounding box center [406, 95] width 45 height 15
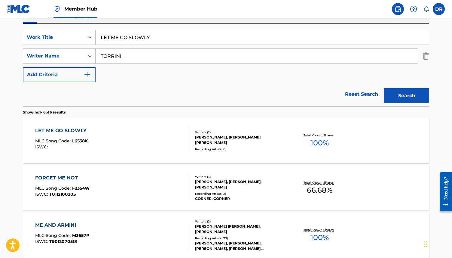
click at [134, 126] on div "LET ME GO SLOWLY MLC Song Code : L6538K ISWC : Writers ( 2 ) [PERSON_NAME], [PE…" at bounding box center [226, 140] width 407 height 45
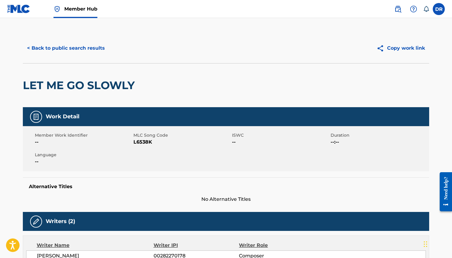
click at [149, 140] on span "L6538K" at bounding box center [182, 141] width 97 height 7
click at [81, 55] on button "< Back to public search results" at bounding box center [66, 48] width 86 height 15
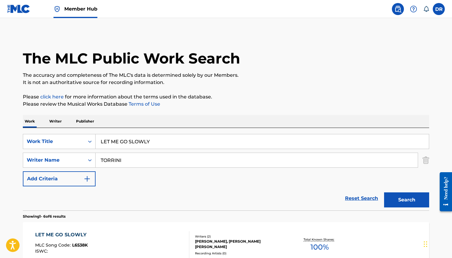
scroll to position [104, 0]
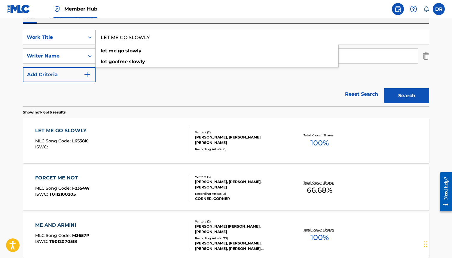
drag, startPoint x: 159, startPoint y: 38, endPoint x: 89, endPoint y: 38, distance: 70.1
click at [89, 38] on div "SearchWithCriteria3ca1de88-b7ff-4f5b-be49-6ec151af8843 Work Title LET ME GO SLO…" at bounding box center [226, 37] width 407 height 15
paste input "SEA PEOPLE"
type input "SEA PEOPLE"
click at [384, 88] on button "Search" at bounding box center [406, 95] width 45 height 15
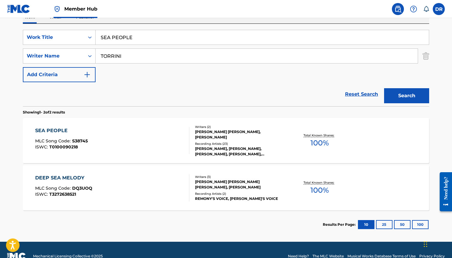
click at [137, 139] on div "SEA PEOPLE MLC Song Code : S38745 ISWC : T0100090218" at bounding box center [112, 140] width 155 height 27
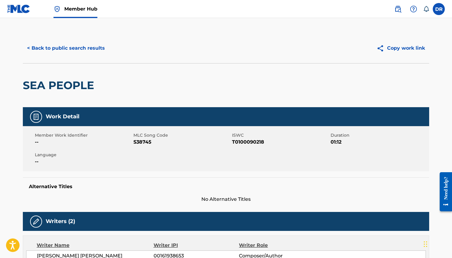
click at [138, 142] on span "S38745" at bounding box center [182, 141] width 97 height 7
click at [83, 53] on button "< Back to public search results" at bounding box center [66, 48] width 86 height 15
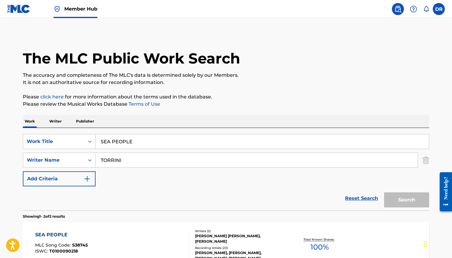
scroll to position [82, 0]
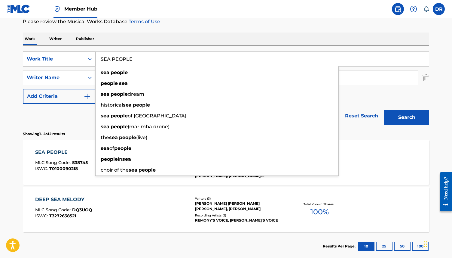
drag, startPoint x: 156, startPoint y: 60, endPoint x: 91, endPoint y: 60, distance: 65.9
click at [91, 60] on div "SearchWithCriteria3ca1de88-b7ff-4f5b-be49-6ec151af8843 Work Title SEA PEOPLE se…" at bounding box center [226, 58] width 407 height 15
paste input "TO BE FRE"
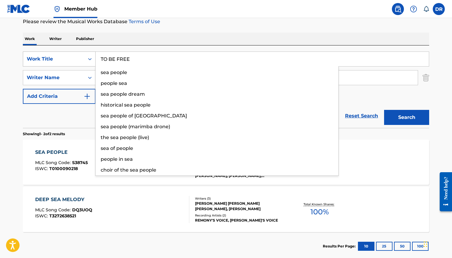
type input "TO BE FREE"
click at [384, 110] on button "Search" at bounding box center [406, 117] width 45 height 15
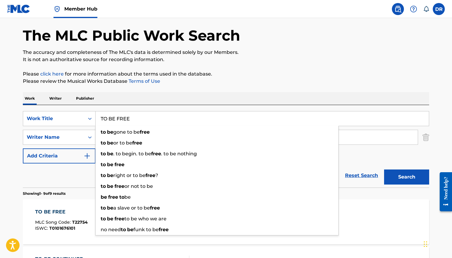
scroll to position [50, 0]
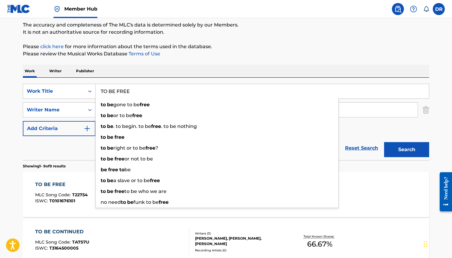
click at [83, 145] on div "Reset Search Search" at bounding box center [226, 148] width 407 height 24
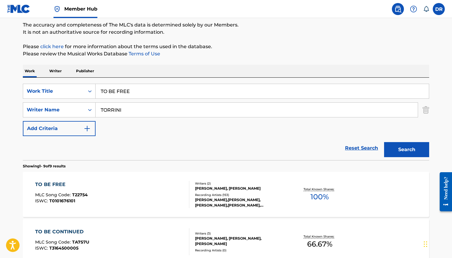
click at [133, 191] on div "TO BE FREE MLC Song Code : T22754 ISWC : T0101676101" at bounding box center [112, 194] width 155 height 27
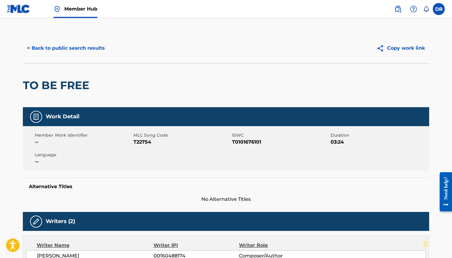
click at [139, 144] on span "T22754" at bounding box center [182, 141] width 97 height 7
click at [143, 145] on span "T22754" at bounding box center [182, 141] width 97 height 7
click at [66, 51] on button "< Back to public search results" at bounding box center [66, 48] width 86 height 15
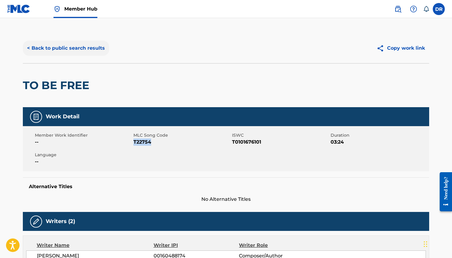
scroll to position [50, 0]
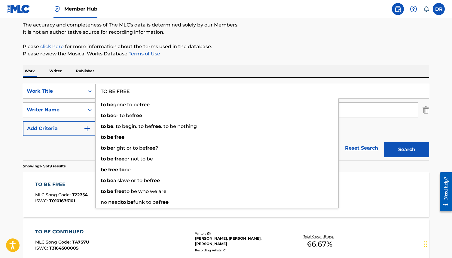
drag, startPoint x: 142, startPoint y: 94, endPoint x: 88, endPoint y: 93, distance: 53.9
click at [88, 93] on div "SearchWithCriteria3ca1de88-b7ff-4f5b-be49-6ec151af8843 Work Title TO BE FREE to…" at bounding box center [226, 91] width 407 height 15
paste input "FISHERMAN'S WOMAN"
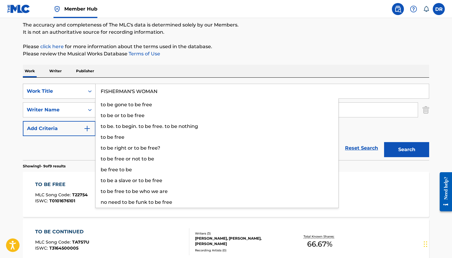
type input "FISHERMAN'S WOMAN"
click at [384, 142] on button "Search" at bounding box center [406, 149] width 45 height 15
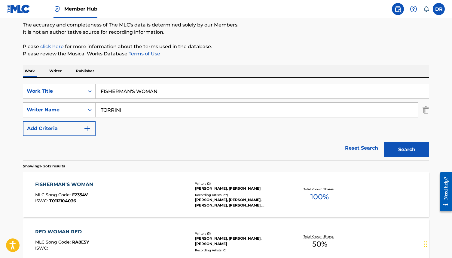
click at [131, 188] on div "FISHERMAN'S WOMAN MLC Song Code : F2354V ISWC : T0112104036" at bounding box center [112, 194] width 155 height 27
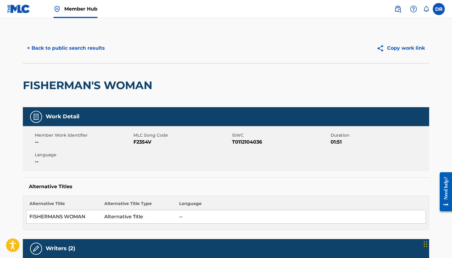
click at [144, 145] on span "F2354V" at bounding box center [182, 141] width 97 height 7
click at [84, 51] on button "< Back to public search results" at bounding box center [66, 48] width 86 height 15
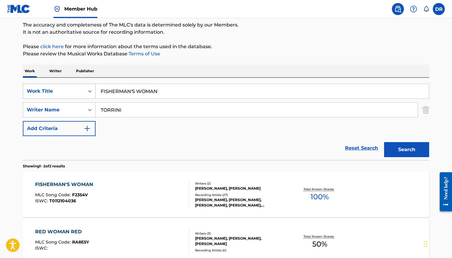
click at [64, 96] on div "SearchWithCriteria3ca1de88-b7ff-4f5b-be49-6ec151af8843 Work Title FISHERMAN'S W…" at bounding box center [226, 91] width 407 height 15
drag, startPoint x: 174, startPoint y: 88, endPoint x: 79, endPoint y: 88, distance: 94.8
click at [79, 88] on div "SearchWithCriteria3ca1de88-b7ff-4f5b-be49-6ec151af8843 Work Title FISHERMAN'S W…" at bounding box center [226, 91] width 407 height 15
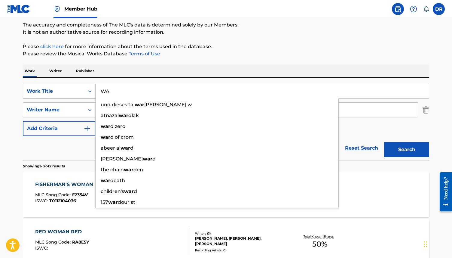
type input "W"
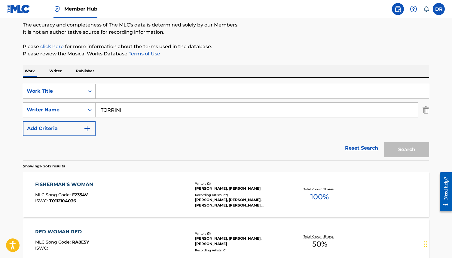
paste input "EARLY 20C"
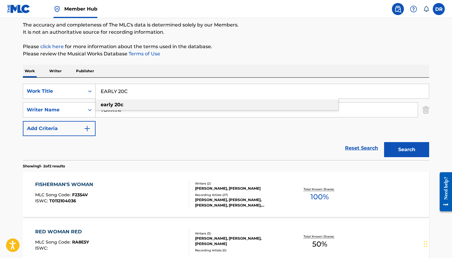
type input "EARLY 20C"
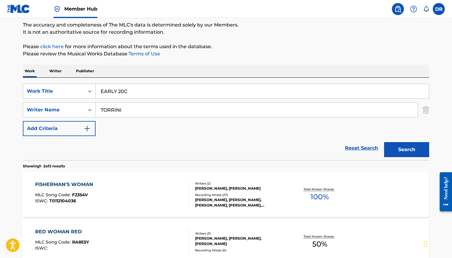
click at [123, 124] on div "SearchWithCriteria3ca1de88-b7ff-4f5b-be49-6ec151af8843 Work Title EARLY 20C Sea…" at bounding box center [226, 110] width 407 height 52
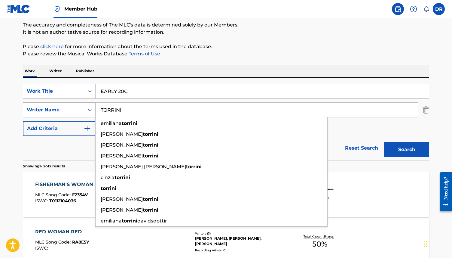
drag, startPoint x: 125, startPoint y: 107, endPoint x: 82, endPoint y: 112, distance: 43.5
click at [82, 112] on div "SearchWithCriteria08fc8d3e-903a-4995-bcec-6f34ec9fa49b Writer Name [PERSON_NAME…" at bounding box center [226, 109] width 407 height 15
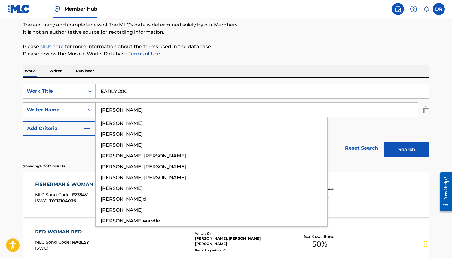
type input "[PERSON_NAME]"
click at [384, 142] on button "Search" at bounding box center [406, 149] width 45 height 15
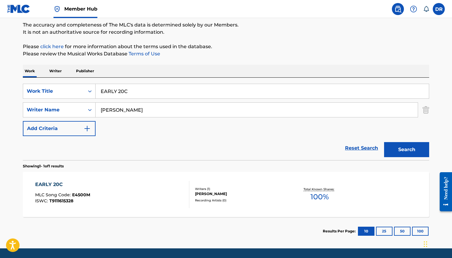
click at [121, 181] on div "EARLY 20C MLC Song Code : E4500M ISWC : T9111615328" at bounding box center [112, 194] width 155 height 27
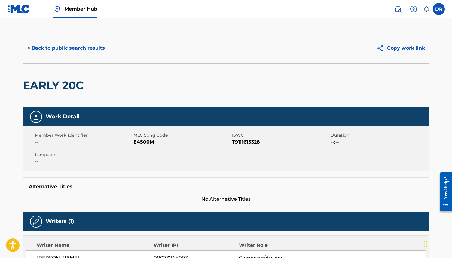
click at [144, 138] on span "MLC Song Code" at bounding box center [182, 135] width 97 height 6
click at [144, 142] on span "E4500M" at bounding box center [182, 141] width 97 height 7
click at [75, 48] on button "< Back to public search results" at bounding box center [66, 48] width 86 height 15
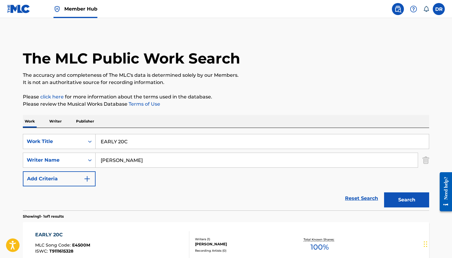
scroll to position [35, 0]
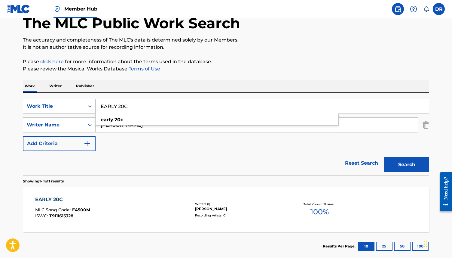
drag, startPoint x: 137, startPoint y: 106, endPoint x: 63, endPoint y: 106, distance: 74.3
click at [63, 106] on div "SearchWithCriteria3ca1de88-b7ff-4f5b-be49-6ec151af8843 Work Title EARLY 20C ear…" at bounding box center [226, 106] width 407 height 15
paste input "REQUIEM I"
type input "REQUIEM I"
click at [384, 157] on button "Search" at bounding box center [406, 164] width 45 height 15
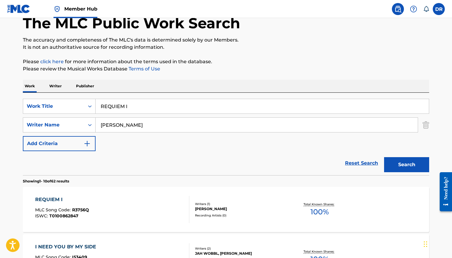
click at [111, 202] on div "REQUIEM I MLC Song Code : R3756Q ISWC : T0100862847" at bounding box center [112, 209] width 155 height 27
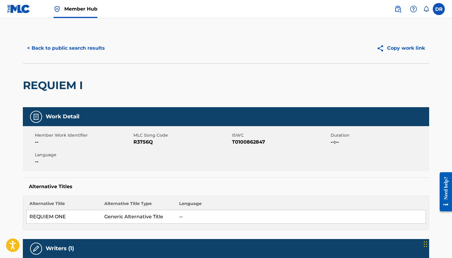
click at [148, 141] on span "R3756Q" at bounding box center [182, 141] width 97 height 7
click at [92, 49] on button "< Back to public search results" at bounding box center [66, 48] width 86 height 15
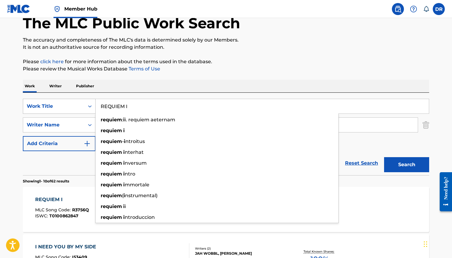
drag, startPoint x: 137, startPoint y: 108, endPoint x: 85, endPoint y: 108, distance: 52.3
click at [85, 108] on div "SearchWithCriteria3ca1de88-b7ff-4f5b-be49-6ec151af8843 Work Title REQUIEM I req…" at bounding box center [226, 106] width 407 height 15
paste input "I"
type input "REQUIEM II"
click at [384, 157] on button "Search" at bounding box center [406, 164] width 45 height 15
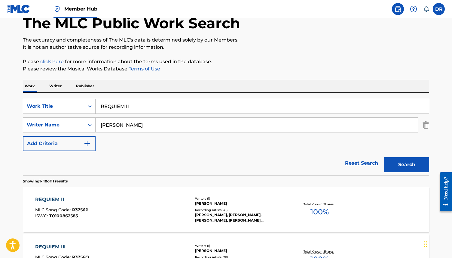
click at [106, 200] on div "REQUIEM II MLC Song Code : R3756P ISWC : T0100862585" at bounding box center [112, 209] width 155 height 27
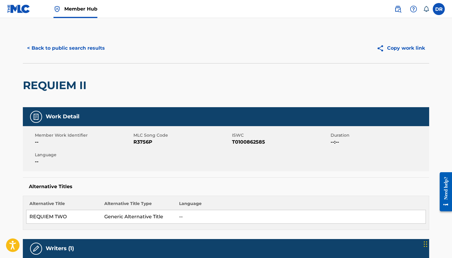
click at [136, 143] on span "R3756P" at bounding box center [182, 141] width 97 height 7
click at [76, 54] on button "< Back to public search results" at bounding box center [66, 48] width 86 height 15
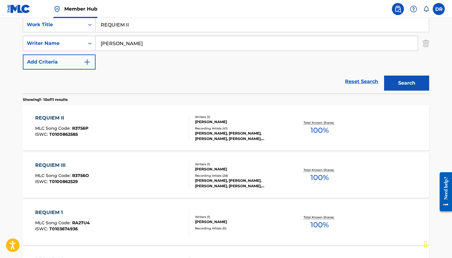
scroll to position [118, 0]
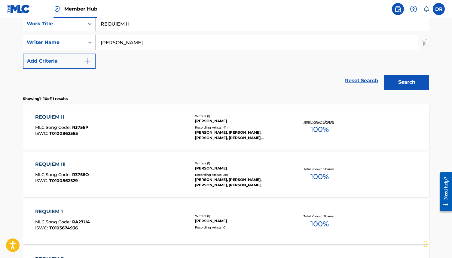
click at [103, 170] on div "REQUIEM III MLC Song Code : R3756O ISWC : T0100862529" at bounding box center [112, 174] width 155 height 27
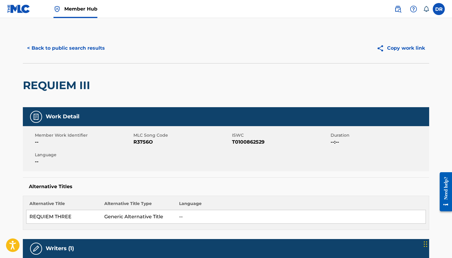
click at [147, 144] on span "R3756O" at bounding box center [182, 141] width 97 height 7
click at [76, 50] on button "< Back to public search results" at bounding box center [66, 48] width 86 height 15
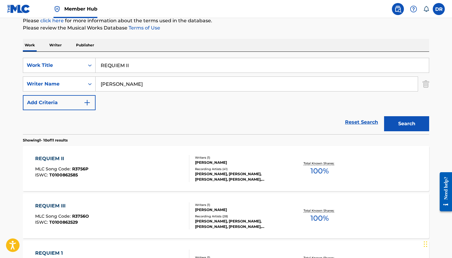
scroll to position [66, 0]
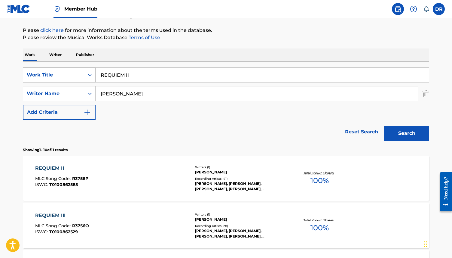
drag, startPoint x: 137, startPoint y: 75, endPoint x: 85, endPoint y: 74, distance: 51.7
click at [85, 74] on div "SearchWithCriteria3ca1de88-b7ff-4f5b-be49-6ec151af8843 Work Title REQUIEM II" at bounding box center [226, 74] width 407 height 15
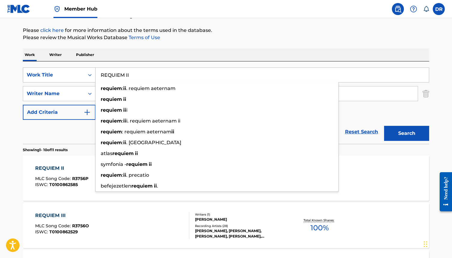
paste input "THE MOTHER"
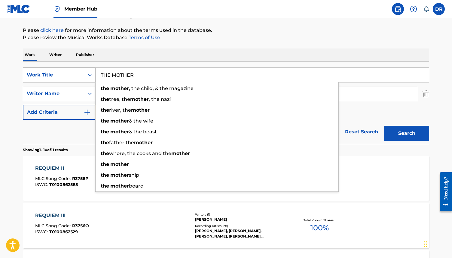
type input "THE MOTHER"
click at [384, 126] on button "Search" at bounding box center [406, 133] width 45 height 15
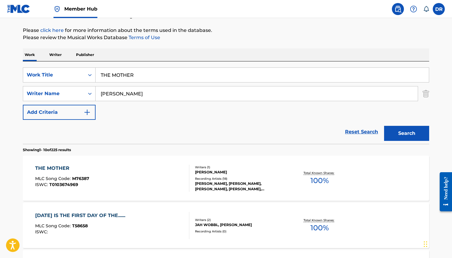
click at [115, 181] on div "THE MOTHER MLC Song Code : M76387 ISWC : T0103674969" at bounding box center [112, 178] width 155 height 27
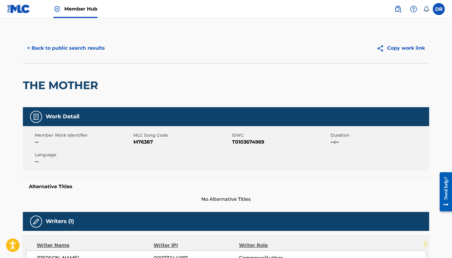
click at [145, 143] on span "M76387" at bounding box center [182, 141] width 97 height 7
click at [81, 47] on button "< Back to public search results" at bounding box center [66, 48] width 86 height 15
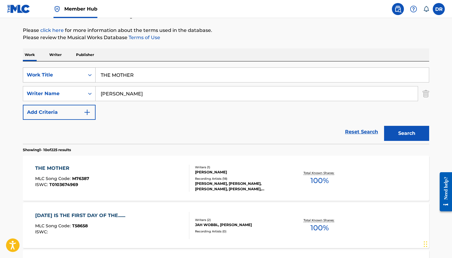
drag, startPoint x: 141, startPoint y: 74, endPoint x: 91, endPoint y: 74, distance: 50.5
click at [91, 74] on div "SearchWithCriteria3ca1de88-b7ff-4f5b-be49-6ec151af8843 Work Title THE MOTHER" at bounding box center [226, 74] width 407 height 15
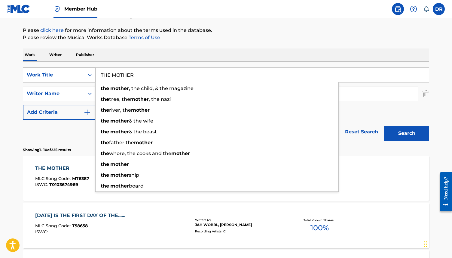
paste input "FA"
type input "THE FATHER"
click at [384, 126] on button "Search" at bounding box center [406, 133] width 45 height 15
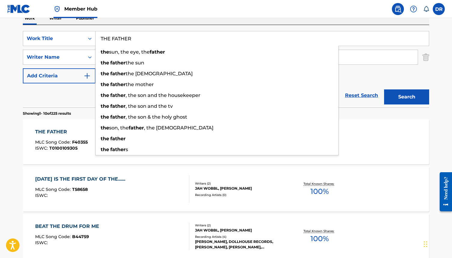
scroll to position [104, 0]
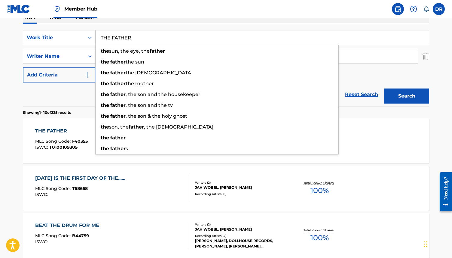
click at [89, 131] on div "THE FATHER MLC Song Code : F40355 ISWC : T0100109305" at bounding box center [112, 140] width 155 height 27
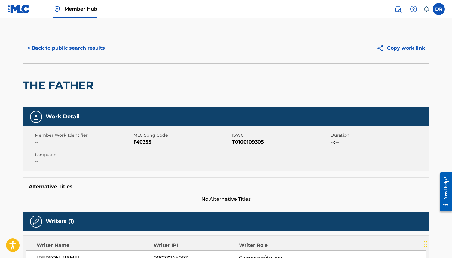
click at [143, 142] on span "F40355" at bounding box center [182, 141] width 97 height 7
click at [89, 48] on button "< Back to public search results" at bounding box center [66, 48] width 86 height 15
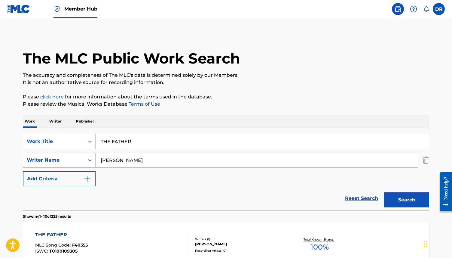
scroll to position [102, 0]
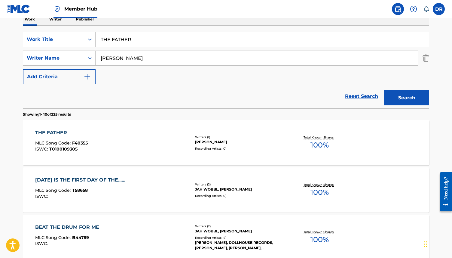
click at [137, 31] on div "SearchWithCriteria3ca1de88-b7ff-4f5b-be49-6ec151af8843 Work Title THE FATHER Se…" at bounding box center [226, 67] width 407 height 82
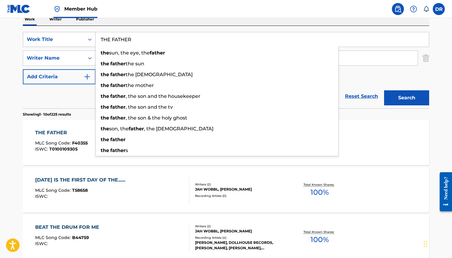
drag, startPoint x: 137, startPoint y: 39, endPoint x: 82, endPoint y: 39, distance: 55.1
click at [82, 39] on div "SearchWithCriteria3ca1de88-b7ff-4f5b-be49-6ec151af8843 Work Title THE FATHER th…" at bounding box center [226, 39] width 407 height 15
paste input "PLAY DEAD"
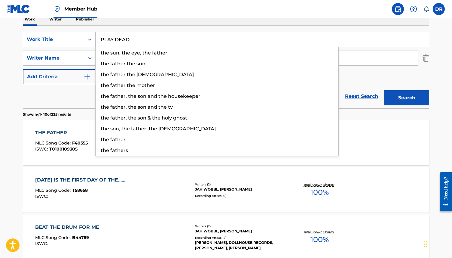
type input "PLAY DEAD"
click at [384, 90] on button "Search" at bounding box center [406, 97] width 45 height 15
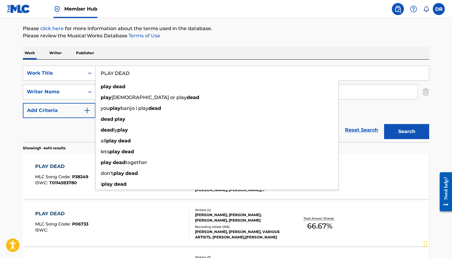
scroll to position [68, 0]
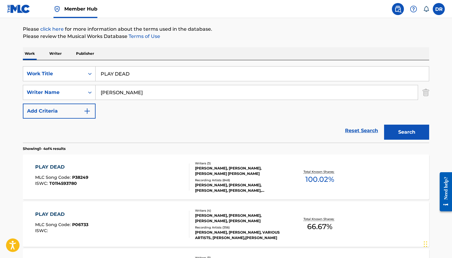
click at [74, 170] on div "PLAY DEAD" at bounding box center [61, 166] width 53 height 7
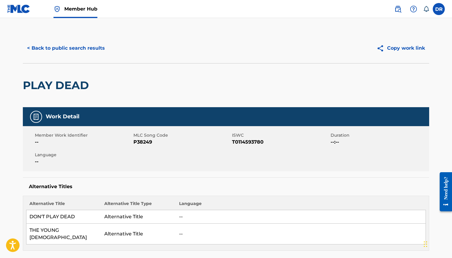
click at [139, 140] on span "P38249" at bounding box center [182, 141] width 97 height 7
click at [85, 52] on button "< Back to public search results" at bounding box center [66, 48] width 86 height 15
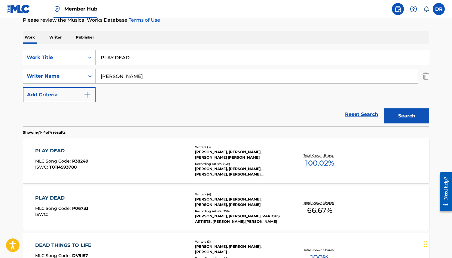
scroll to position [84, 0]
click at [105, 194] on div "PLAY DEAD MLC Song Code : P06733 ISWC : Writers ( 4 ) [PERSON_NAME], [PERSON_NA…" at bounding box center [226, 208] width 407 height 45
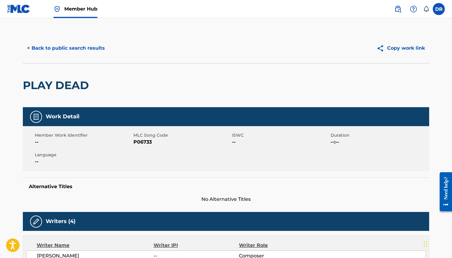
click at [143, 144] on span "P06733" at bounding box center [182, 141] width 97 height 7
click at [79, 46] on button "< Back to public search results" at bounding box center [66, 48] width 86 height 15
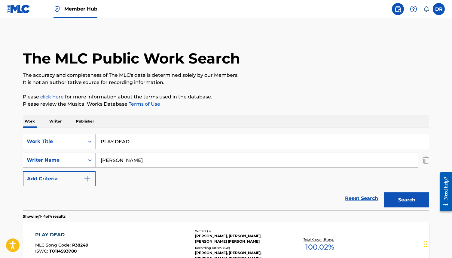
scroll to position [84, 0]
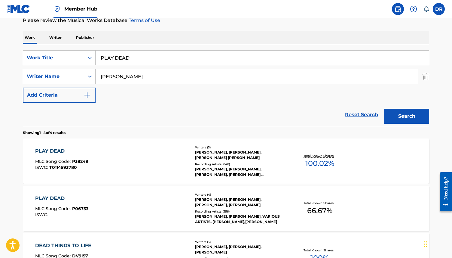
click at [153, 203] on div "PLAY DEAD MLC Song Code : P06733 ISWC :" at bounding box center [112, 208] width 155 height 27
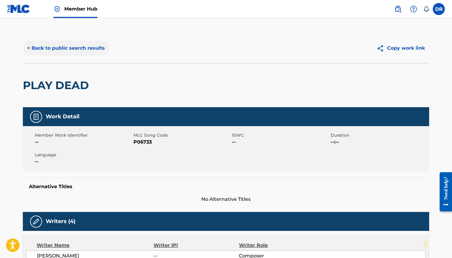
click at [77, 46] on button "< Back to public search results" at bounding box center [66, 48] width 86 height 15
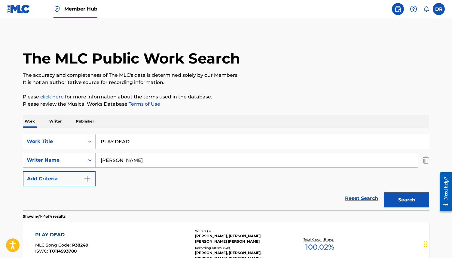
scroll to position [84, 0]
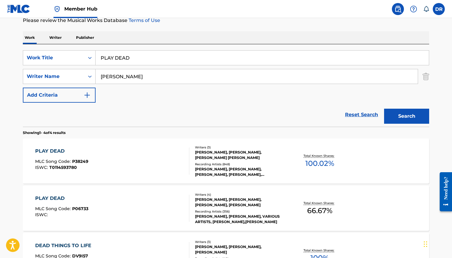
click at [147, 162] on div "PLAY DEAD MLC Song Code : P38249 ISWC : T0114593780" at bounding box center [112, 160] width 155 height 27
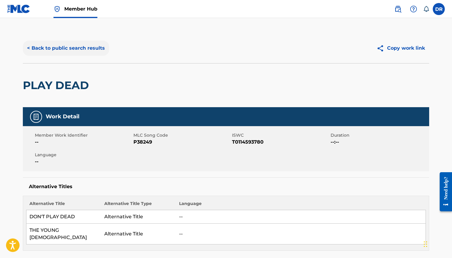
click at [76, 49] on button "< Back to public search results" at bounding box center [66, 48] width 86 height 15
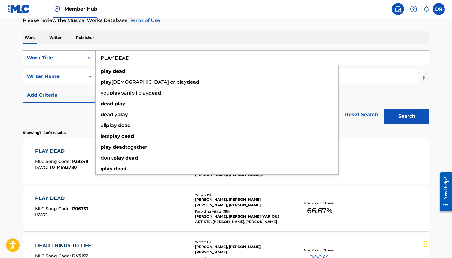
drag, startPoint x: 170, startPoint y: 62, endPoint x: 62, endPoint y: 63, distance: 108.0
click at [62, 63] on div "SearchWithCriteria3ca1de88-b7ff-4f5b-be49-6ec151af8843 Work Title PLAY DEAD pla…" at bounding box center [226, 57] width 407 height 15
drag, startPoint x: 141, startPoint y: 57, endPoint x: 84, endPoint y: 57, distance: 57.2
click at [84, 57] on div "SearchWithCriteria3ca1de88-b7ff-4f5b-be49-6ec151af8843 Work Title PLAY DEAD pla…" at bounding box center [226, 57] width 407 height 15
paste input "UNDERSTAND DUB"
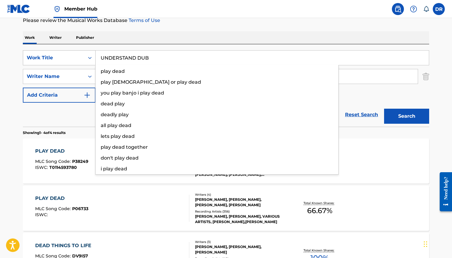
type input "UNDERSTAND DUB"
click at [384, 109] on button "Search" at bounding box center [406, 116] width 45 height 15
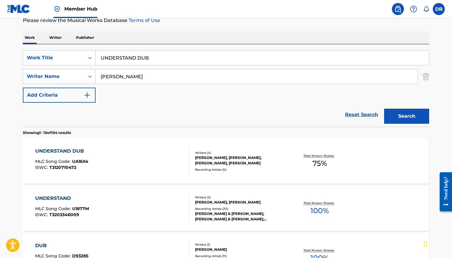
click at [124, 158] on div "UNDERSTAND DUB MLC Song Code : UA16X4 ISWC : T3120710472" at bounding box center [112, 160] width 155 height 27
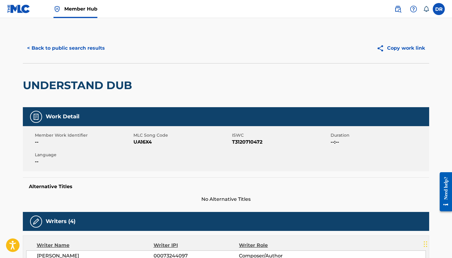
click at [148, 135] on span "MLC Song Code" at bounding box center [182, 135] width 97 height 6
click at [140, 144] on span "UA16X4" at bounding box center [182, 141] width 97 height 7
click at [79, 52] on button "< Back to public search results" at bounding box center [66, 48] width 86 height 15
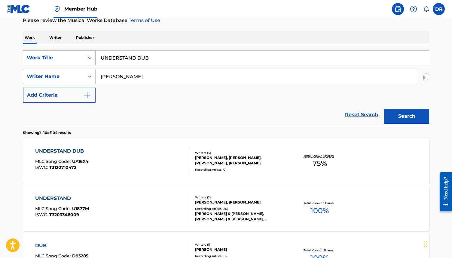
drag, startPoint x: 161, startPoint y: 58, endPoint x: 66, endPoint y: 58, distance: 95.4
click at [66, 58] on div "SearchWithCriteria3ca1de88-b7ff-4f5b-be49-6ec151af8843 Work Title UNDERSTAND DUB" at bounding box center [226, 57] width 407 height 15
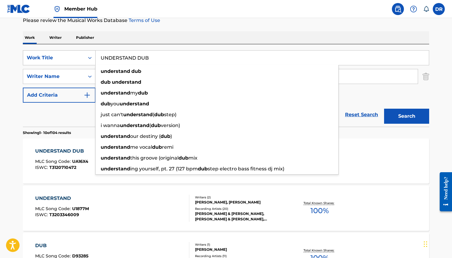
paste input "SPIDERMAN"
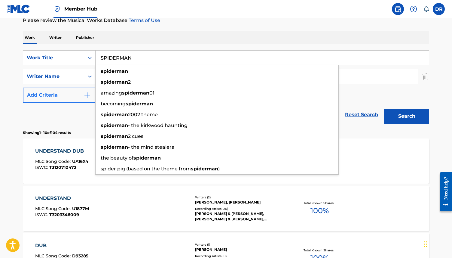
type input "SPIDERMAN"
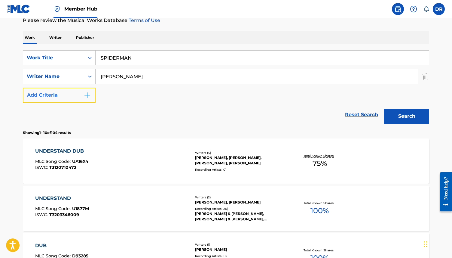
click at [69, 94] on button "Add Criteria" at bounding box center [59, 95] width 73 height 15
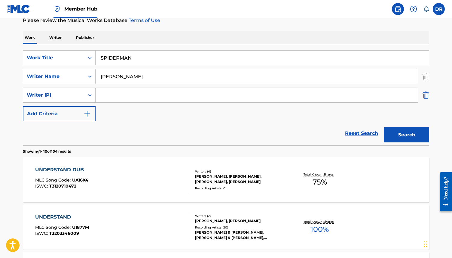
click at [427, 94] on img "Search Form" at bounding box center [426, 95] width 7 height 15
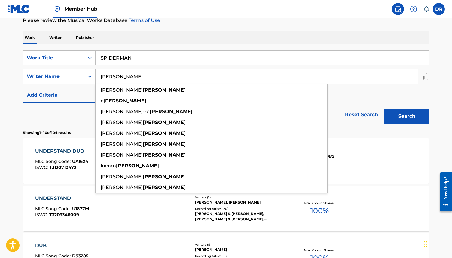
drag, startPoint x: 130, startPoint y: 77, endPoint x: 105, endPoint y: 77, distance: 25.3
click at [105, 77] on input "[PERSON_NAME]" at bounding box center [257, 76] width 322 height 14
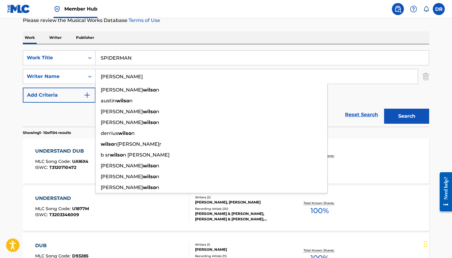
type input "[PERSON_NAME]"
click at [384, 109] on button "Search" at bounding box center [406, 116] width 45 height 15
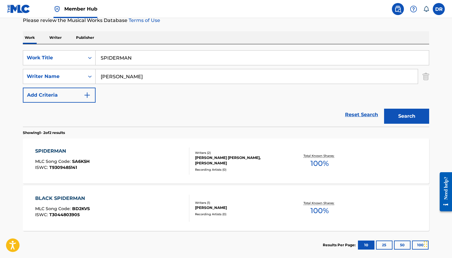
click at [144, 161] on div "SPIDERMAN MLC Song Code : SA6K5H ISWC : T9309485141" at bounding box center [112, 160] width 155 height 27
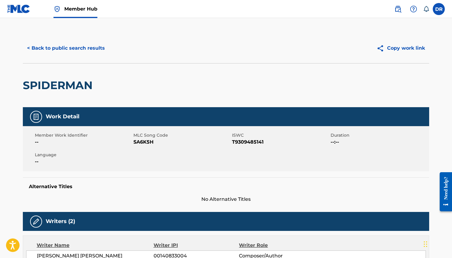
click at [148, 143] on span "SA6K5H" at bounding box center [182, 141] width 97 height 7
click at [79, 53] on button "< Back to public search results" at bounding box center [66, 48] width 86 height 15
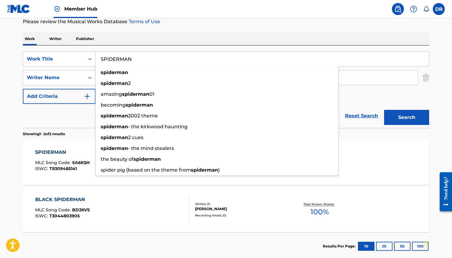
drag, startPoint x: 147, startPoint y: 57, endPoint x: 99, endPoint y: 57, distance: 47.5
click at [99, 57] on input "SPIDERMAN" at bounding box center [263, 59] width 334 height 14
paste input "A MAN MISUNDERSTOOD"
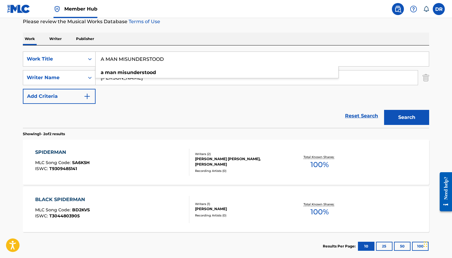
type input "A MAN MISUNDERSTOOD"
click at [150, 98] on div "SearchWithCriteria3ca1de88-b7ff-4f5b-be49-6ec151af8843 Work Title A MAN MISUNDE…" at bounding box center [226, 77] width 407 height 52
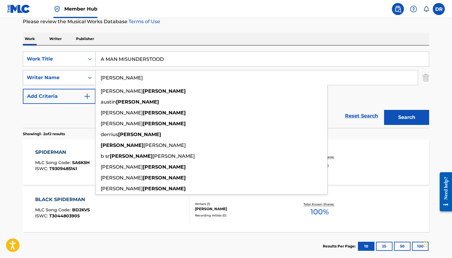
drag, startPoint x: 143, startPoint y: 83, endPoint x: 95, endPoint y: 81, distance: 48.2
click at [95, 81] on div "SearchWithCriteria08fc8d3e-903a-4995-bcec-6f34ec9fa49b Writer Name[PERSON_NAME]…" at bounding box center [226, 77] width 407 height 15
drag, startPoint x: 129, startPoint y: 74, endPoint x: 97, endPoint y: 74, distance: 31.6
click at [97, 74] on input "[PERSON_NAME]" at bounding box center [257, 77] width 322 height 14
drag, startPoint x: 121, startPoint y: 76, endPoint x: 85, endPoint y: 74, distance: 35.2
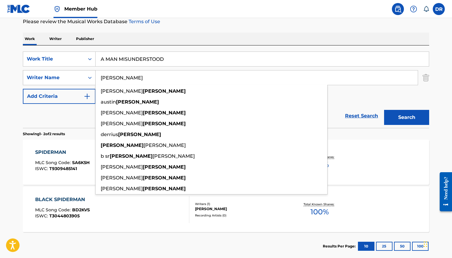
click at [85, 74] on div "SearchWithCriteria08fc8d3e-903a-4995-bcec-6f34ec9fa49b Writer Name[PERSON_NAME]…" at bounding box center [226, 77] width 407 height 15
paste input "OODHOUSE"
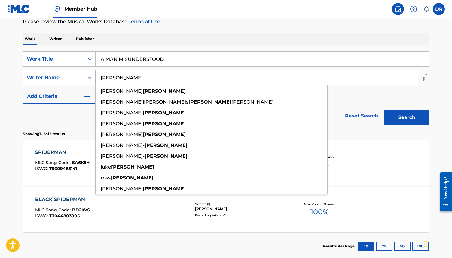
type input "[PERSON_NAME]"
click at [384, 110] on button "Search" at bounding box center [406, 117] width 45 height 15
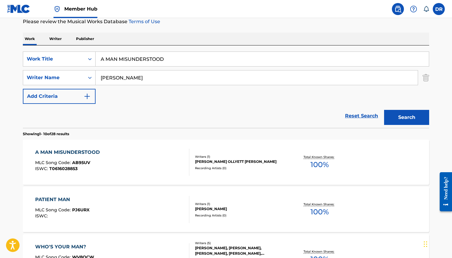
click at [119, 163] on div "A MAN MISUNDERSTOOD MLC Song Code : AB95UV ISWC : T0616028853" at bounding box center [112, 162] width 155 height 27
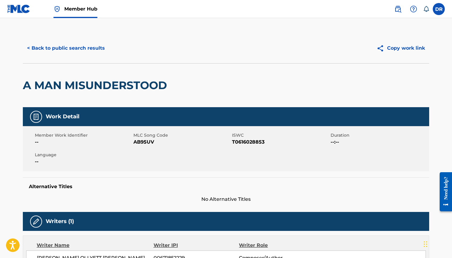
click at [142, 140] on span "AB95UV" at bounding box center [182, 141] width 97 height 7
click at [87, 52] on button "< Back to public search results" at bounding box center [66, 48] width 86 height 15
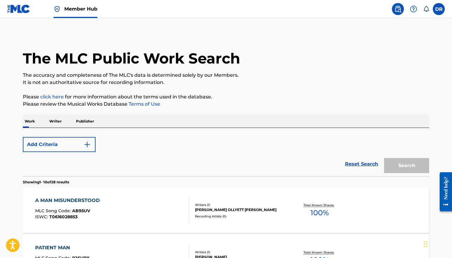
scroll to position [82, 0]
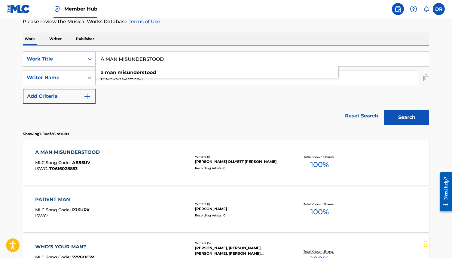
drag, startPoint x: 168, startPoint y: 63, endPoint x: 53, endPoint y: 62, distance: 115.2
click at [53, 62] on div "SearchWithCriteria3ca1de88-b7ff-4f5b-be49-6ec151af8843 Work Title A MAN MISUNDE…" at bounding box center [226, 58] width 407 height 15
drag, startPoint x: 171, startPoint y: 55, endPoint x: 95, endPoint y: 55, distance: 75.8
click at [95, 55] on div "SearchWithCriteria3ca1de88-b7ff-4f5b-be49-6ec151af8843 Work Title A MAN MISUNDE…" at bounding box center [226, 58] width 407 height 15
drag, startPoint x: 173, startPoint y: 60, endPoint x: 84, endPoint y: 58, distance: 88.5
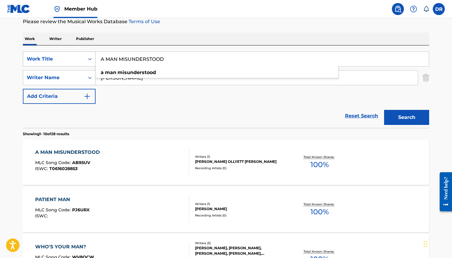
click at [84, 58] on div "SearchWithCriteria3ca1de88-b7ff-4f5b-be49-6ec151af8843 Work Title A MAN MISUNDE…" at bounding box center [226, 58] width 407 height 15
paste input "DINNER AND A SHOW"
type input "DINNER AND A SHOW"
click at [384, 110] on button "Search" at bounding box center [406, 117] width 45 height 15
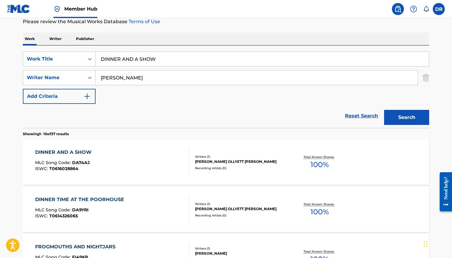
click at [130, 163] on div "DINNER AND A SHOW MLC Song Code : DA74AJ ISWC : T0616028864" at bounding box center [112, 162] width 155 height 27
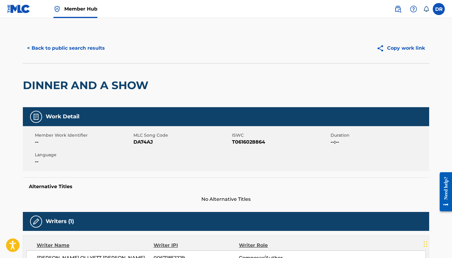
click at [147, 143] on span "DA74AJ" at bounding box center [182, 141] width 97 height 7
click at [88, 57] on div "< Back to public search results Copy work link" at bounding box center [226, 48] width 407 height 30
click at [86, 48] on button "< Back to public search results" at bounding box center [66, 48] width 86 height 15
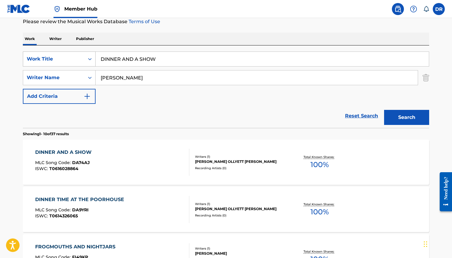
drag, startPoint x: 171, startPoint y: 61, endPoint x: 93, endPoint y: 60, distance: 77.6
click at [93, 60] on div "SearchWithCriteria3ca1de88-b7ff-4f5b-be49-6ec151af8843 Work Title DINNER AND A …" at bounding box center [226, 58] width 407 height 15
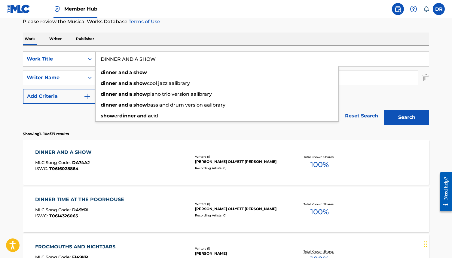
paste input "OORBELL"
type input "DOORBELL"
click at [384, 110] on button "Search" at bounding box center [406, 117] width 45 height 15
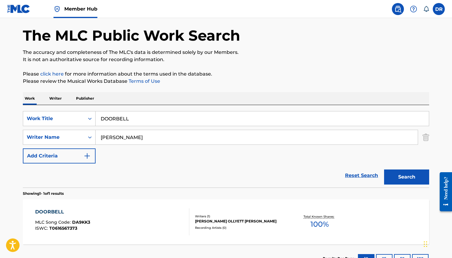
click at [77, 184] on div "Reset Search Search" at bounding box center [226, 175] width 407 height 24
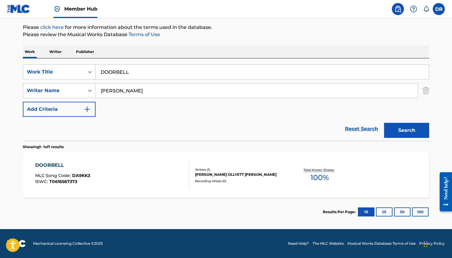
click at [96, 174] on div "DOORBELL MLC Song Code : DA9KK3 ISWC : T0616567373" at bounding box center [112, 175] width 155 height 27
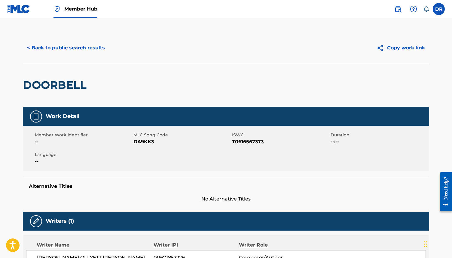
click at [149, 142] on span "DA9KK3" at bounding box center [182, 141] width 97 height 7
click at [64, 48] on button "< Back to public search results" at bounding box center [66, 47] width 86 height 15
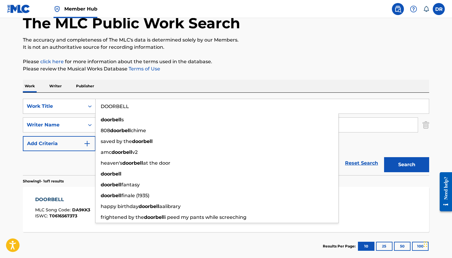
drag, startPoint x: 136, startPoint y: 106, endPoint x: 78, endPoint y: 106, distance: 58.4
click at [78, 106] on div "SearchWithCriteria3ca1de88-b7ff-4f5b-be49-6ec151af8843 Work Title DOORBELL door…" at bounding box center [226, 106] width 407 height 15
paste input "IN A QUIET PLACE"
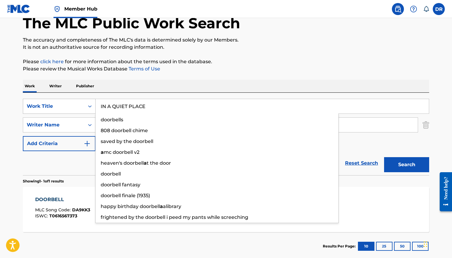
type input "IN A QUIET PLACE"
click at [384, 157] on button "Search" at bounding box center [406, 164] width 45 height 15
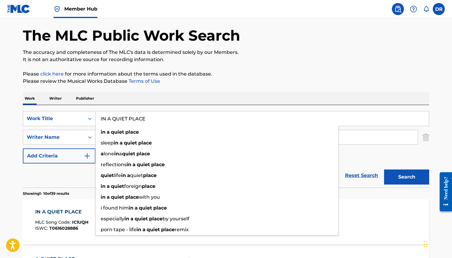
scroll to position [72, 0]
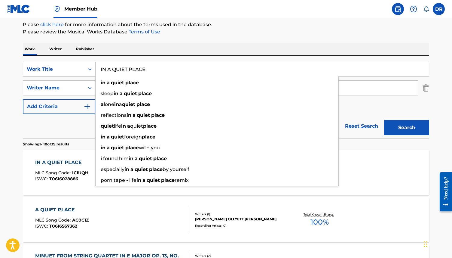
click at [74, 170] on span "IC1UQH" at bounding box center [80, 172] width 16 height 5
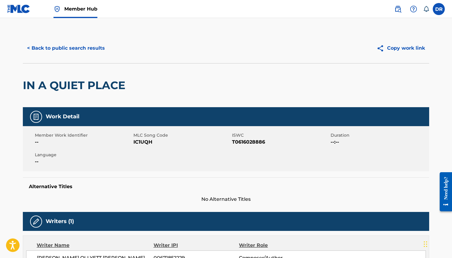
click at [144, 144] on span "IC1UQH" at bounding box center [182, 141] width 97 height 7
click at [80, 46] on button "< Back to public search results" at bounding box center [66, 48] width 86 height 15
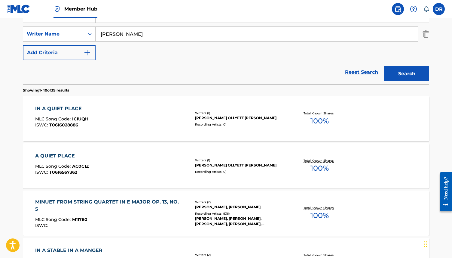
scroll to position [127, 0]
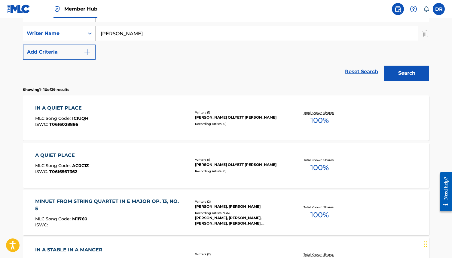
click at [69, 153] on div "A QUIET PLACE" at bounding box center [62, 155] width 54 height 7
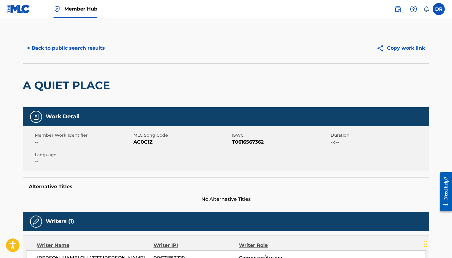
click at [137, 142] on span "AC0C1Z" at bounding box center [182, 141] width 97 height 7
click at [76, 39] on div "< Back to public search results Copy work link" at bounding box center [226, 48] width 407 height 30
click at [76, 44] on button "< Back to public search results" at bounding box center [66, 48] width 86 height 15
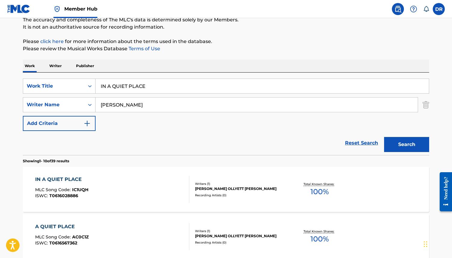
scroll to position [55, 0]
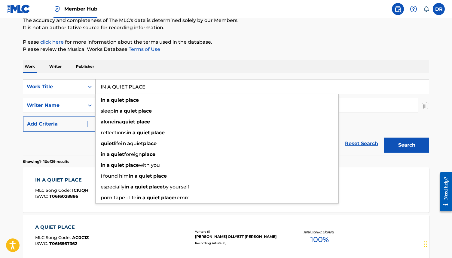
drag, startPoint x: 151, startPoint y: 87, endPoint x: 74, endPoint y: 87, distance: 77.0
click at [74, 87] on div "SearchWithCriteria3ca1de88-b7ff-4f5b-be49-6ec151af8843 Work Title IN A QUIET PL…" at bounding box center [226, 86] width 407 height 15
paste input "[PERSON_NAME]"
type input "[PERSON_NAME]"
click at [384, 137] on button "Search" at bounding box center [406, 144] width 45 height 15
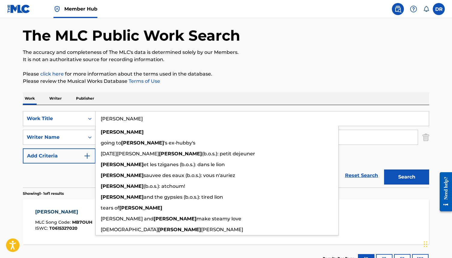
scroll to position [69, 0]
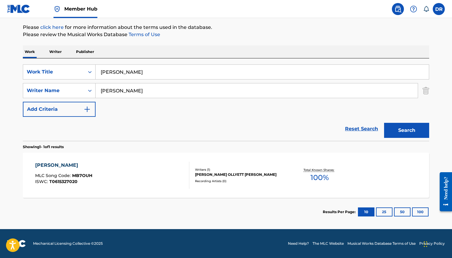
click at [72, 155] on div "[PERSON_NAME] MLC Song Code : MB7OUH ISWC : T0615327020 Writers ( 1 ) [PERSON_N…" at bounding box center [226, 175] width 407 height 45
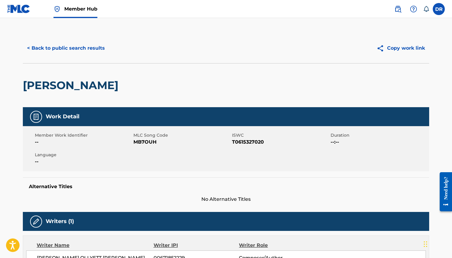
click at [138, 142] on span "MB7OUH" at bounding box center [182, 141] width 97 height 7
click at [91, 47] on button "< Back to public search results" at bounding box center [66, 48] width 86 height 15
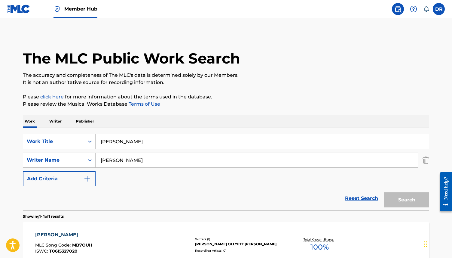
scroll to position [35, 0]
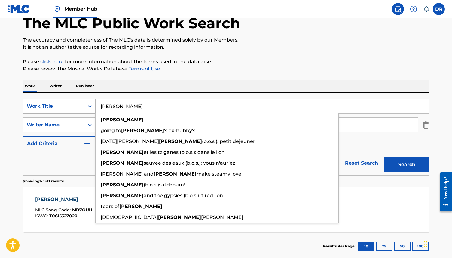
drag, startPoint x: 143, startPoint y: 111, endPoint x: 92, endPoint y: 109, distance: 51.5
click at [92, 109] on div "SearchWithCriteria3ca1de88-b7ff-4f5b-be49-6ec151af8843 Work Title [PERSON_NAME]…" at bounding box center [226, 106] width 407 height 15
drag, startPoint x: 132, startPoint y: 105, endPoint x: 81, endPoint y: 105, distance: 51.1
click at [81, 105] on div "SearchWithCriteria3ca1de88-b7ff-4f5b-be49-6ec151af8843 Work Title [PERSON_NAME]…" at bounding box center [226, 106] width 407 height 15
paste input "THIS IS YOUR CAPTIAN SPEAKING"
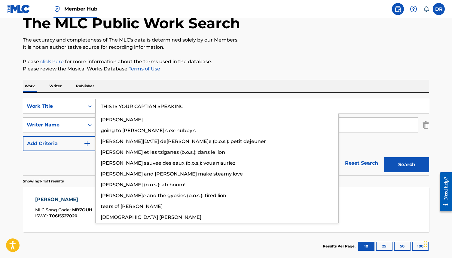
type input "THIS IS YOUR CAPTIAN SPEAKING"
click at [384, 157] on button "Search" at bounding box center [406, 164] width 45 height 15
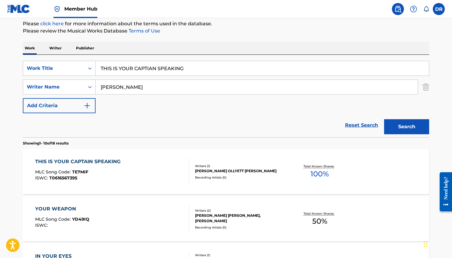
scroll to position [74, 0]
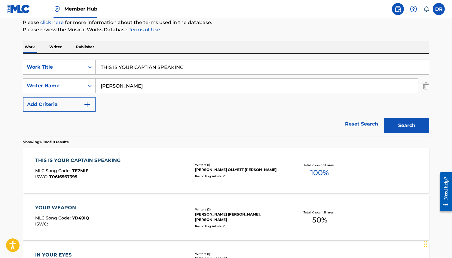
click at [127, 162] on div "THIS IS YOUR CAPTAIN SPEAKING MLC Song Code : TE7MIF ISWC : T0616567395" at bounding box center [112, 170] width 155 height 27
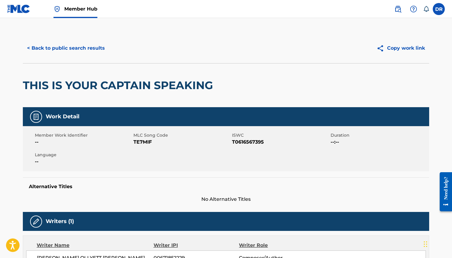
click at [142, 141] on span "TE7MIF" at bounding box center [182, 141] width 97 height 7
click at [77, 48] on button "< Back to public search results" at bounding box center [66, 48] width 86 height 15
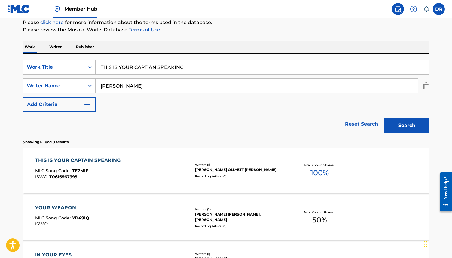
drag, startPoint x: 195, startPoint y: 65, endPoint x: 98, endPoint y: 65, distance: 97.2
click at [98, 65] on input "THIS IS YOUR CAPTIAN SPEAKING" at bounding box center [263, 67] width 334 height 14
paste input "[PERSON_NAME]"
type input "[PERSON_NAME]"
click at [384, 118] on button "Search" at bounding box center [406, 125] width 45 height 15
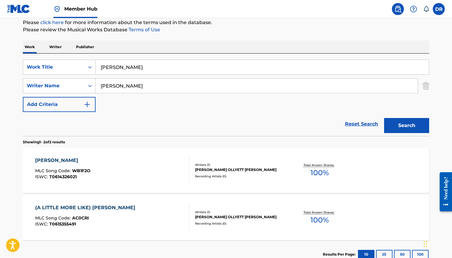
click at [107, 176] on div "[PERSON_NAME] MLC Song Code : WB1F2O ISWC : T0614326021" at bounding box center [112, 170] width 155 height 27
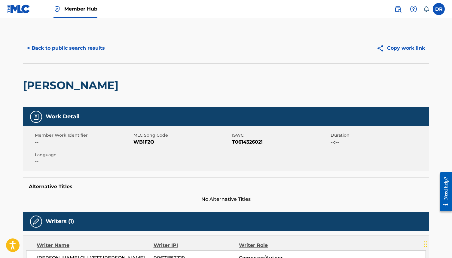
click at [145, 143] on span "WB1F2O" at bounding box center [182, 141] width 97 height 7
click at [80, 44] on button "< Back to public search results" at bounding box center [66, 48] width 86 height 15
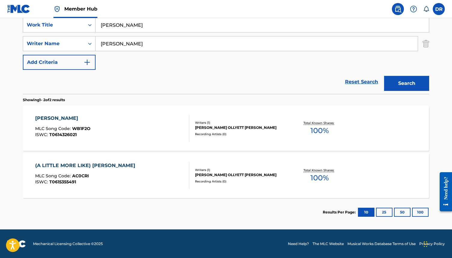
scroll to position [117, 0]
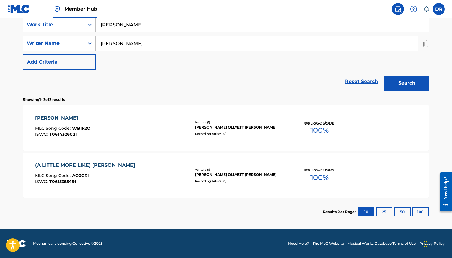
click at [85, 171] on div "(A LITTLE MORE LIKE)[PERSON_NAME] MLC Song Code : AC0CRI ISWC : T0615355491" at bounding box center [86, 175] width 103 height 27
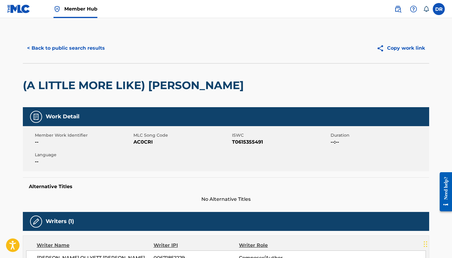
click at [139, 142] on span "AC0CRI" at bounding box center [182, 141] width 97 height 7
click at [70, 51] on button "< Back to public search results" at bounding box center [66, 48] width 86 height 15
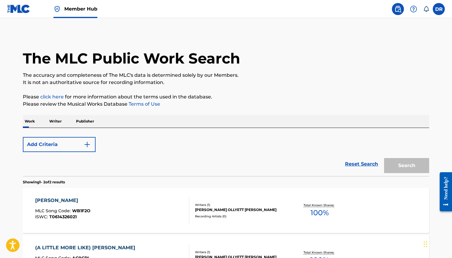
scroll to position [82, 0]
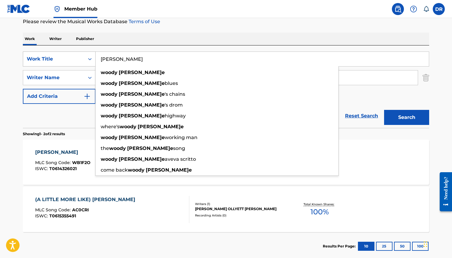
drag, startPoint x: 146, startPoint y: 61, endPoint x: 93, endPoint y: 60, distance: 53.0
click at [93, 60] on div "SearchWithCriteria3ca1de88-b7ff-4f5b-be49-6ec151af8843 Work Title [PERSON_NAME]…" at bounding box center [226, 58] width 407 height 15
paste input "THE PLAINIST I CAN SAY IT"
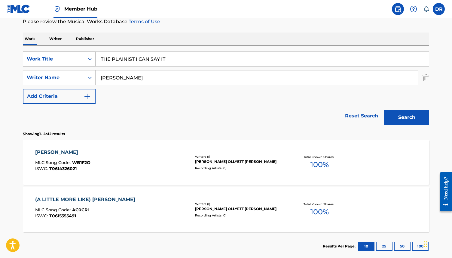
type input "THE PLAINIST I CAN SAY IT"
click at [384, 110] on button "Search" at bounding box center [406, 117] width 45 height 15
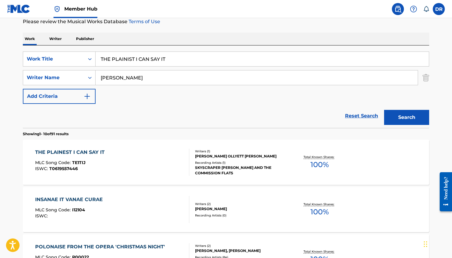
click at [117, 153] on div "THE PLAINEST I CAN SAY IT MLC Song Code : TE1TIJ ISWC : T0619557446" at bounding box center [112, 162] width 155 height 27
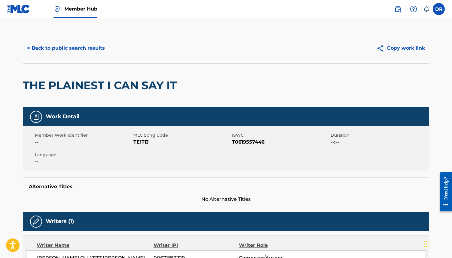
click at [141, 141] on span "TE1TIJ" at bounding box center [182, 141] width 97 height 7
